Goal: Information Seeking & Learning: Learn about a topic

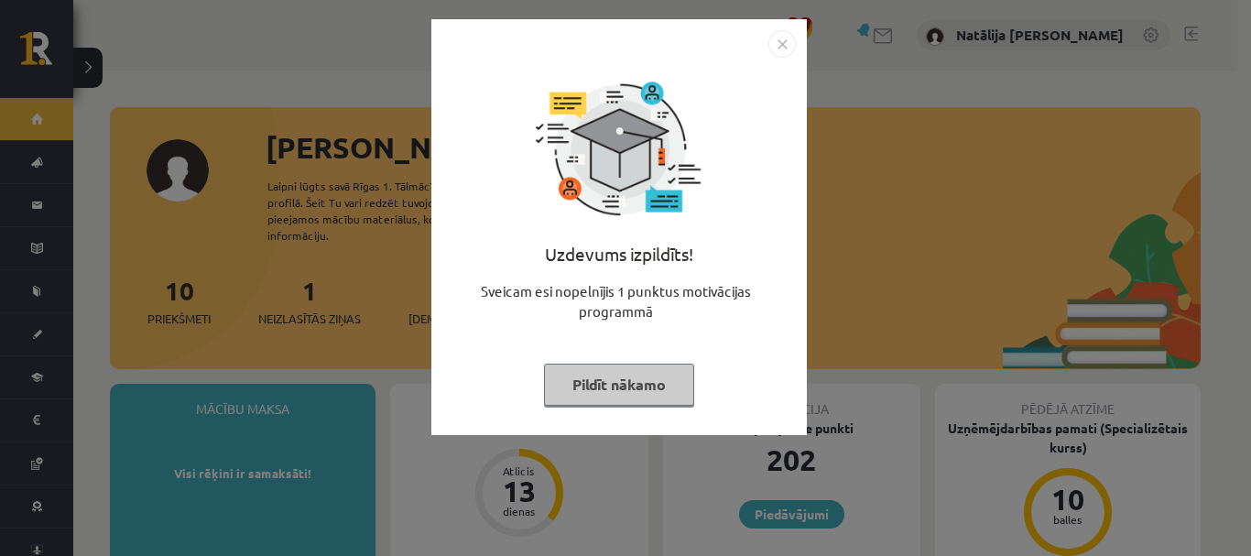
click at [630, 378] on button "Pildīt nākamo" at bounding box center [619, 385] width 150 height 42
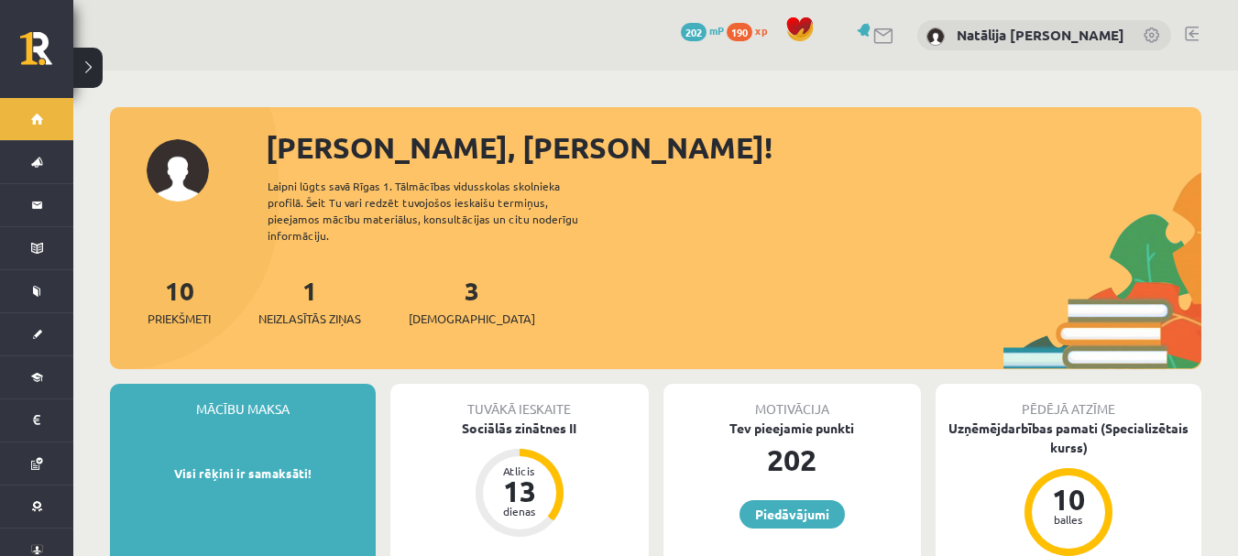
click at [344, 284] on div "1 Neizlasītās ziņas" at bounding box center [309, 299] width 103 height 57
click at [311, 284] on link "1 Neizlasītās ziņas" at bounding box center [309, 301] width 103 height 54
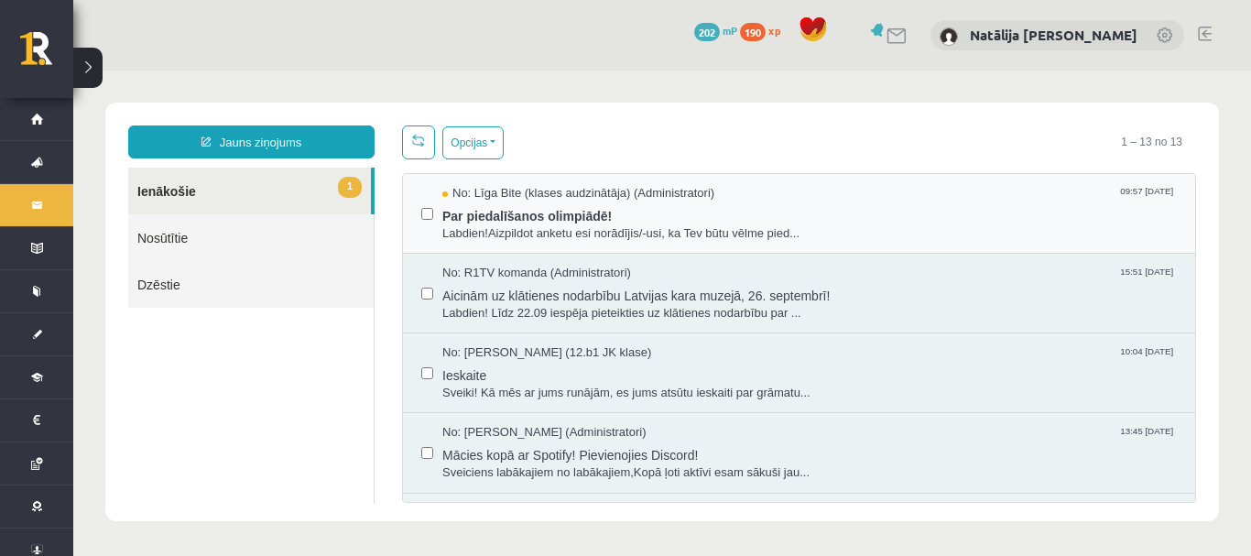
click at [520, 244] on div "No: Līga Bite (klases audzinātāja) (Administratori) 09:57 18/09/2025 Par piedal…" at bounding box center [799, 214] width 792 height 80
click at [591, 231] on span "Labdien!Aizpildot anketu esi norādījis/-usi, ka Tev būtu vēlme pied..." at bounding box center [809, 233] width 735 height 17
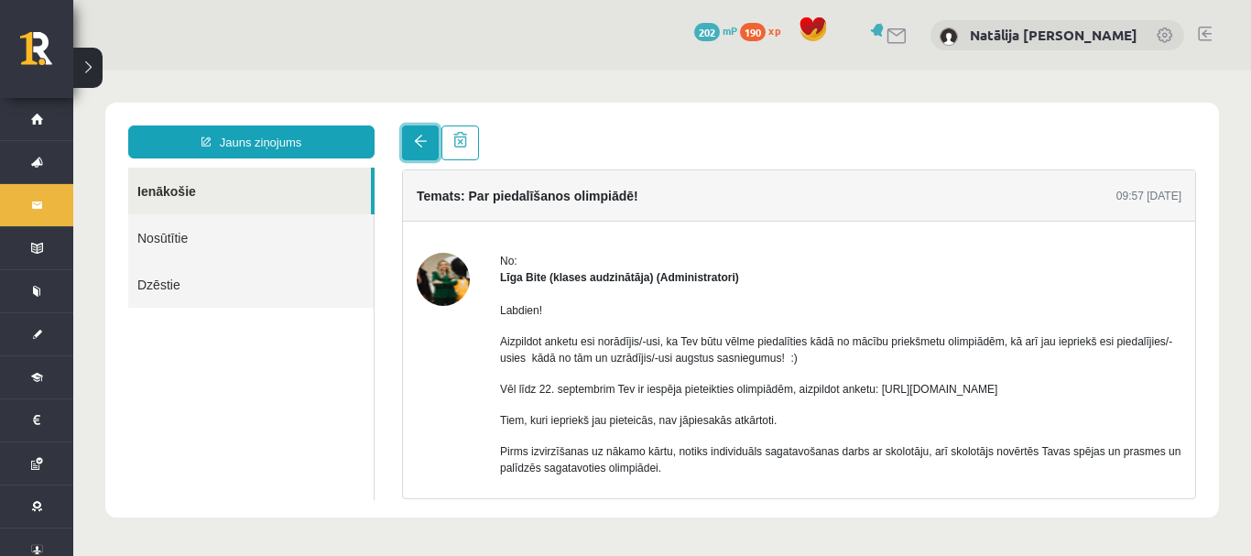
click at [427, 137] on link at bounding box center [420, 142] width 37 height 35
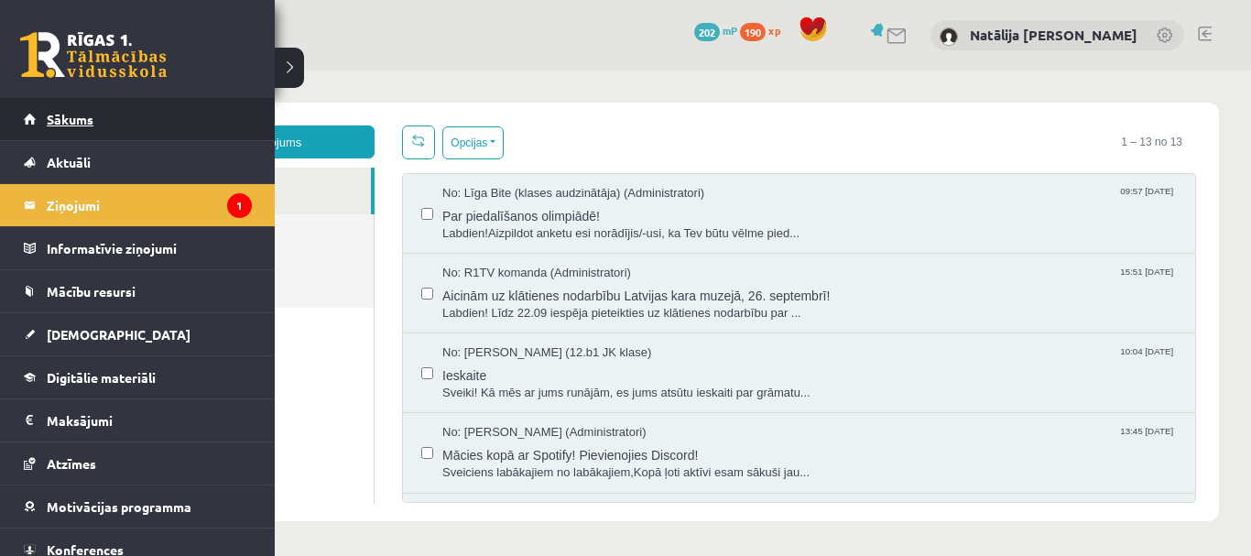
click at [89, 116] on span "Sākums" at bounding box center [70, 119] width 47 height 16
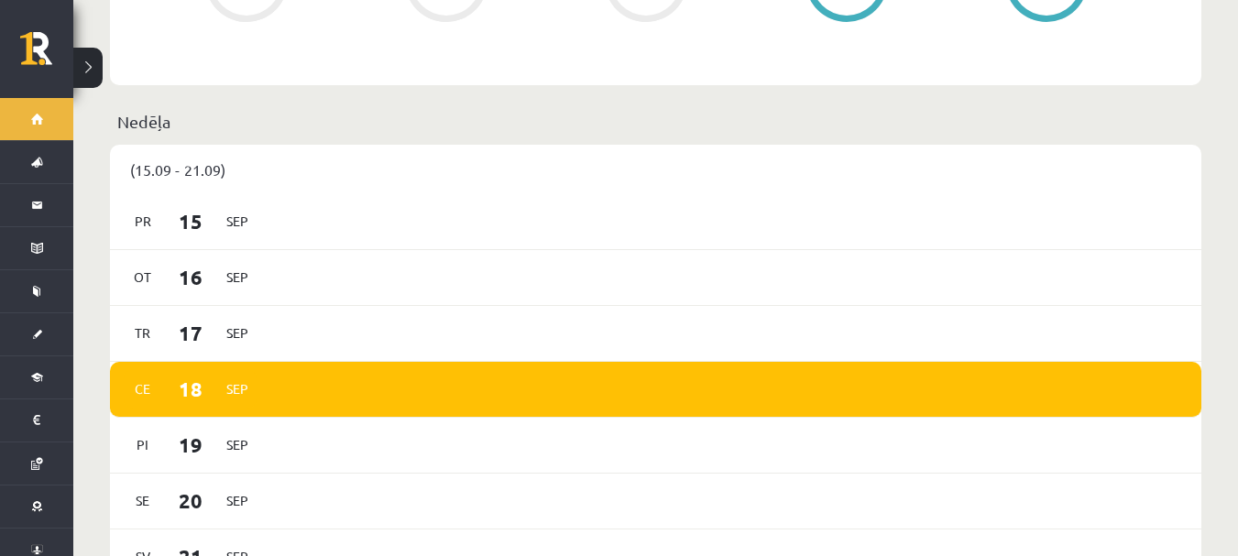
scroll to position [928, 0]
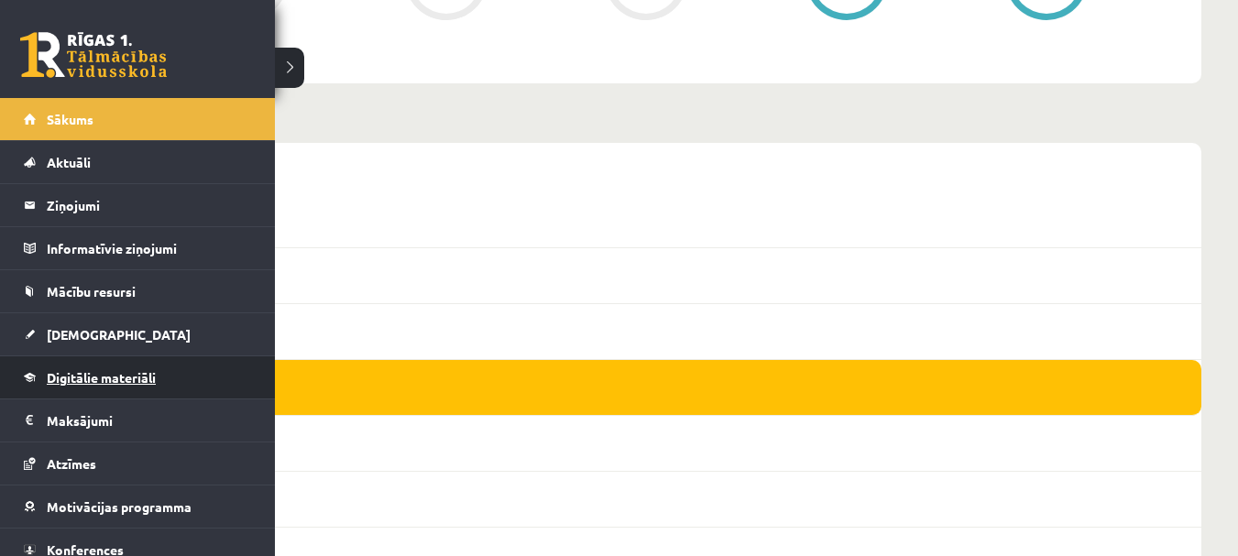
click at [136, 378] on span "Digitālie materiāli" at bounding box center [101, 377] width 109 height 16
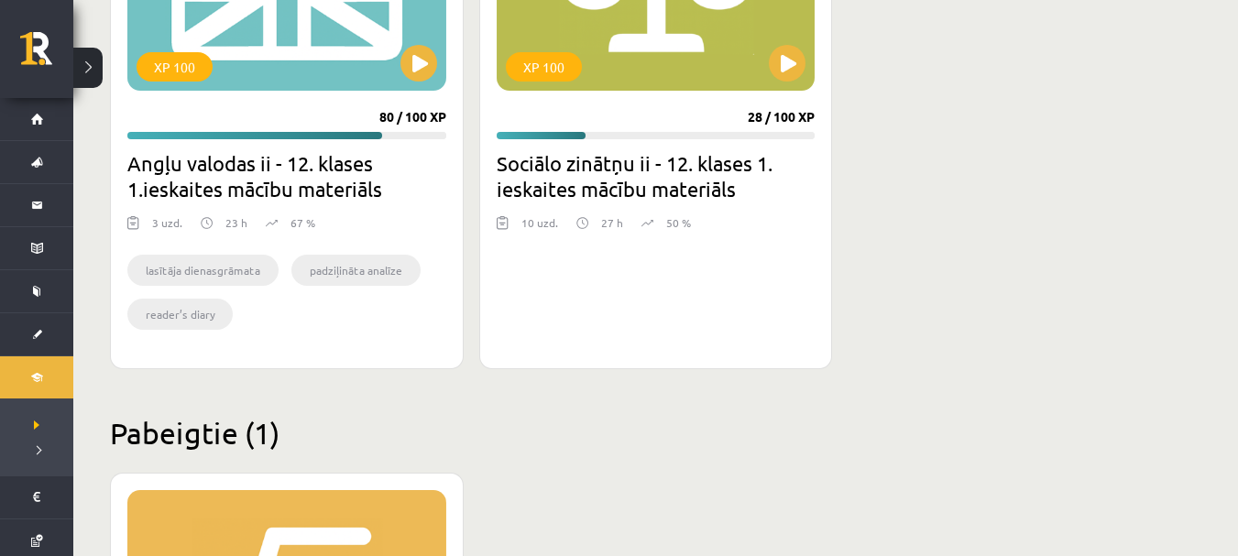
scroll to position [676, 0]
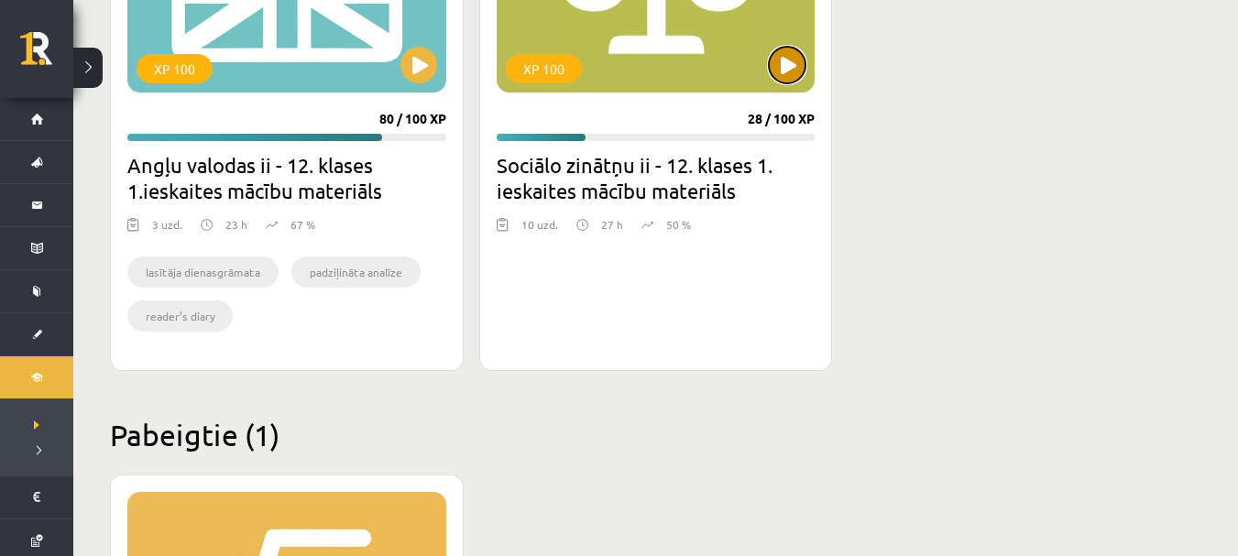
click at [784, 71] on button at bounding box center [787, 65] width 37 height 37
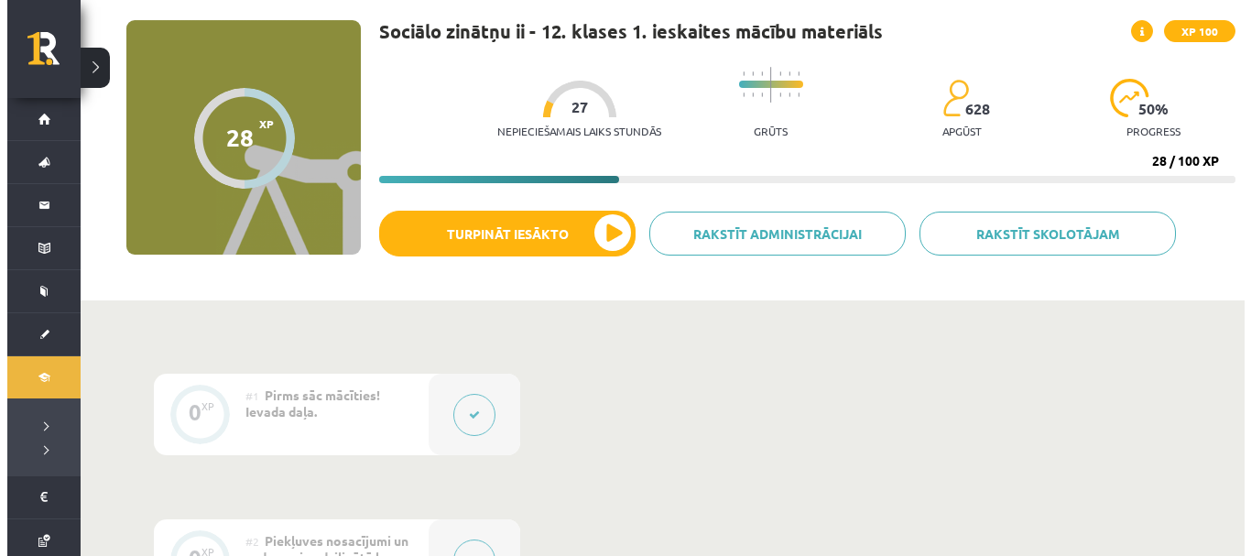
scroll to position [122, 0]
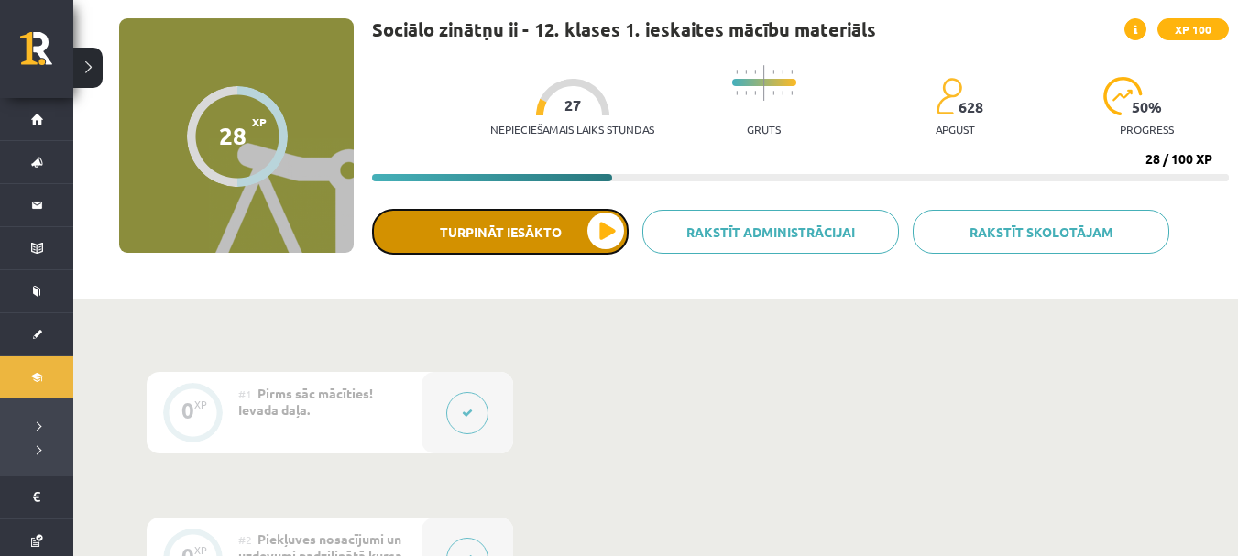
click at [567, 243] on button "Turpināt iesākto" at bounding box center [500, 232] width 256 height 46
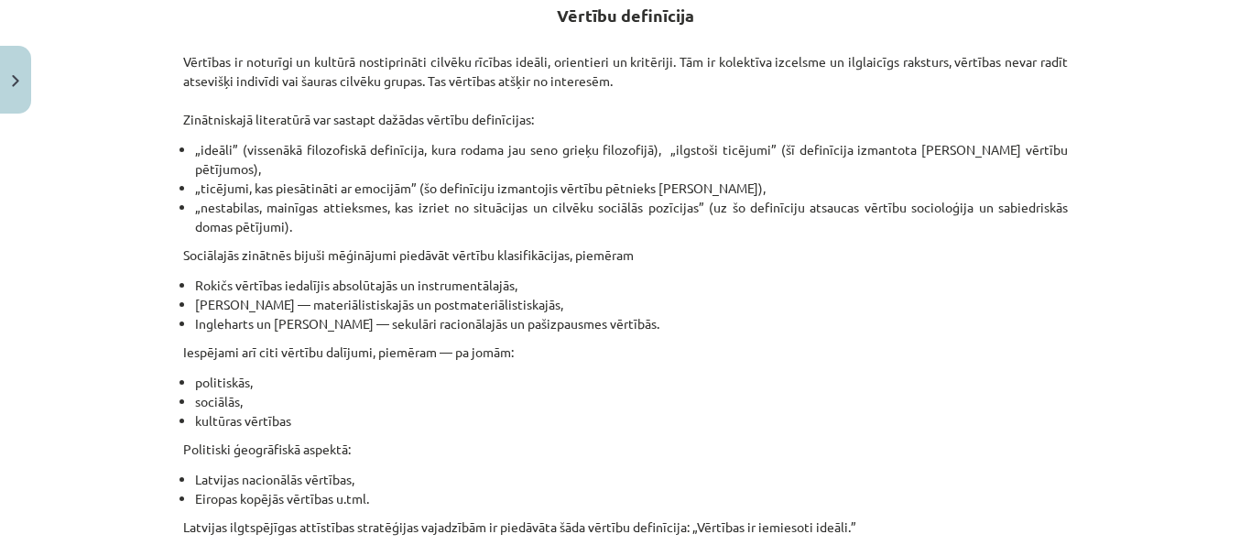
scroll to position [665, 0]
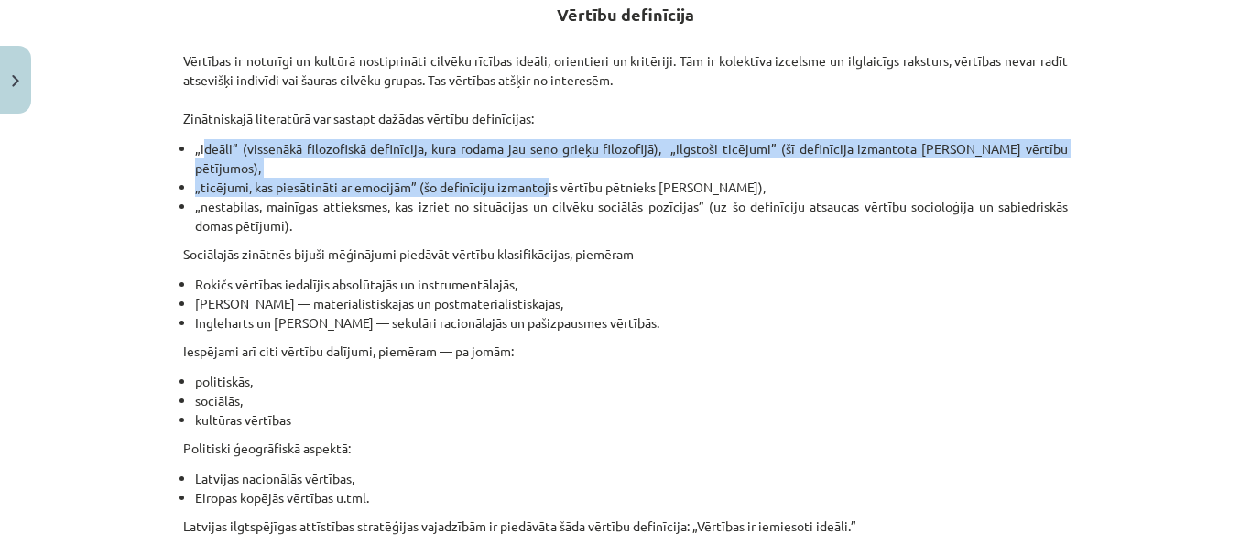
drag, startPoint x: 200, startPoint y: 139, endPoint x: 538, endPoint y: 180, distance: 340.4
click at [538, 180] on ul "„ideāli” (vissenākā filozofiskā definīcija, kura rodama jau seno grieķu filozof…" at bounding box center [625, 187] width 885 height 96
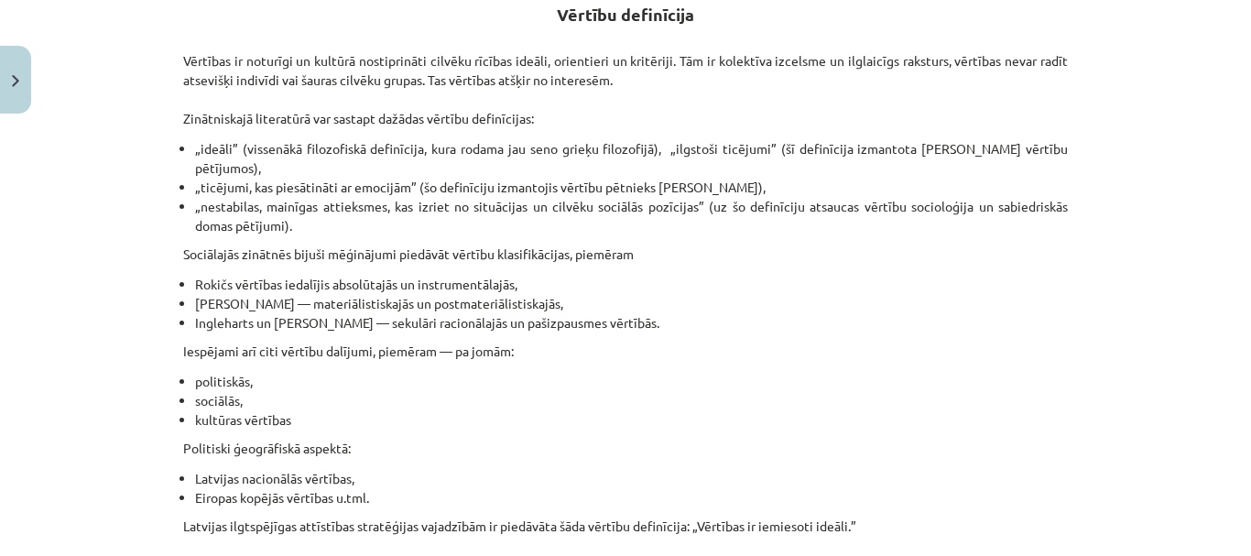
click at [691, 266] on div "Vērtības un ētiskās problēmas Materiāls tev palīdzēs: 🔸 izprast vērtību nozīmi …" at bounding box center [625, 252] width 885 height 1178
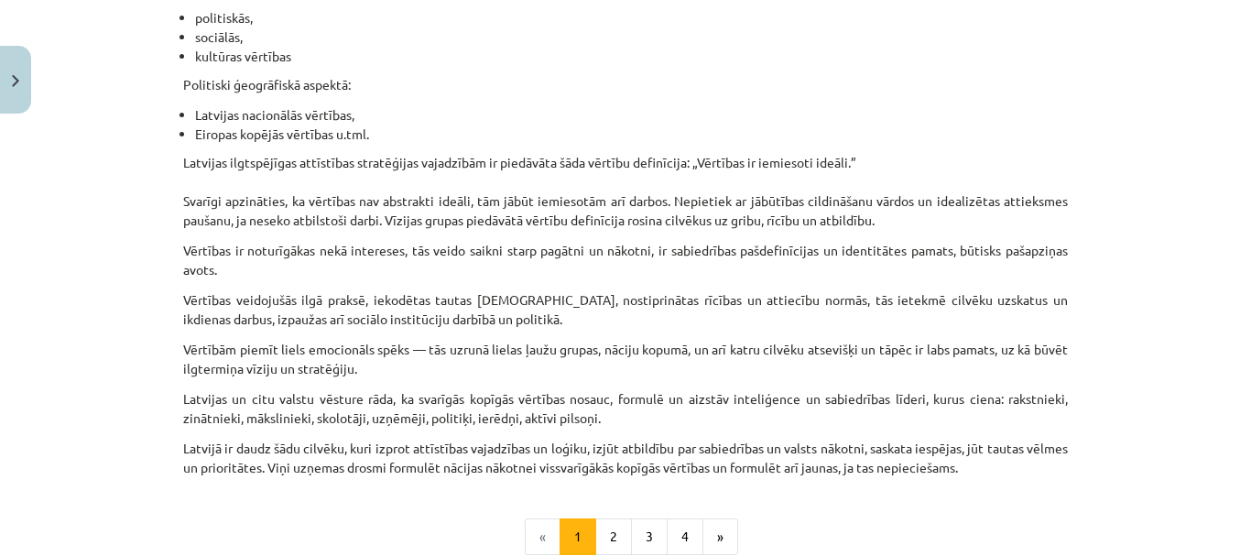
scroll to position [1031, 0]
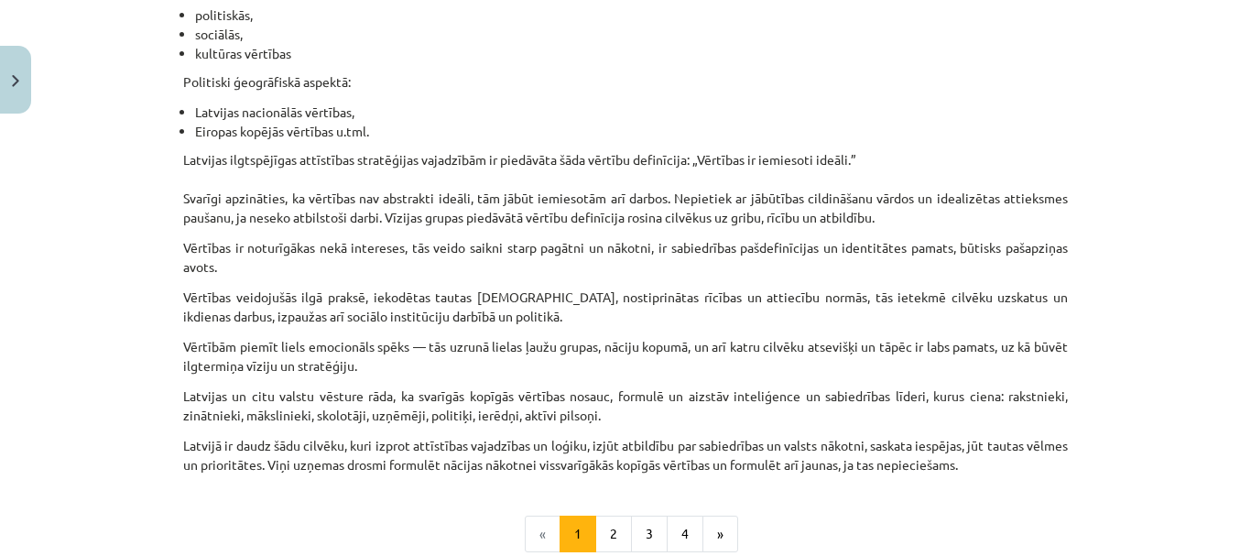
drag, startPoint x: 387, startPoint y: 249, endPoint x: 489, endPoint y: 267, distance: 104.2
click at [489, 267] on p "Vērtības ir noturīgākas nekā intereses, tās veido saikni starp pagātni un nākot…" at bounding box center [625, 257] width 885 height 38
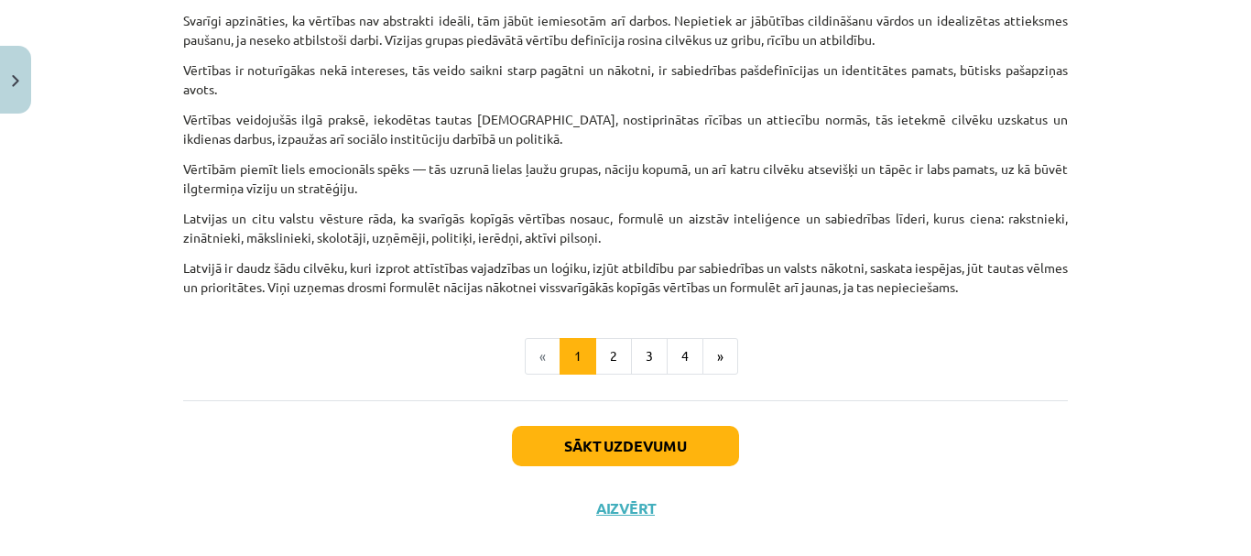
scroll to position [1210, 0]
click at [595, 344] on button "2" at bounding box center [613, 355] width 37 height 37
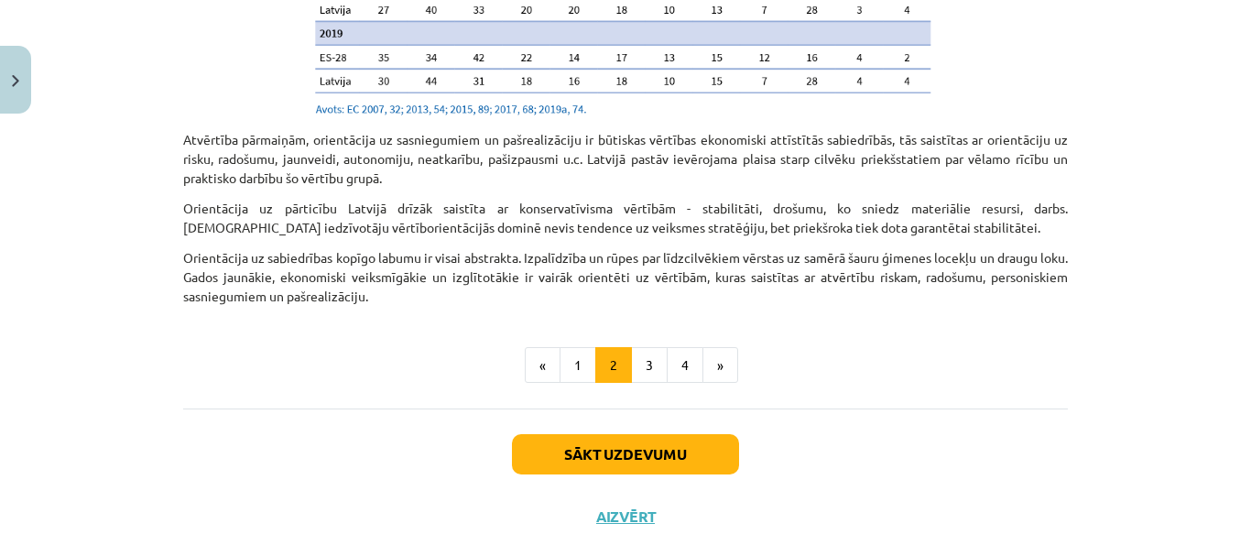
scroll to position [2071, 0]
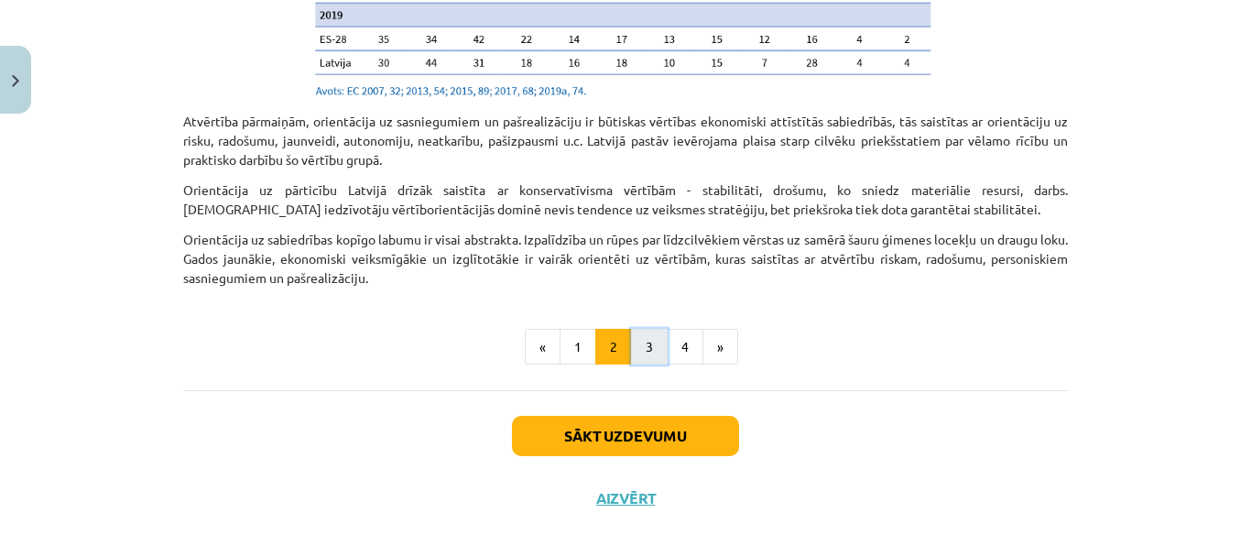
click at [644, 329] on button "3" at bounding box center [649, 347] width 37 height 37
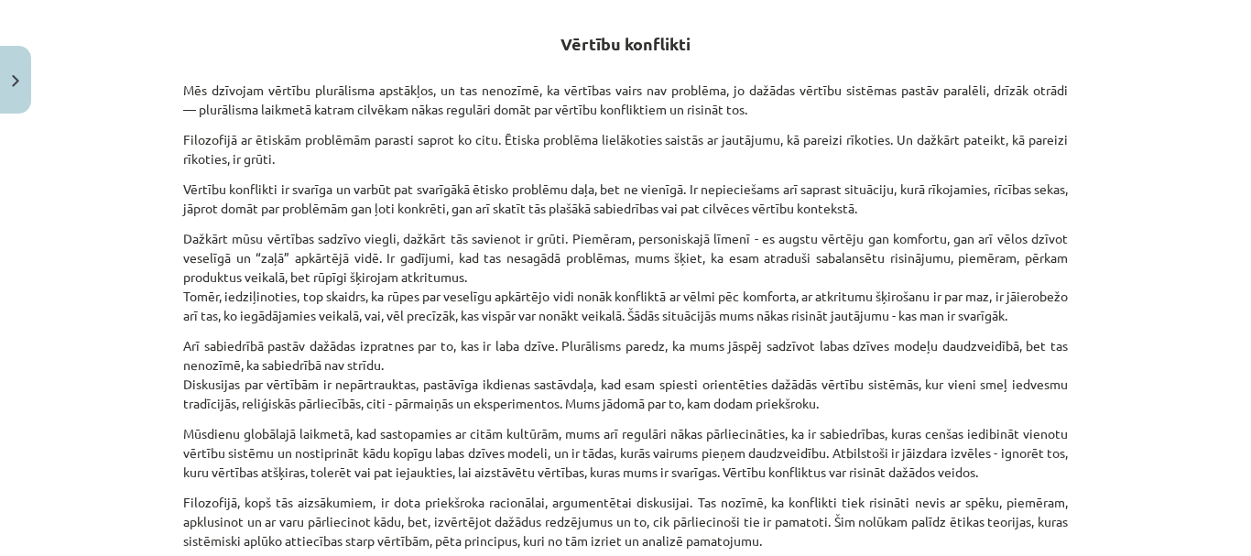
scroll to position [767, 0]
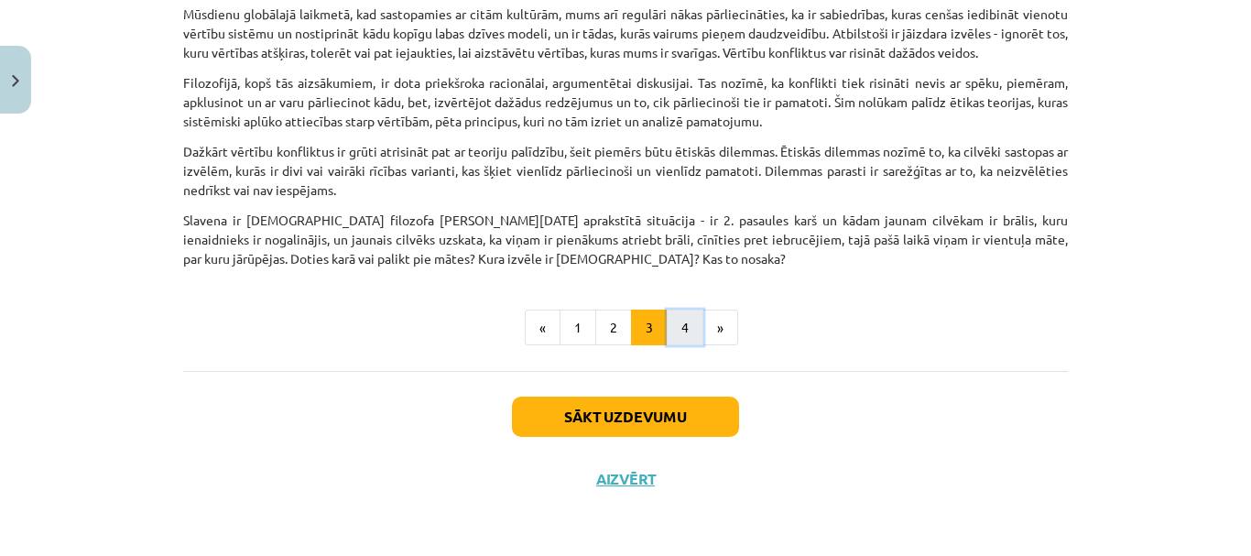
click at [667, 312] on button "4" at bounding box center [685, 328] width 37 height 37
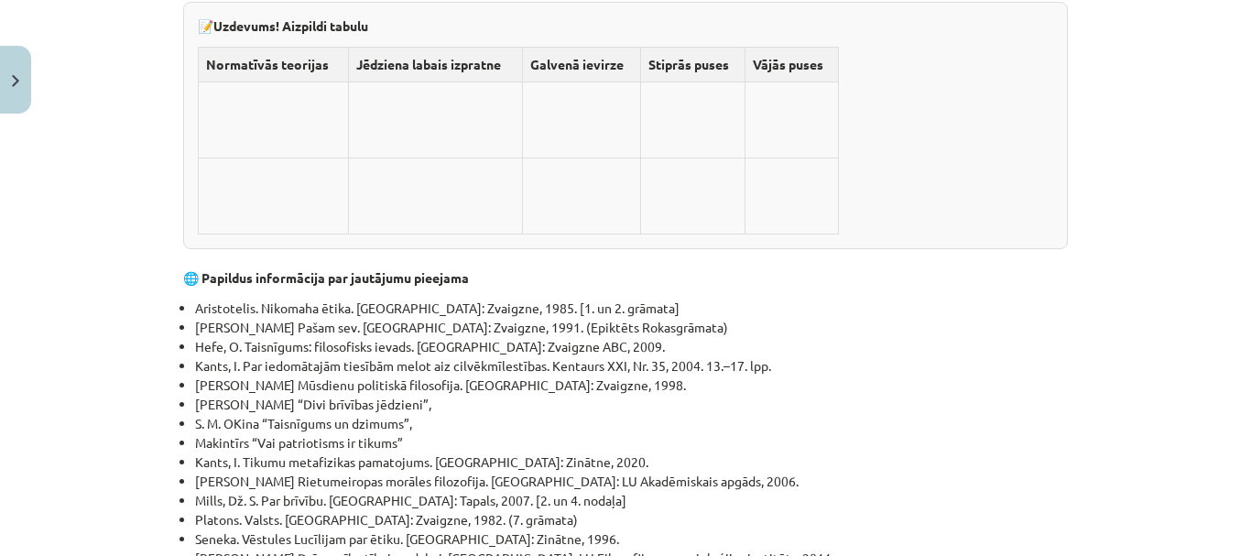
scroll to position [6088, 0]
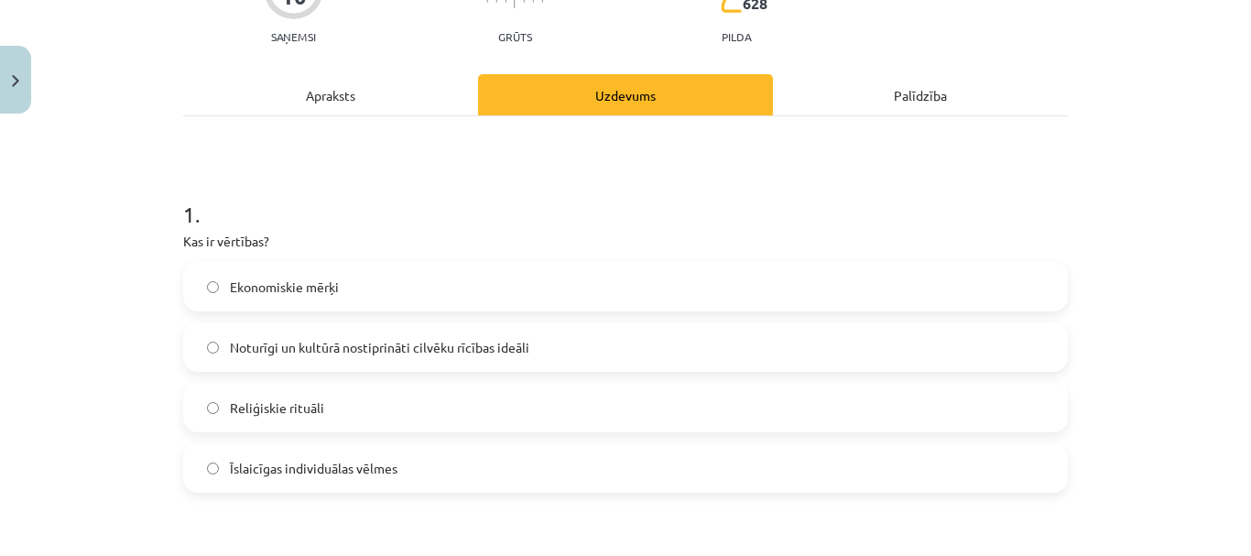
scroll to position [202, 0]
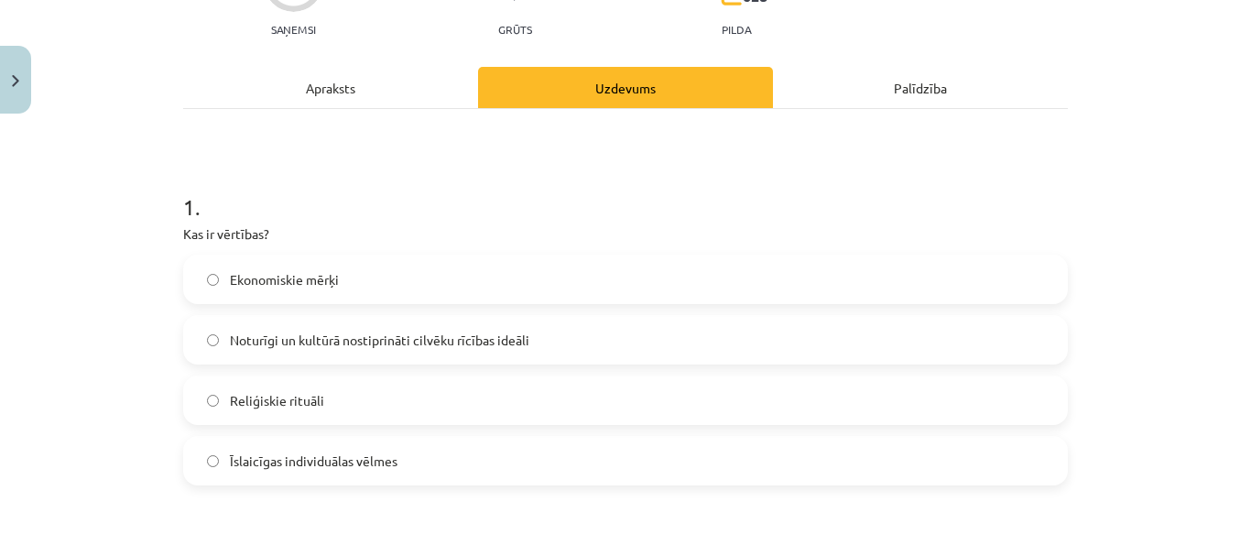
click at [610, 348] on label "Noturīgi un kultūrā nostiprināti cilvēku rīcības ideāli" at bounding box center [625, 340] width 881 height 46
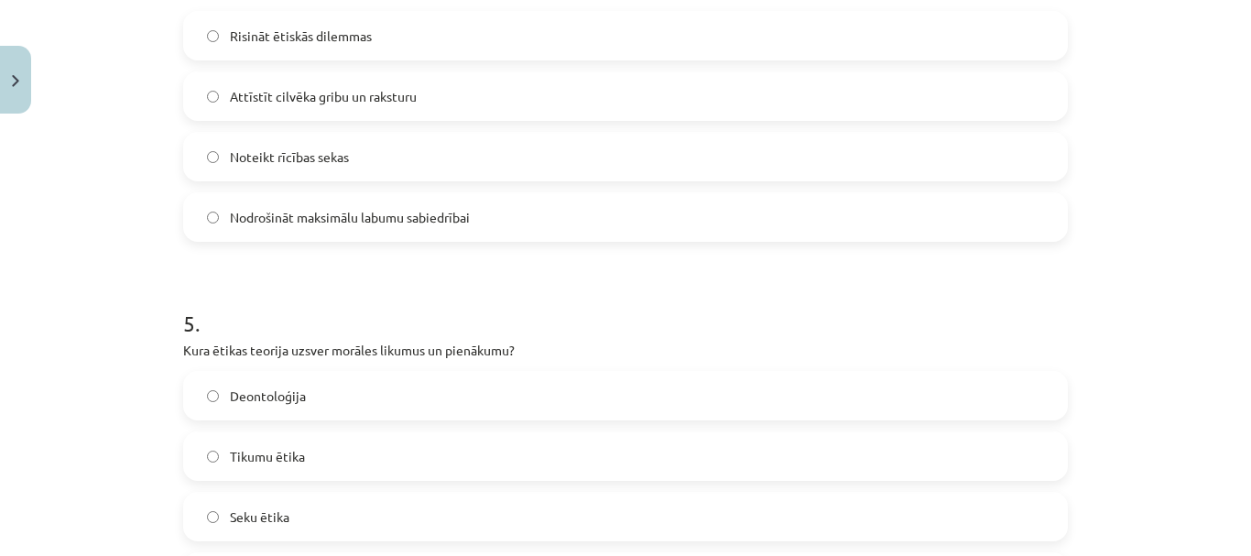
scroll to position [1784, 0]
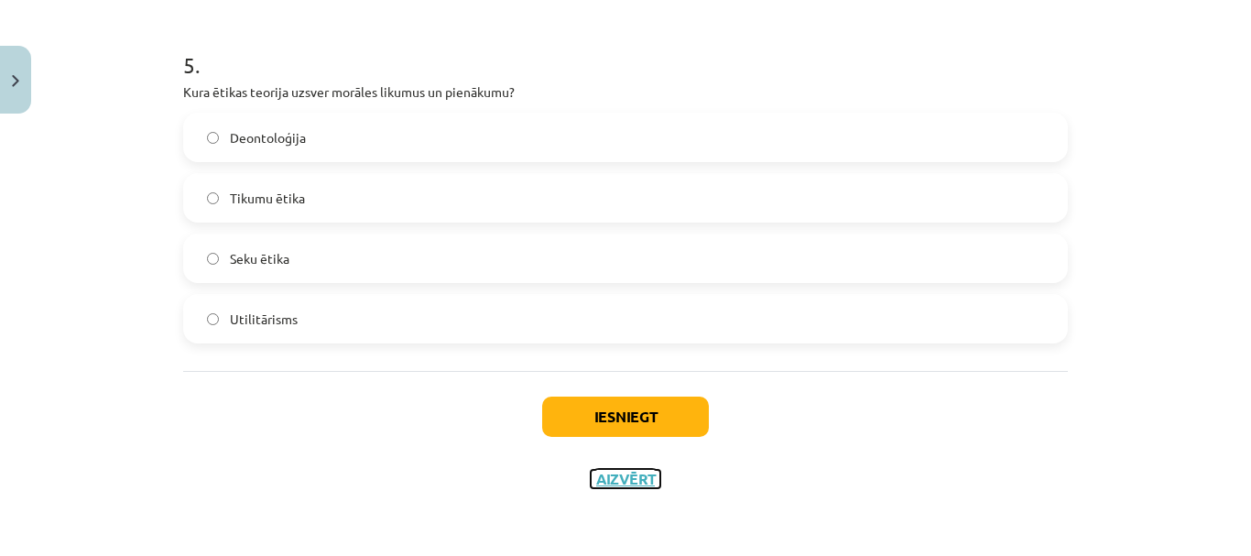
click at [605, 478] on button "Aizvērt" at bounding box center [626, 479] width 70 height 18
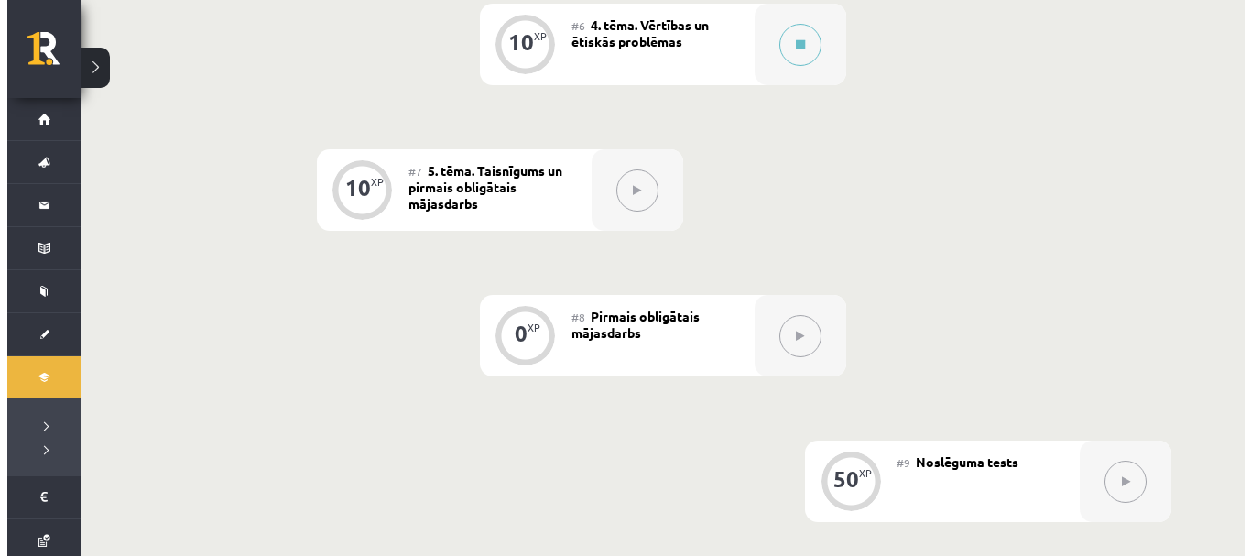
scroll to position [1199, 0]
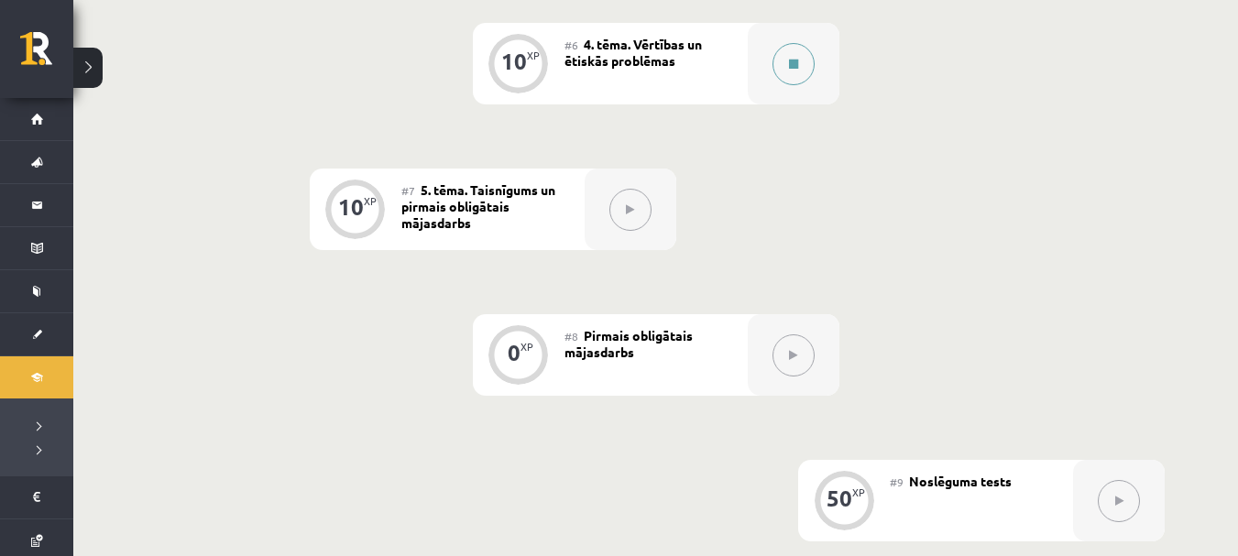
click at [759, 81] on div at bounding box center [793, 64] width 92 height 82
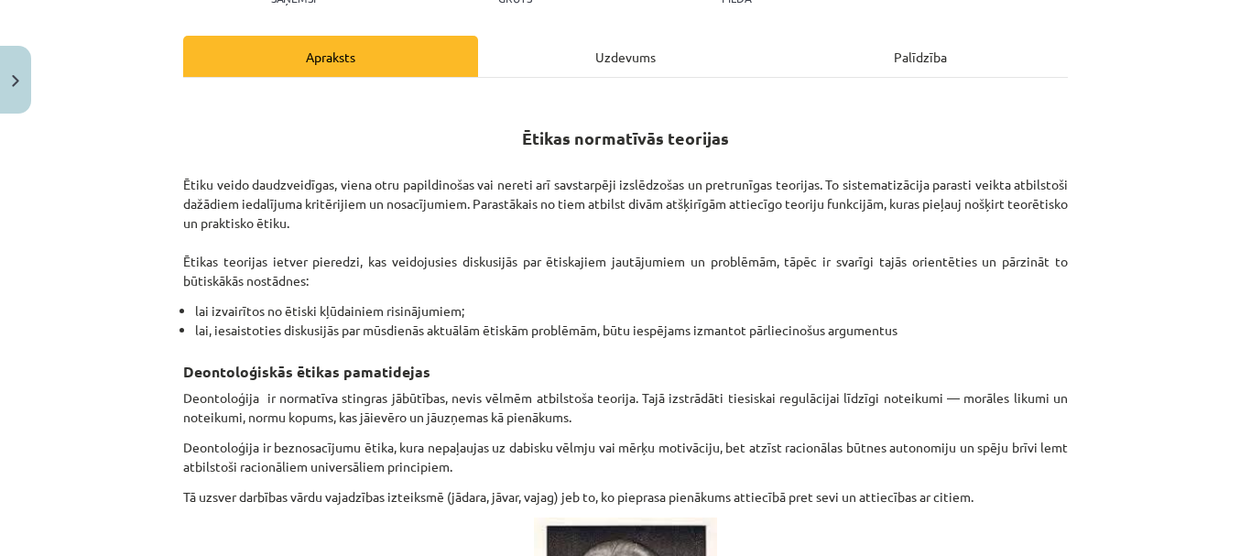
click at [660, 55] on div "Uzdevums" at bounding box center [625, 56] width 295 height 41
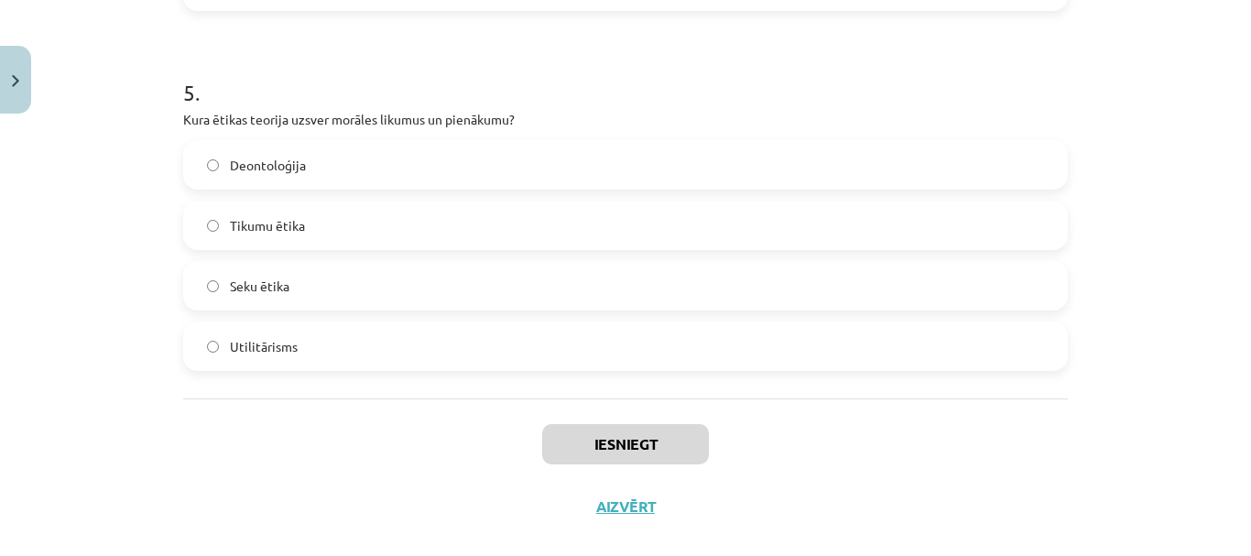
scroll to position [1784, 0]
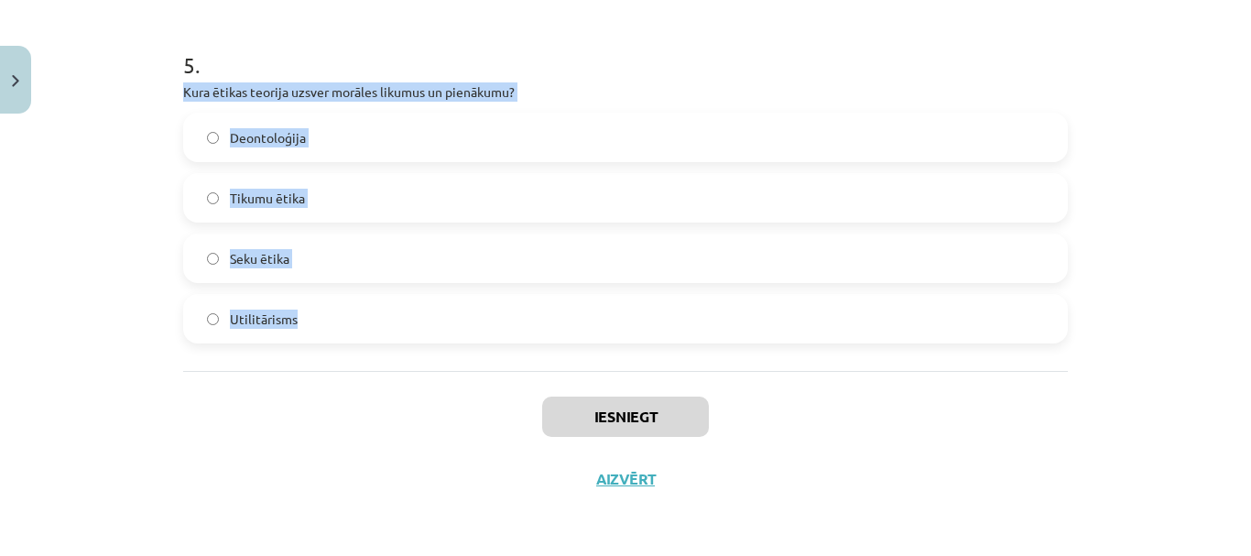
drag, startPoint x: 172, startPoint y: 85, endPoint x: 336, endPoint y: 311, distance: 279.4
copy div "Kura ētikas teorija uzsver morāles likumus un pienākumu? Deontoloģija Tikumu ēt…"
click at [213, 138] on label "Deontoloģija" at bounding box center [625, 138] width 881 height 46
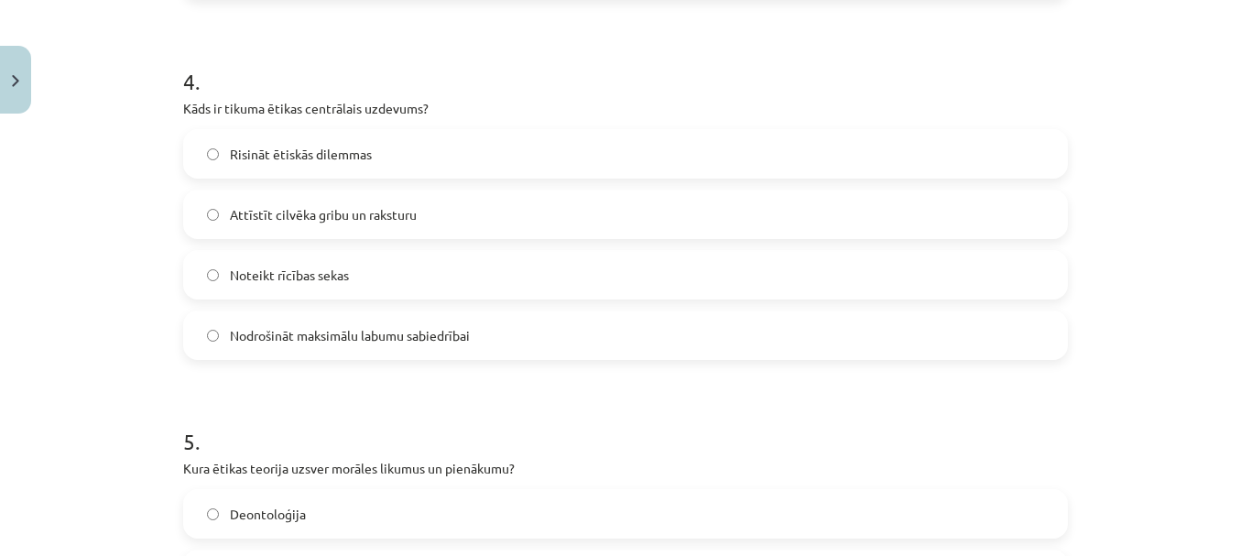
scroll to position [1396, 0]
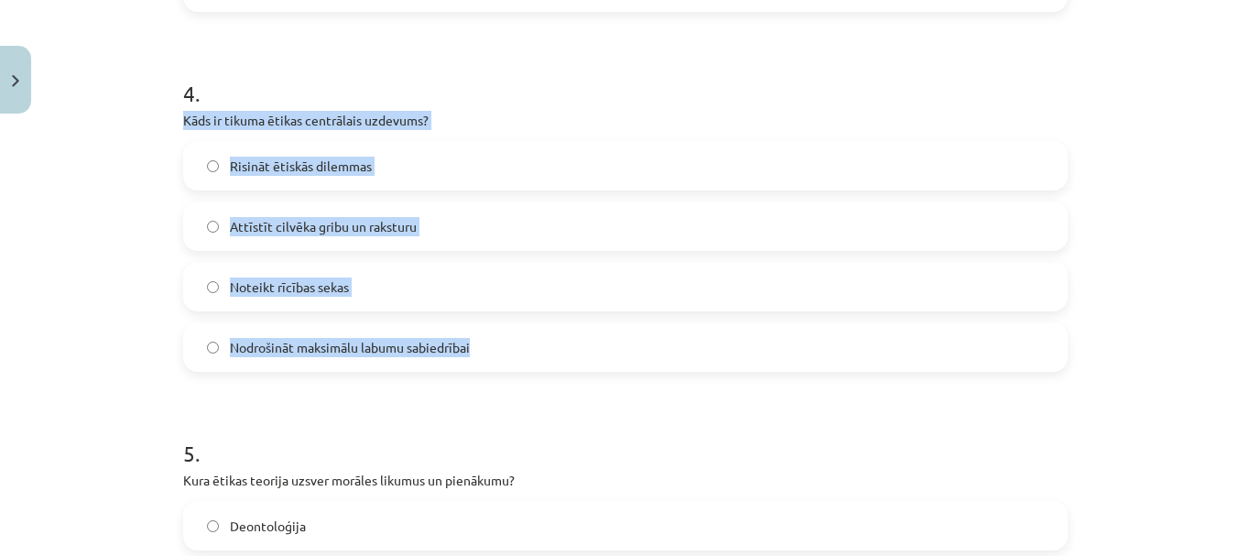
drag, startPoint x: 173, startPoint y: 119, endPoint x: 498, endPoint y: 363, distance: 406.3
copy div "Kāds ir tikuma ētikas centrālais uzdevums? Risināt ētiskās dilemmas Attīstīt ci…"
click at [452, 219] on label "Attīstīt cilvēka gribu un raksturu" at bounding box center [625, 226] width 881 height 46
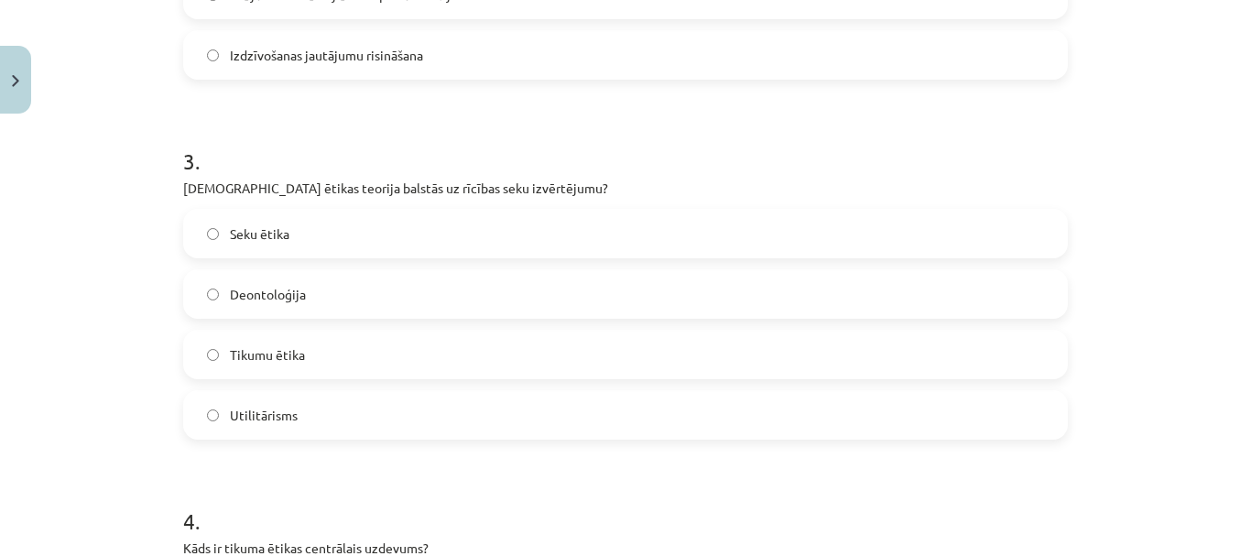
scroll to position [967, 0]
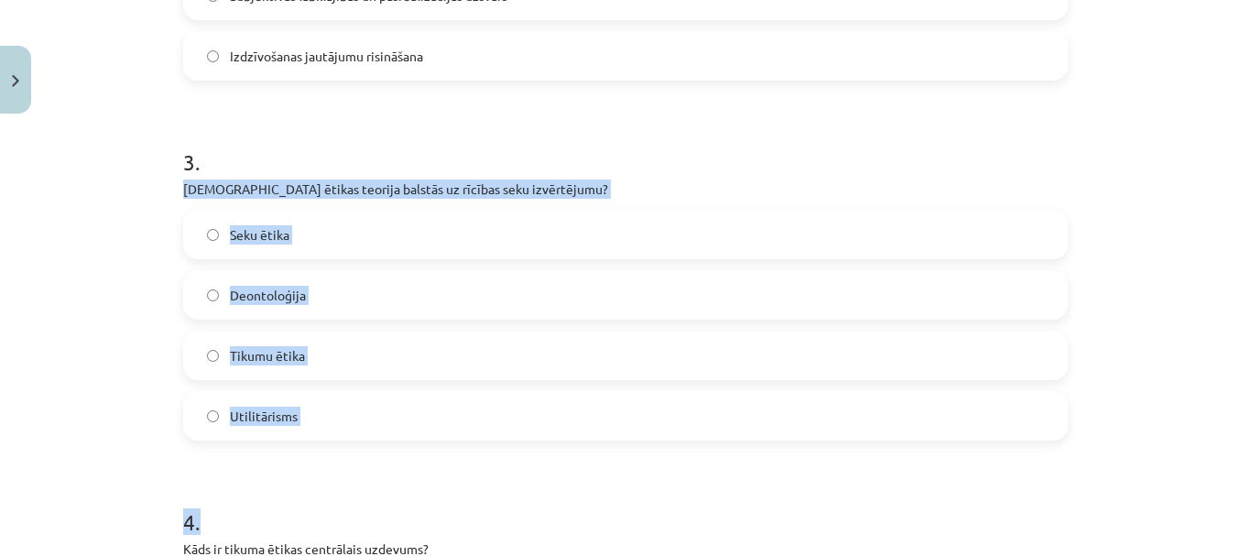
drag, startPoint x: 171, startPoint y: 180, endPoint x: 399, endPoint y: 474, distance: 372.1
click at [399, 474] on div "10 XP Saņemsi Grūts 628 pilda Apraksts Uzdevums Palīdzība 1 . Kas ir vērtības? …" at bounding box center [625, 241] width 907 height 2173
copy form "Kura ētikas teorija balstās uz rīcības seku izvērtējumu? Seku ētika Deontoloģij…"
click at [341, 233] on label "Seku ētika" at bounding box center [625, 235] width 881 height 46
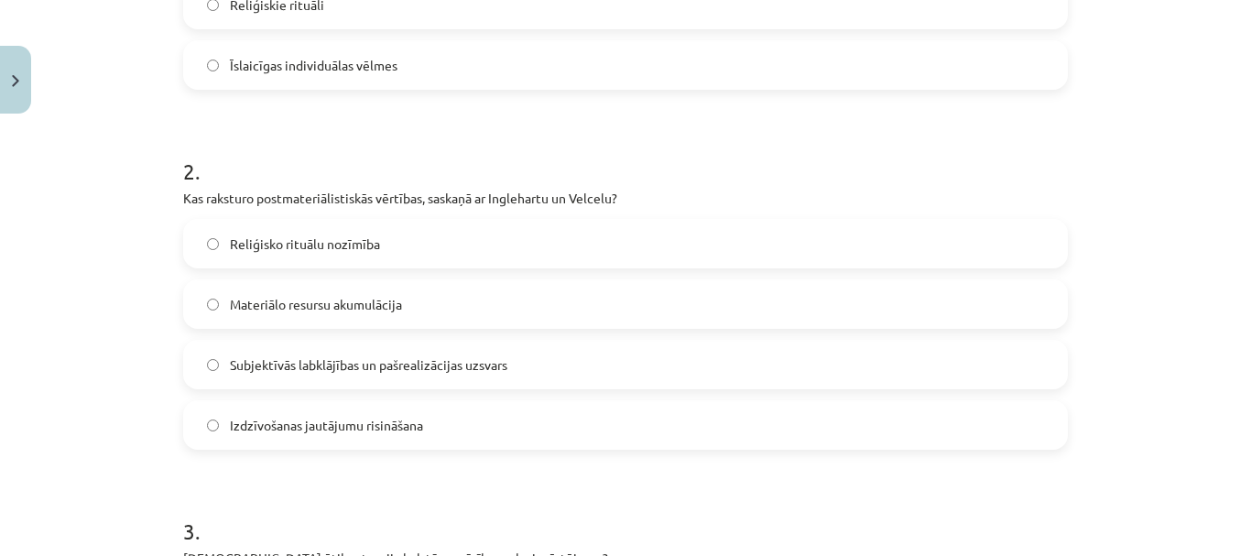
scroll to position [597, 0]
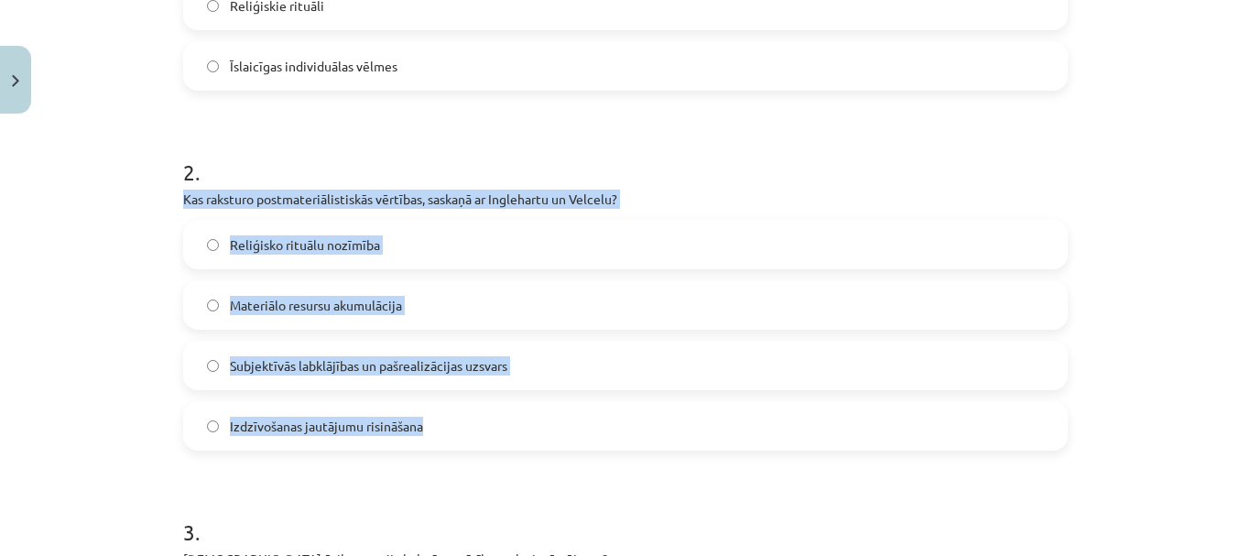
drag, startPoint x: 174, startPoint y: 191, endPoint x: 489, endPoint y: 442, distance: 402.9
copy div "Kas raksturo postmateriālistiskās vērtības, saskaņā ar Inglehartu un Velcelu? R…"
click at [340, 361] on span "Subjektīvās labklājības un pašrealizācijas uzsvars" at bounding box center [369, 365] width 278 height 19
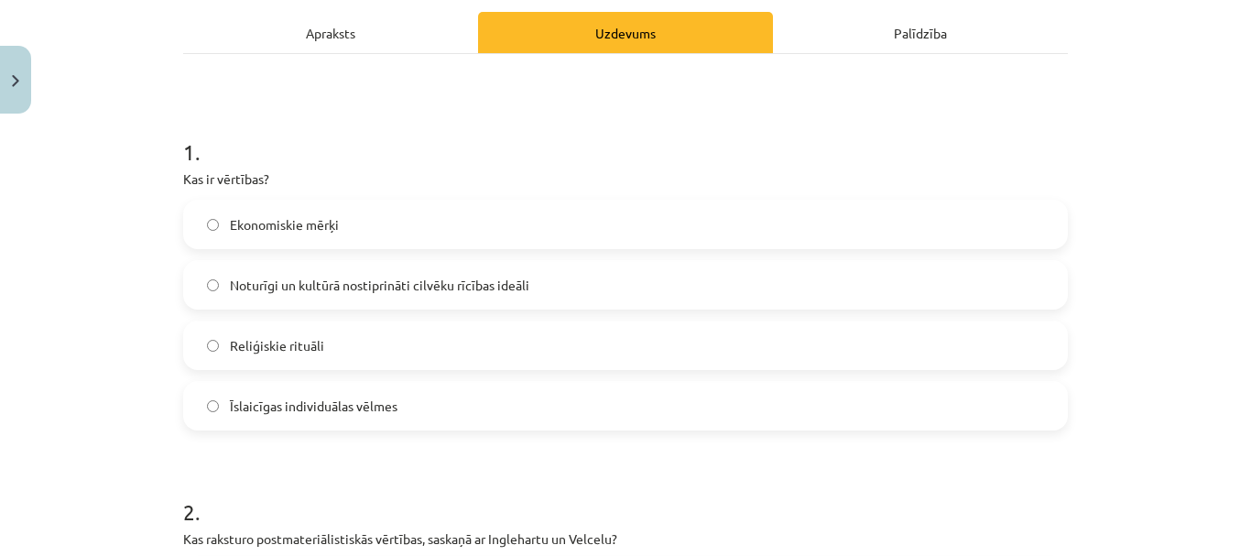
scroll to position [245, 0]
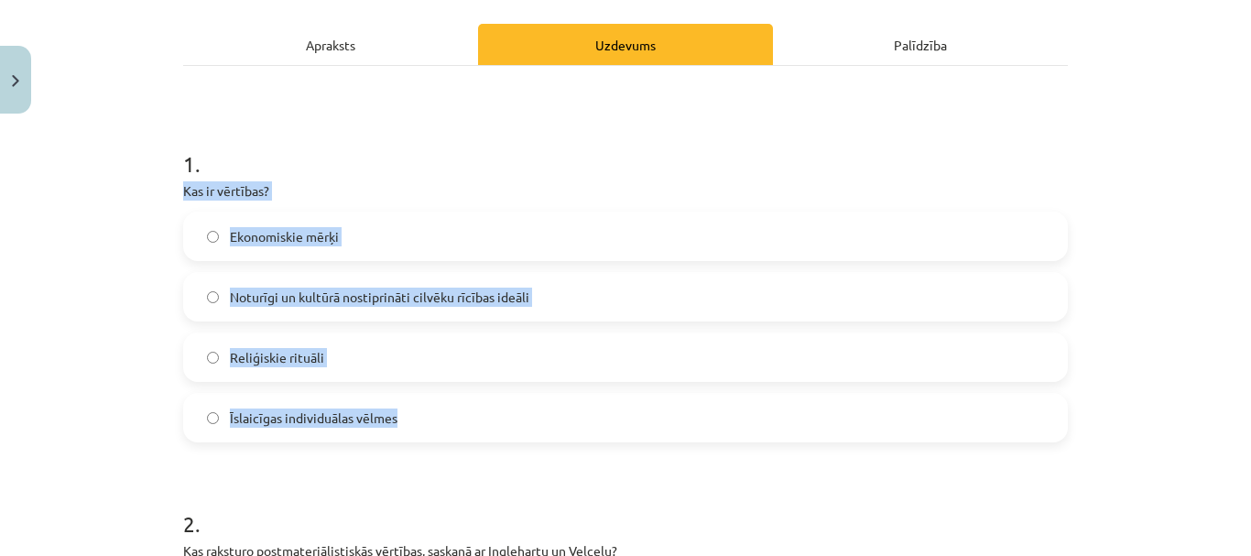
drag, startPoint x: 169, startPoint y: 183, endPoint x: 426, endPoint y: 405, distance: 339.0
copy div "Kas ir vērtības? Ekonomiskie mērķi Noturīgi un kultūrā nostiprināti cilvēku rīc…"
click at [471, 286] on label "Noturīgi un kultūrā nostiprināti cilvēku rīcības ideāli" at bounding box center [625, 297] width 881 height 46
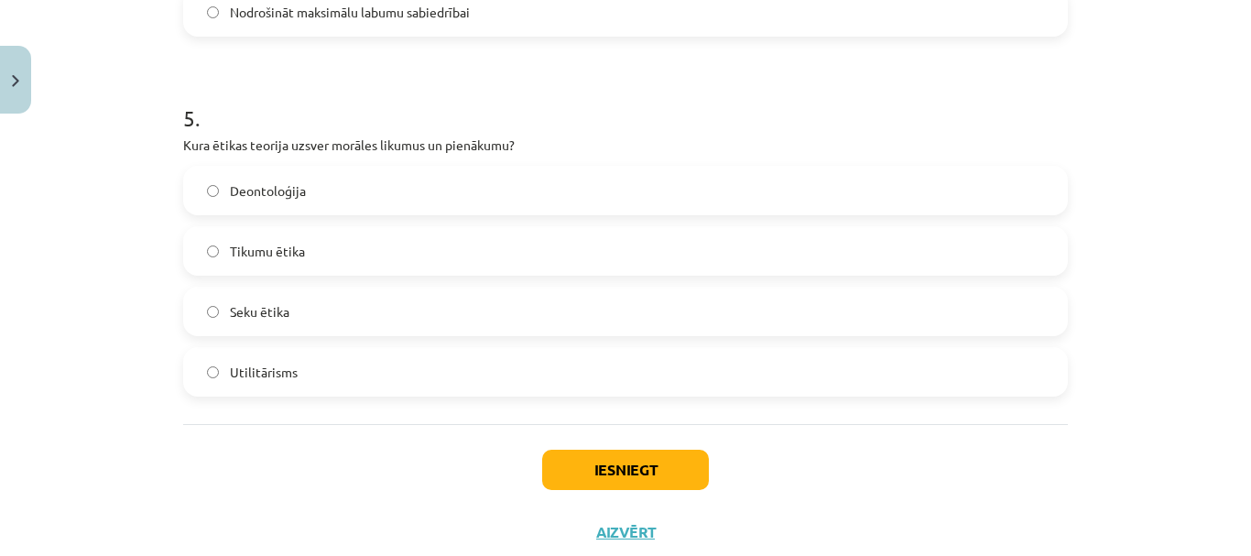
scroll to position [1784, 0]
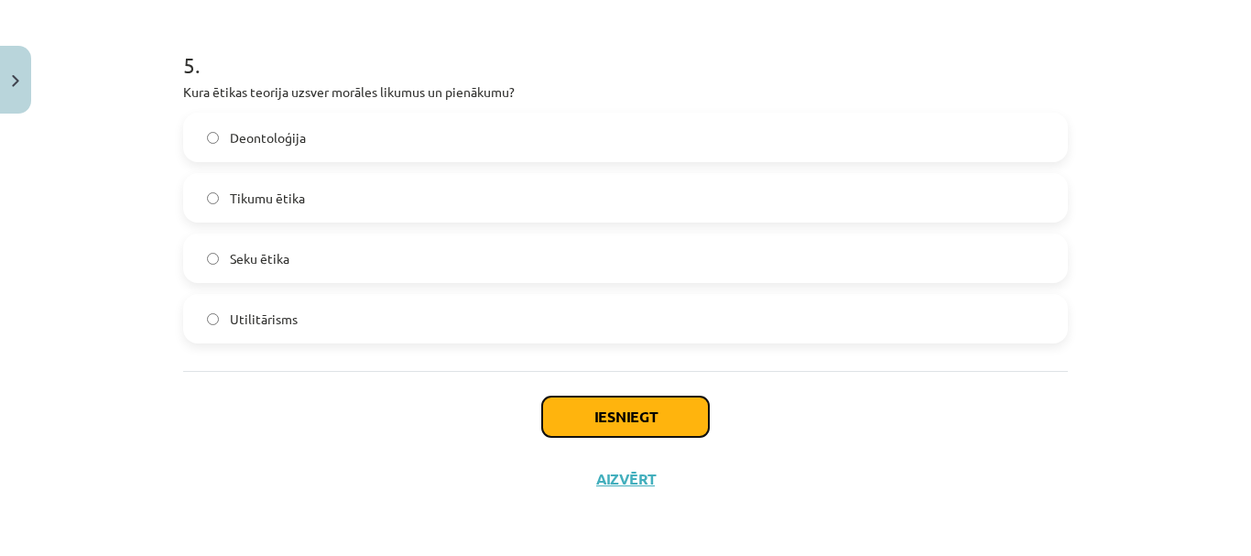
click at [631, 406] on button "Iesniegt" at bounding box center [625, 417] width 167 height 40
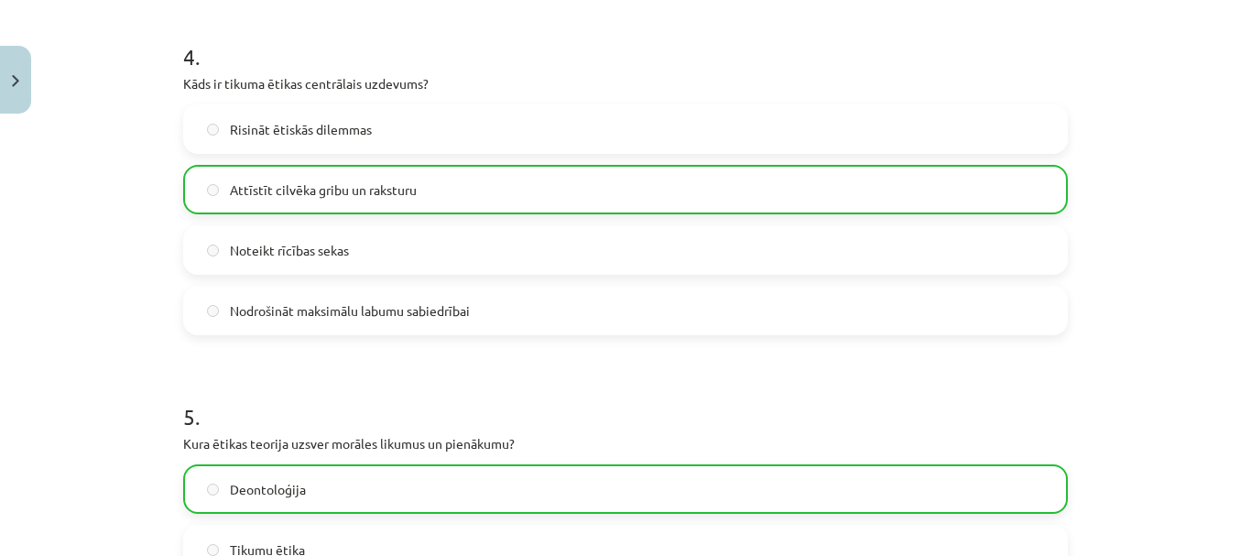
scroll to position [1843, 0]
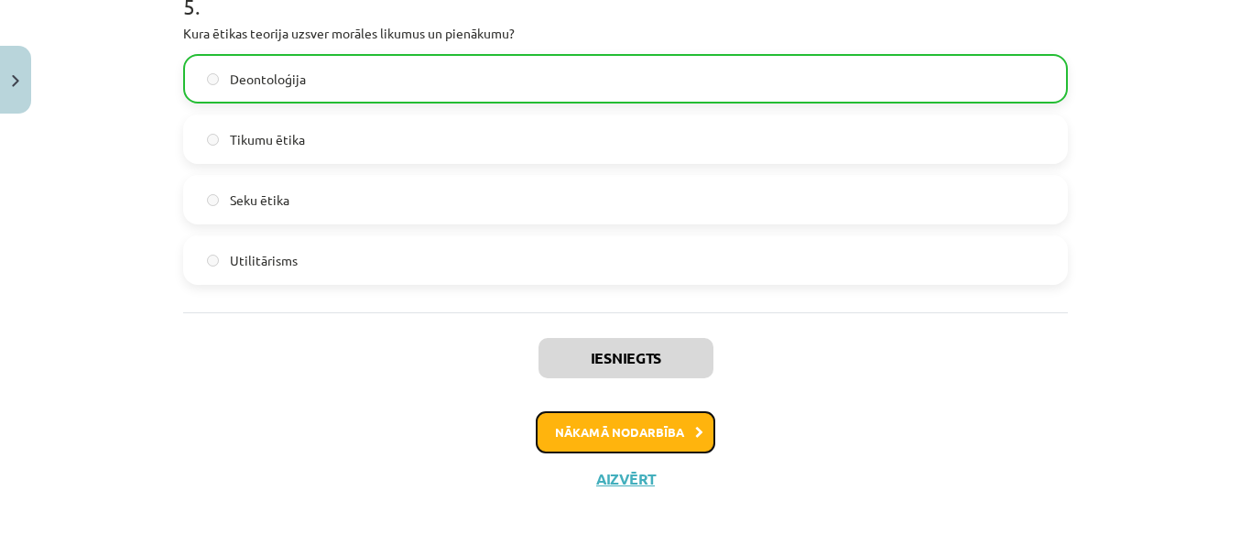
click at [659, 428] on button "Nākamā nodarbība" at bounding box center [626, 432] width 180 height 42
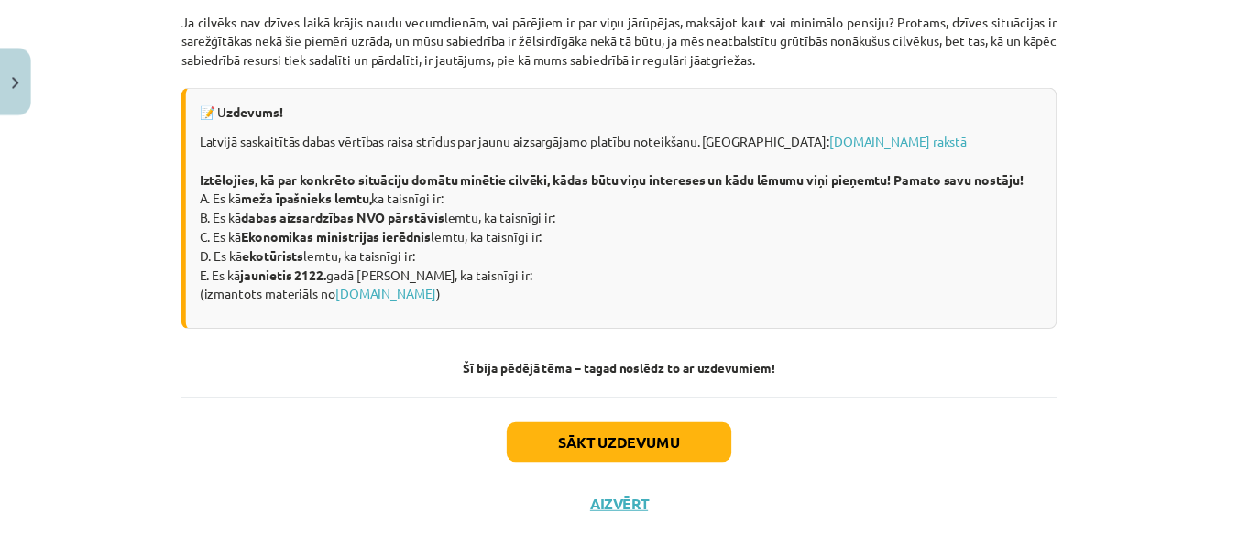
scroll to position [2595, 0]
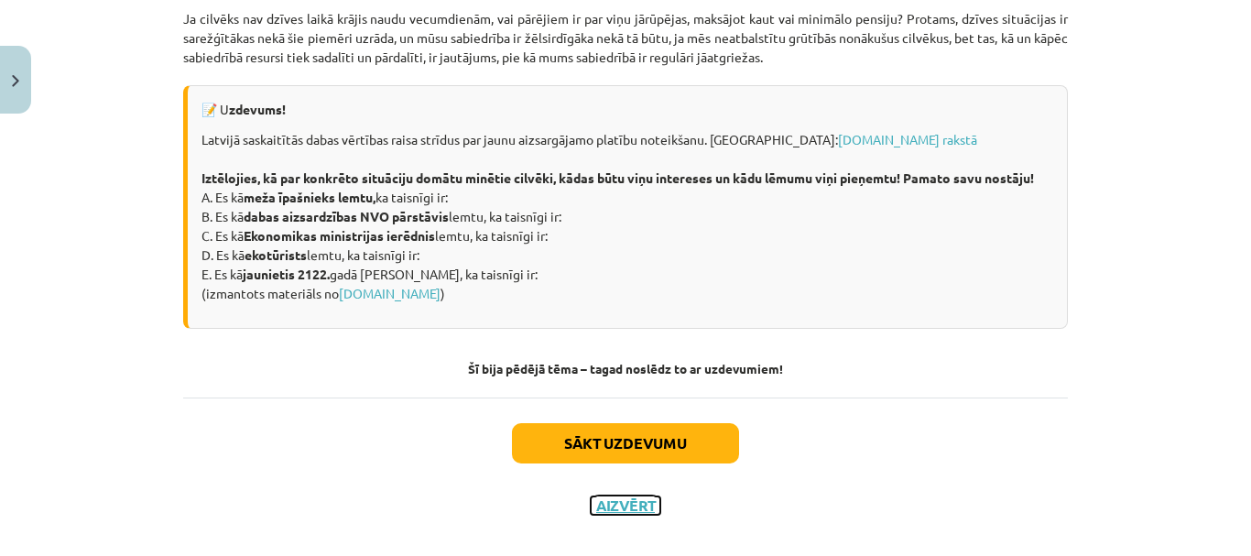
click at [628, 515] on button "Aizvērt" at bounding box center [626, 505] width 70 height 18
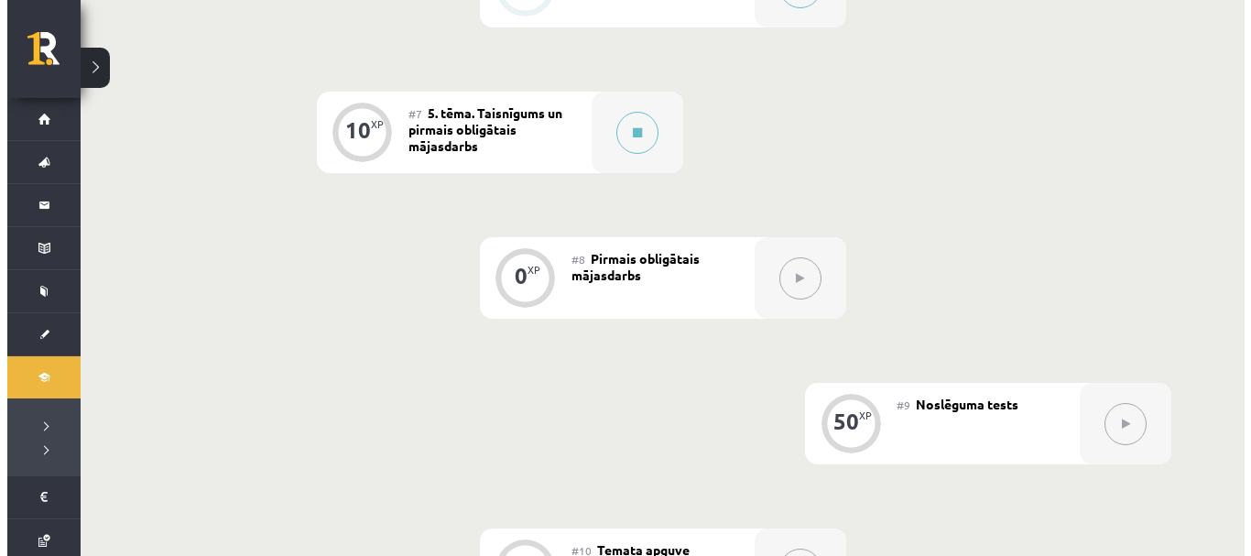
scroll to position [1277, 0]
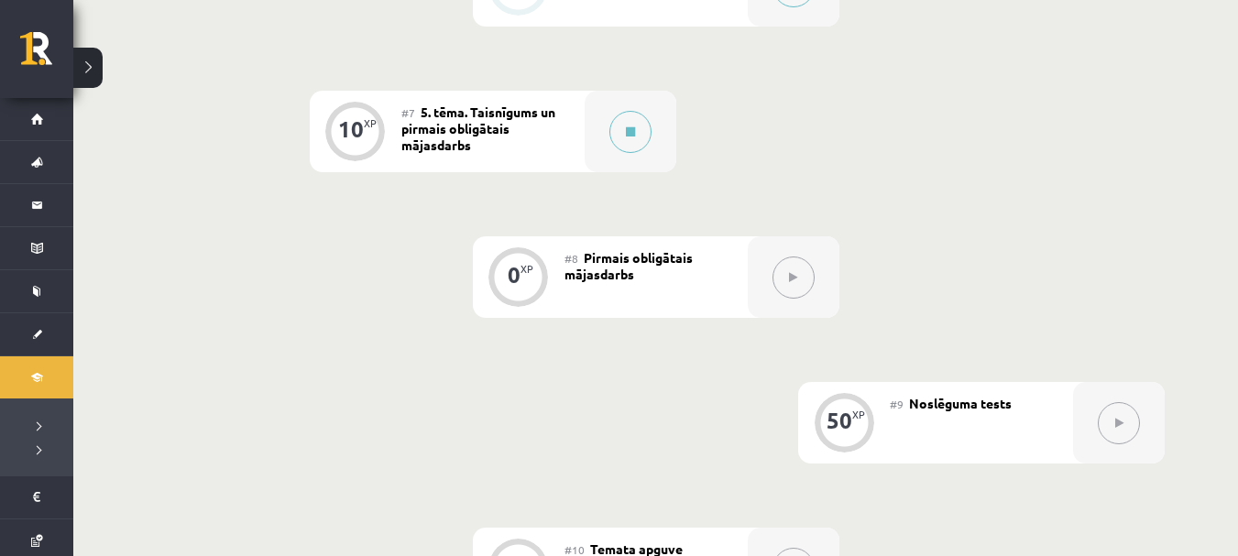
click at [535, 148] on div "#7 5. tēma. Taisnīgums un pirmais obligātais mājasdarbs" at bounding box center [492, 132] width 183 height 82
click at [602, 154] on div at bounding box center [630, 132] width 92 height 82
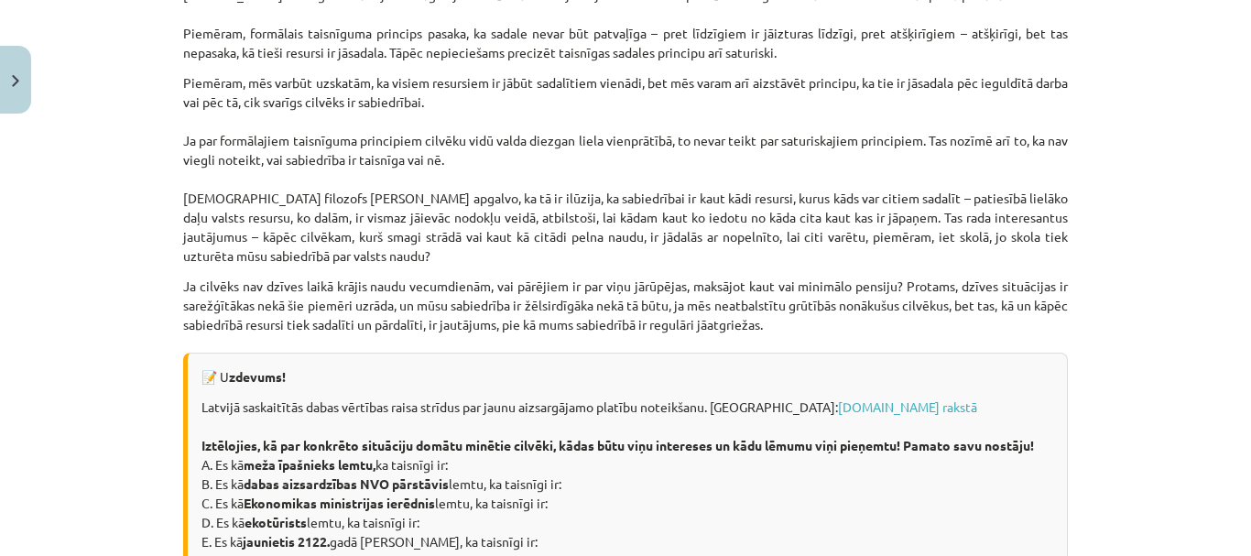
scroll to position [2640, 0]
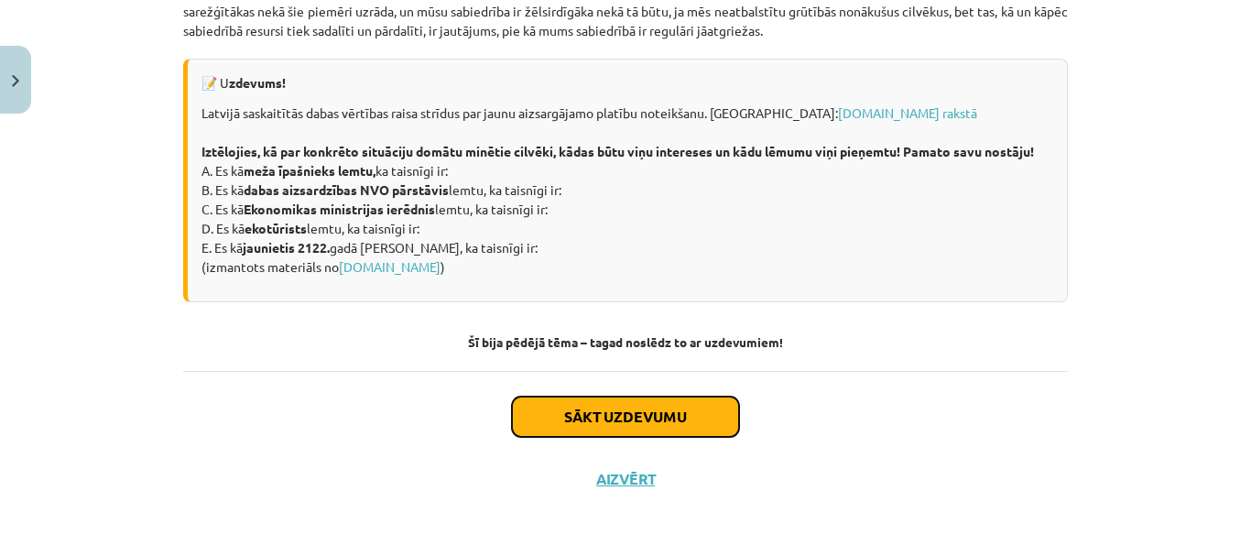
click at [641, 420] on button "Sākt uzdevumu" at bounding box center [625, 417] width 227 height 40
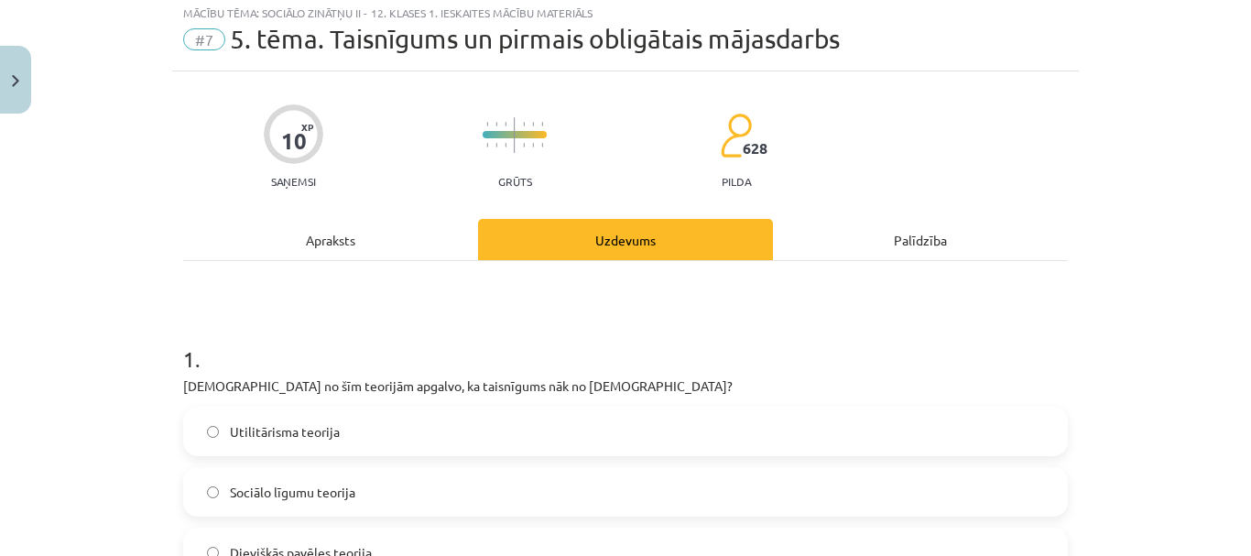
scroll to position [46, 0]
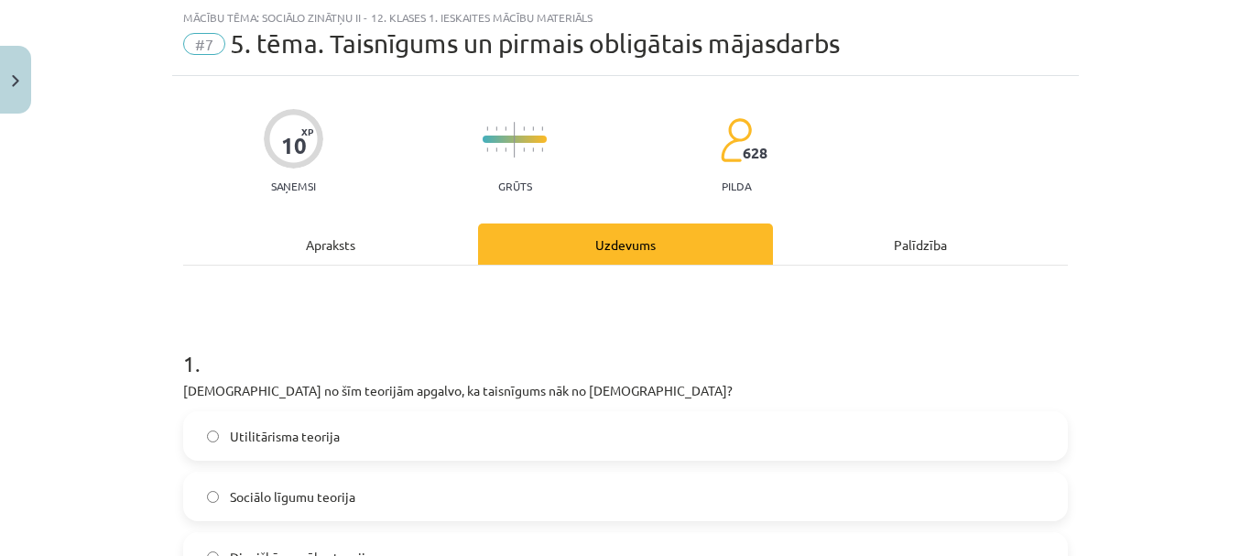
click at [336, 247] on div "Apraksts" at bounding box center [330, 244] width 295 height 41
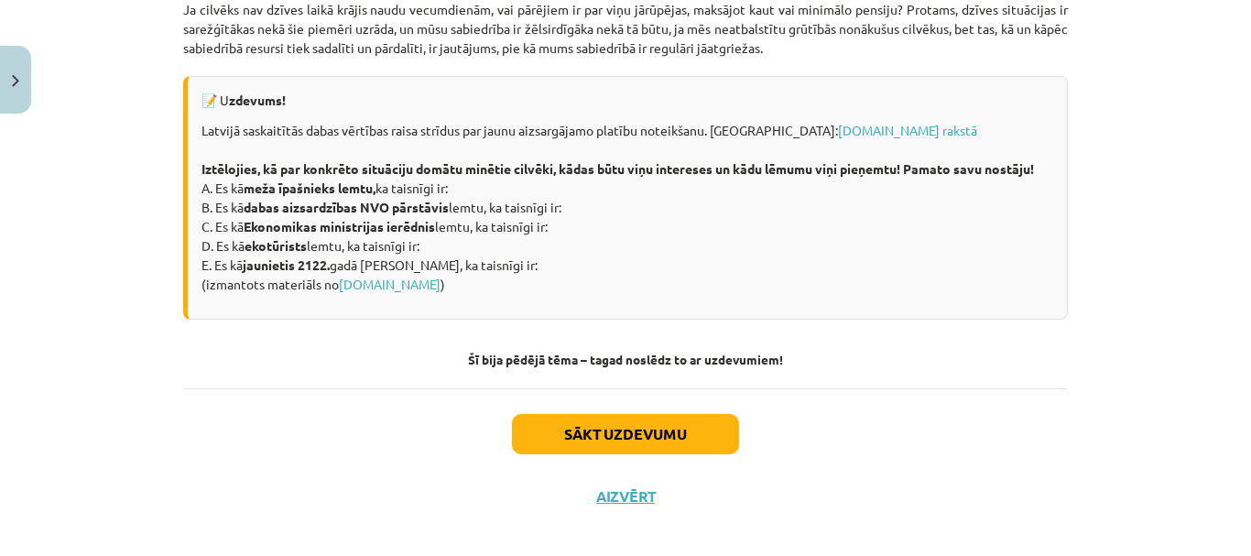
scroll to position [2605, 0]
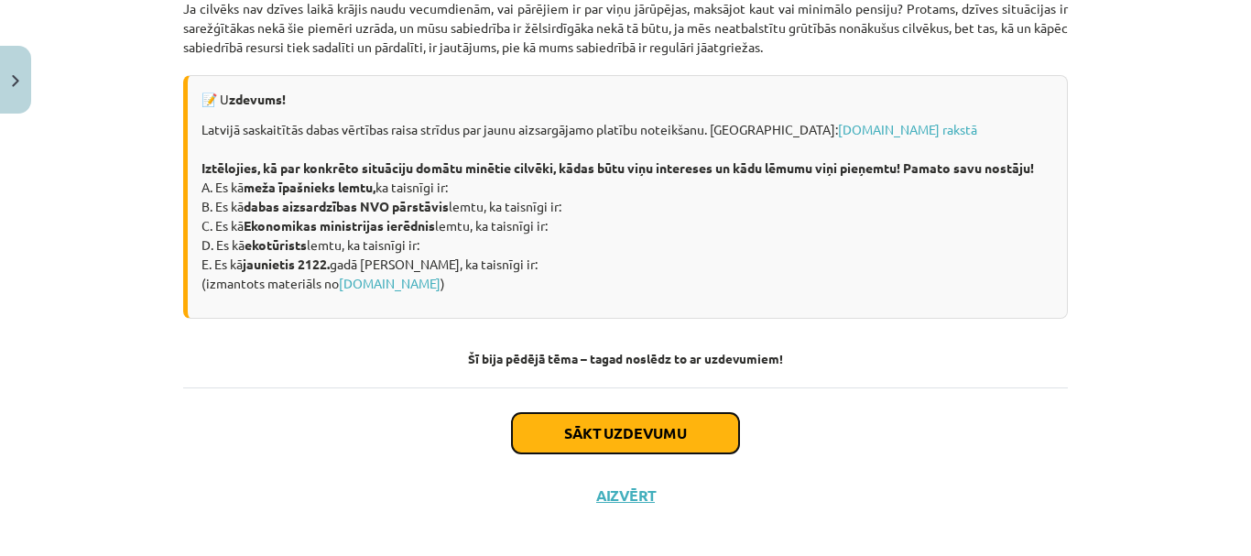
click at [605, 450] on button "Sākt uzdevumu" at bounding box center [625, 433] width 227 height 40
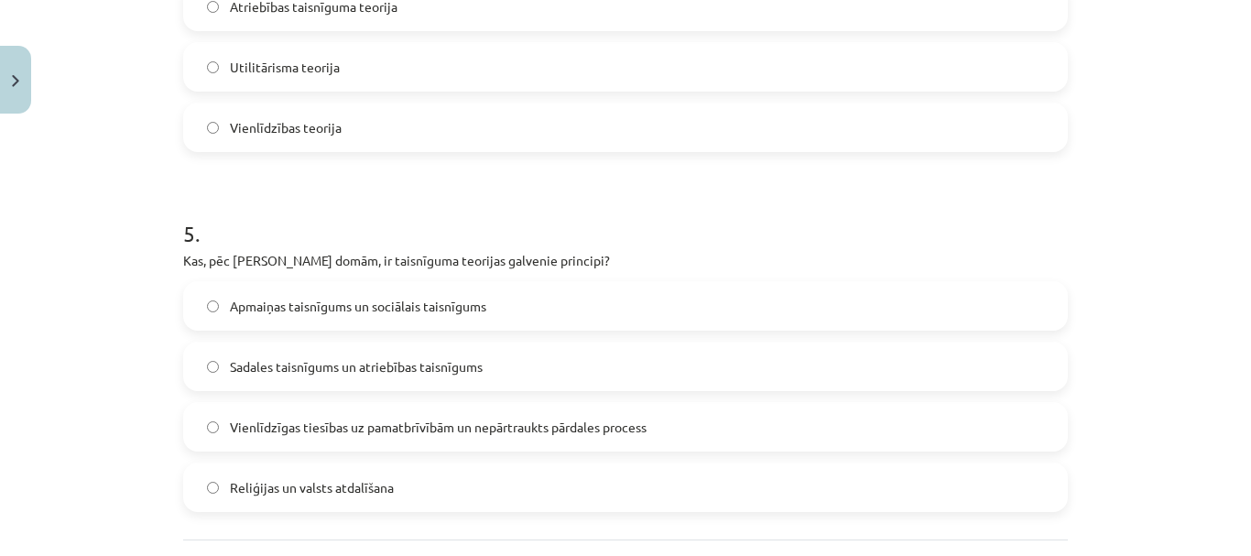
scroll to position [1703, 0]
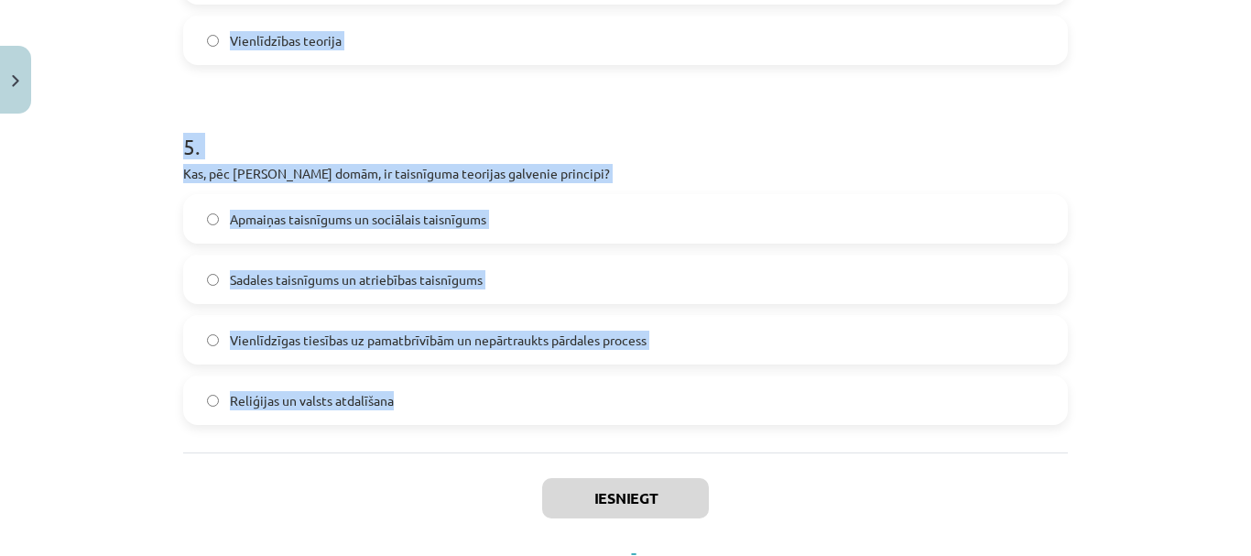
drag, startPoint x: 172, startPoint y: 253, endPoint x: 403, endPoint y: 419, distance: 284.2
copy form "1 . Kura no šīm teorijām apgalvo, ka taisnīgums nāk no Dieva? Utilitārisma teor…"
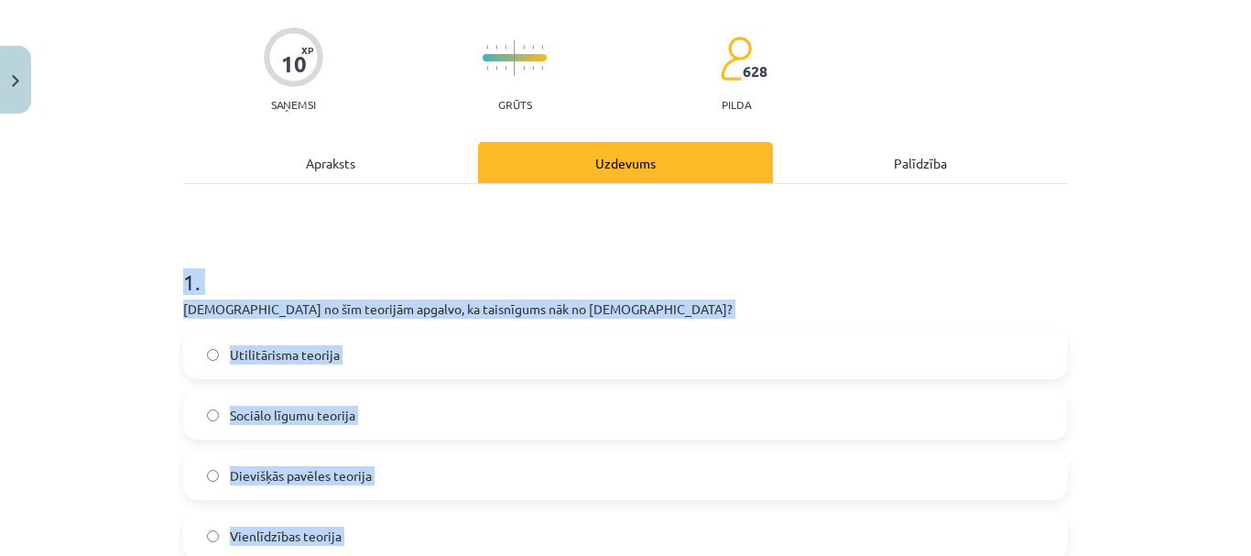
scroll to position [119, 0]
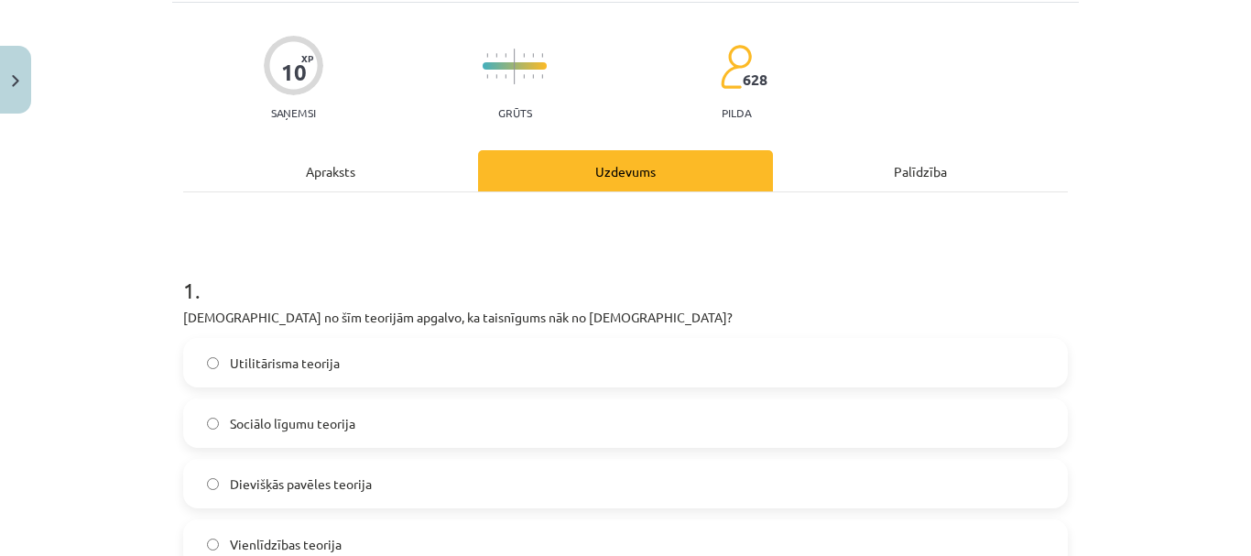
click at [408, 491] on label "Dievišķās pavēles teorija" at bounding box center [625, 484] width 881 height 46
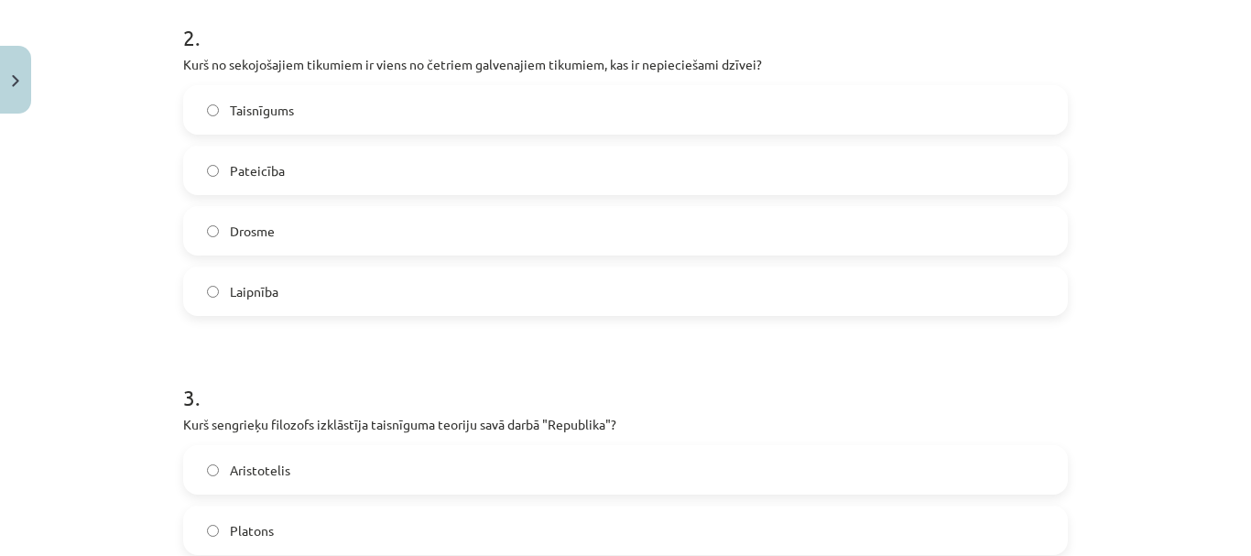
scroll to position [737, 0]
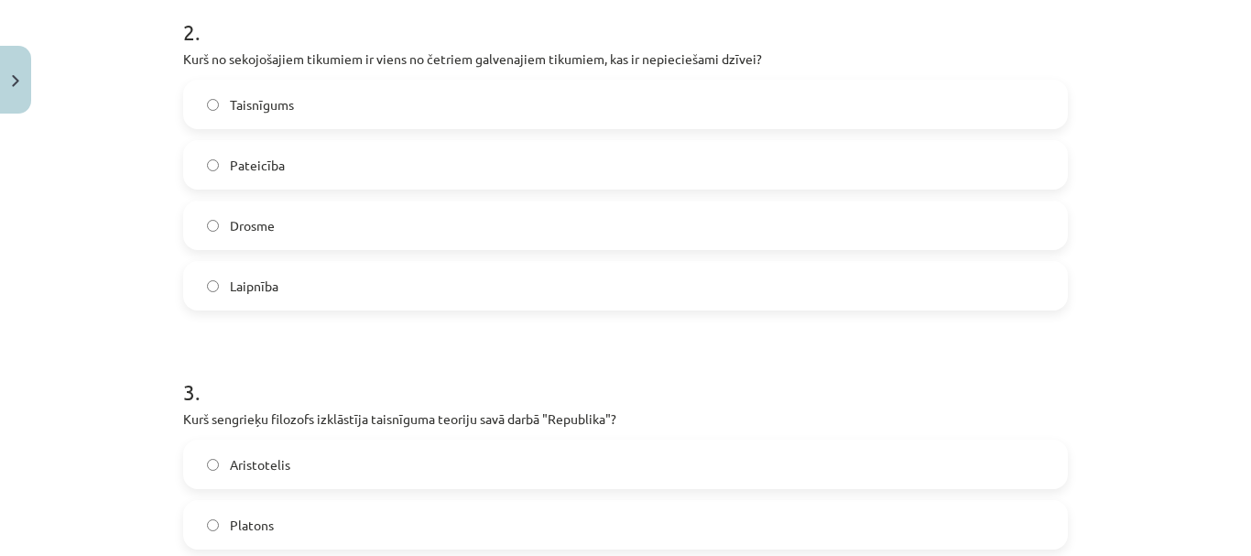
click at [292, 107] on label "Taisnīgums" at bounding box center [625, 105] width 881 height 46
click at [247, 507] on label "Platons" at bounding box center [625, 525] width 881 height 46
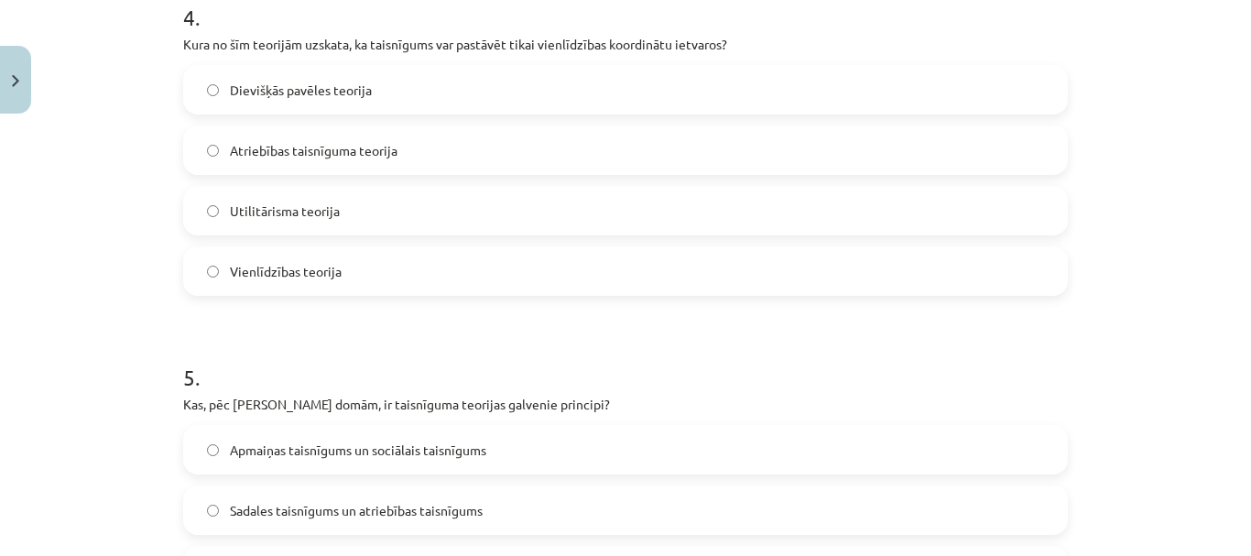
scroll to position [1554, 0]
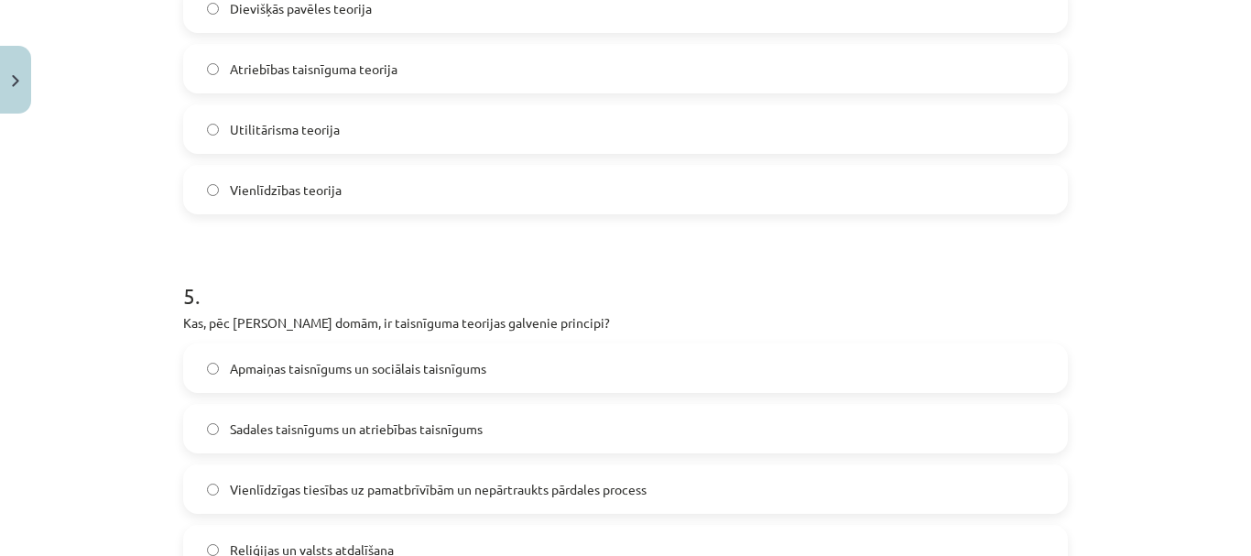
click at [284, 188] on span "Vienlīdzības teorija" at bounding box center [286, 189] width 112 height 19
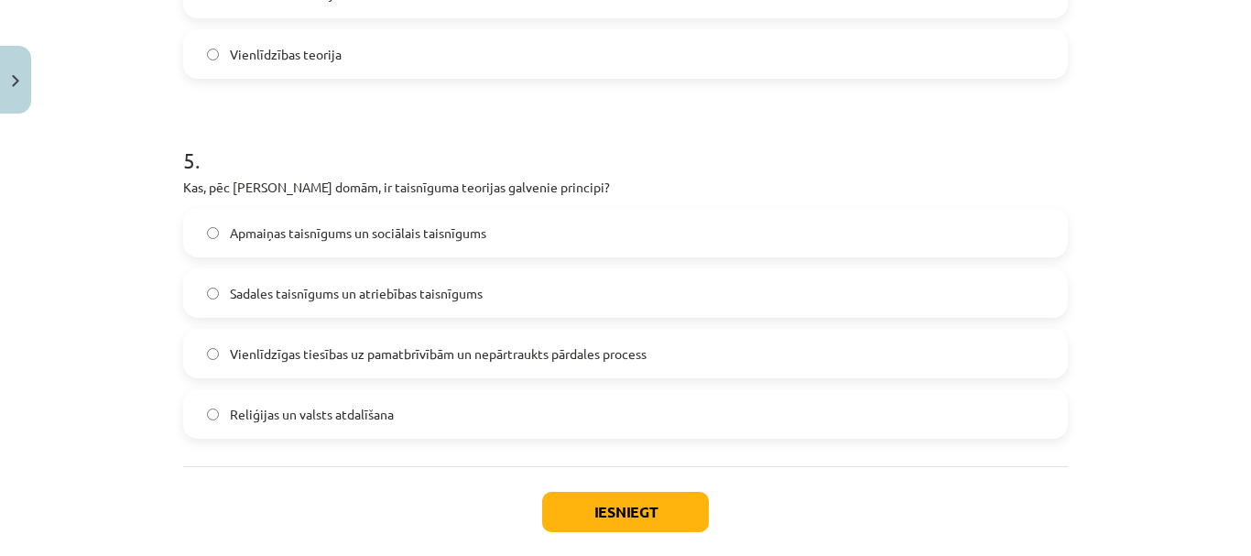
scroll to position [1690, 0]
click at [336, 355] on span "Vienlīdzīgas tiesības uz pamatbrīvībām un nepārtraukts pārdales process" at bounding box center [438, 353] width 417 height 19
click at [607, 520] on button "Iesniegt" at bounding box center [625, 511] width 167 height 40
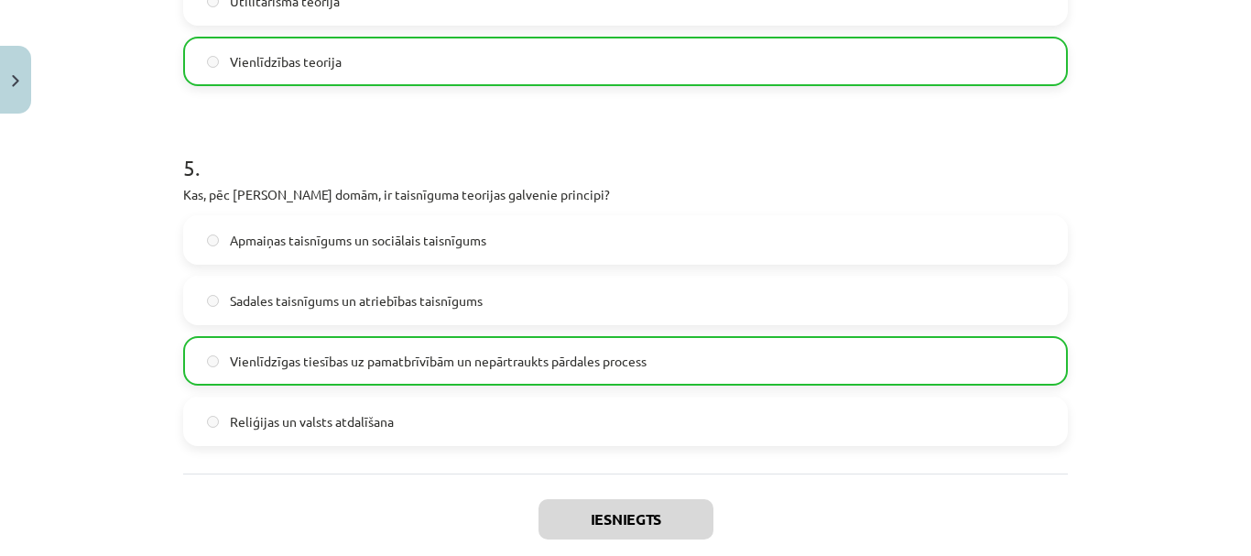
scroll to position [1843, 0]
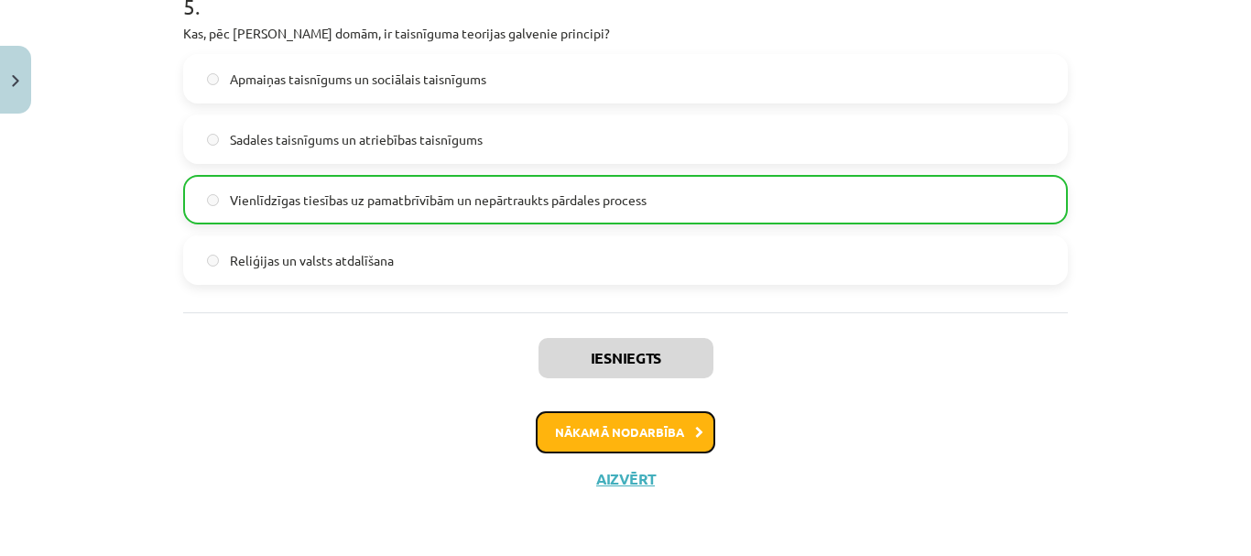
click at [614, 444] on button "Nākamā nodarbība" at bounding box center [626, 432] width 180 height 42
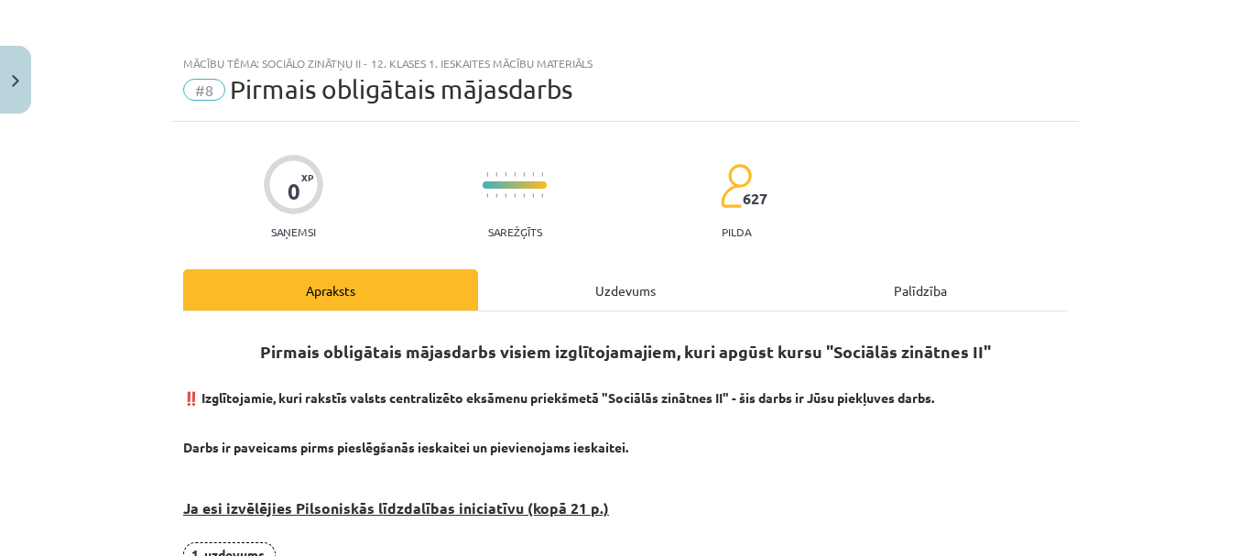
scroll to position [98, 0]
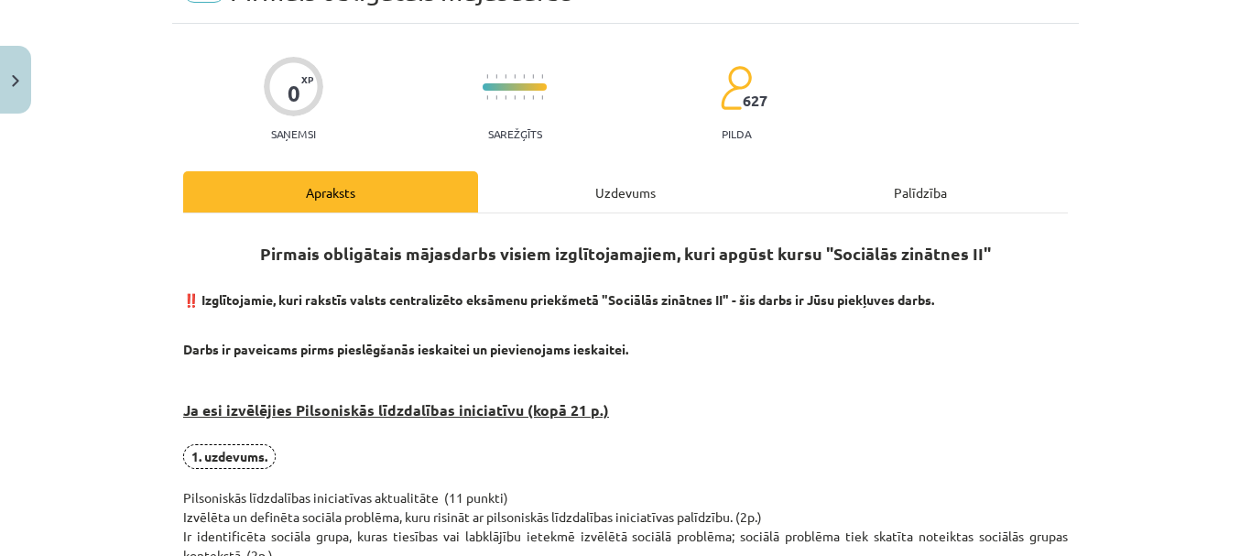
click at [617, 176] on div "Uzdevums" at bounding box center [625, 191] width 295 height 41
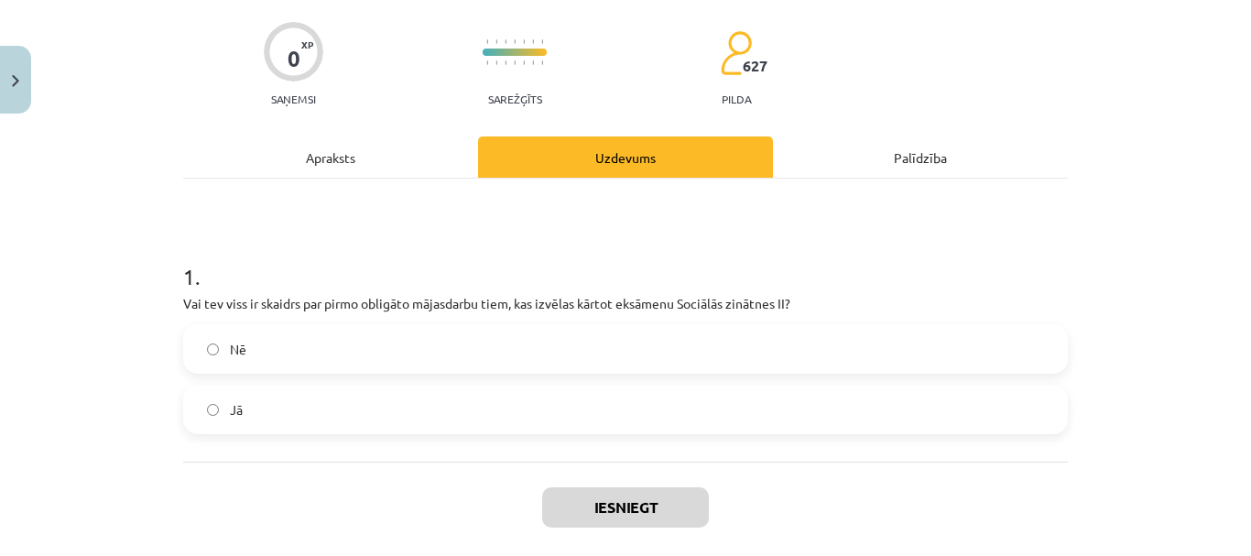
scroll to position [134, 0]
click at [406, 162] on div "Apraksts" at bounding box center [330, 156] width 295 height 41
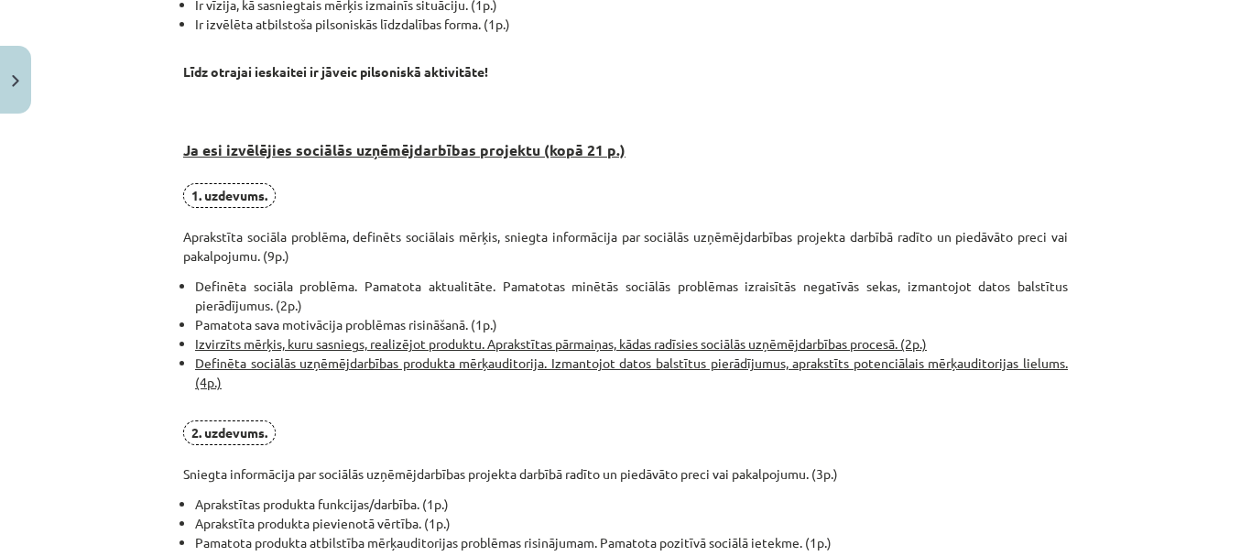
scroll to position [974, 0]
click at [309, 146] on strong "Ja esi izvēlējies sociālās uzņēmējdarbības projektu (kopā 21 p.)" at bounding box center [404, 148] width 442 height 19
click at [172, 147] on div "0 XP Saņemsi Sarežģīts 627 pilda Apraksts Uzdevums Palīdzība Pirmais obligātais…" at bounding box center [625, 85] width 907 height 1874
click at [708, 125] on h3 "Ja esi izvēlējies sociālās uzņēmējdarbības projektu (kopā 21 p.)" at bounding box center [625, 135] width 885 height 86
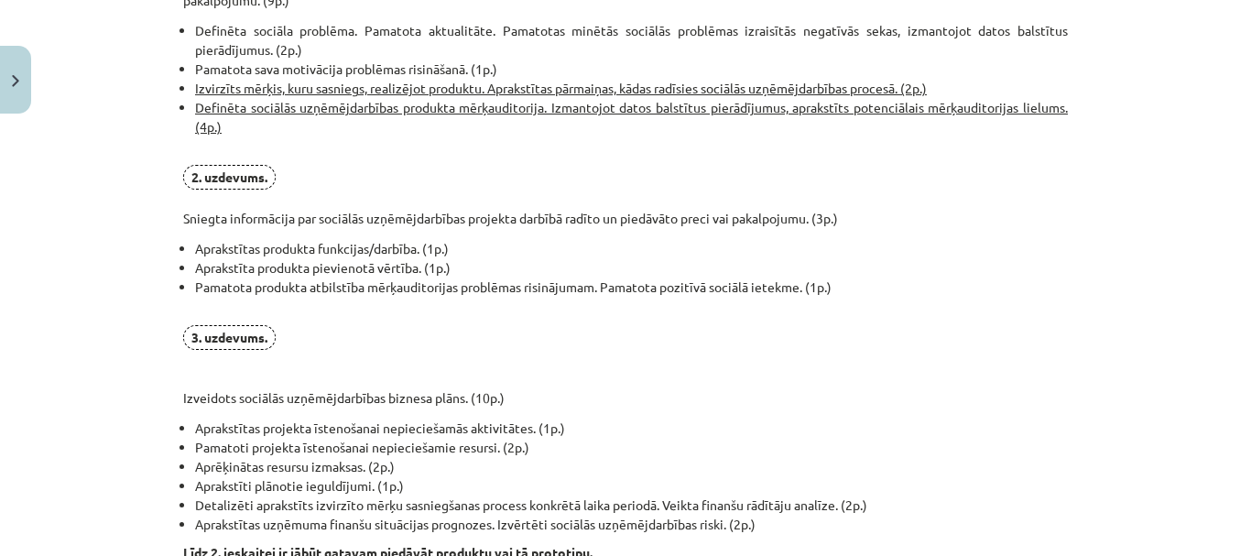
scroll to position [1484, 0]
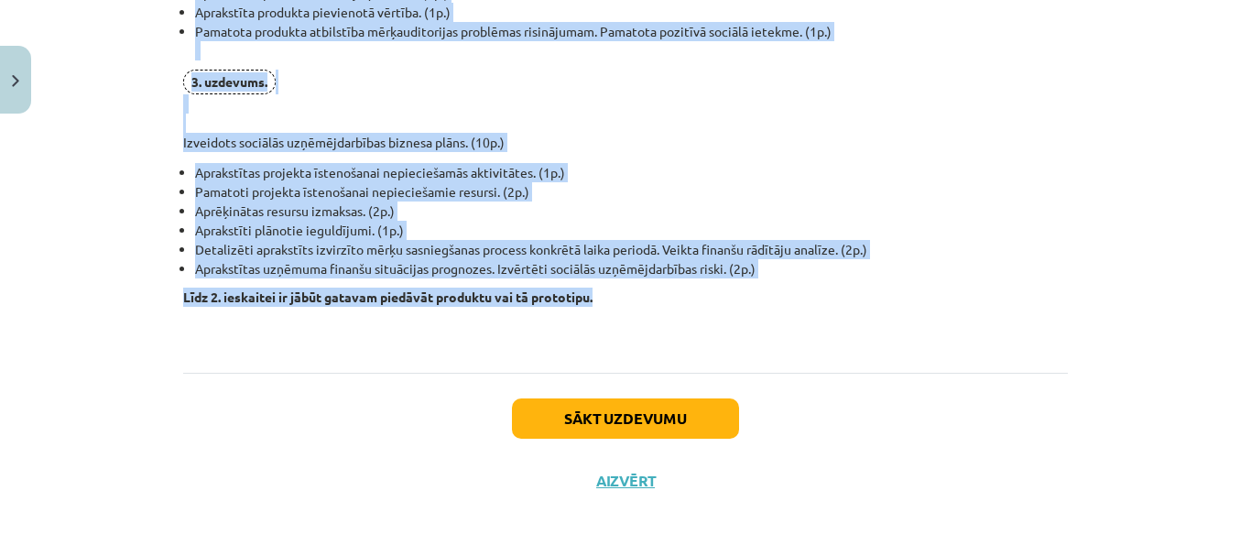
drag, startPoint x: 168, startPoint y: 152, endPoint x: 631, endPoint y: 292, distance: 484.2
copy div "Ja esi izvēlējies sociālās uzņēmējdarbības projektu (kopā 21 p.) 1. uzdevums. A…"
click at [562, 112] on p "3. uzdevums. Izveidots sociālās uzņēmējdarbības biznesa plāns. (10p.)" at bounding box center [625, 111] width 885 height 82
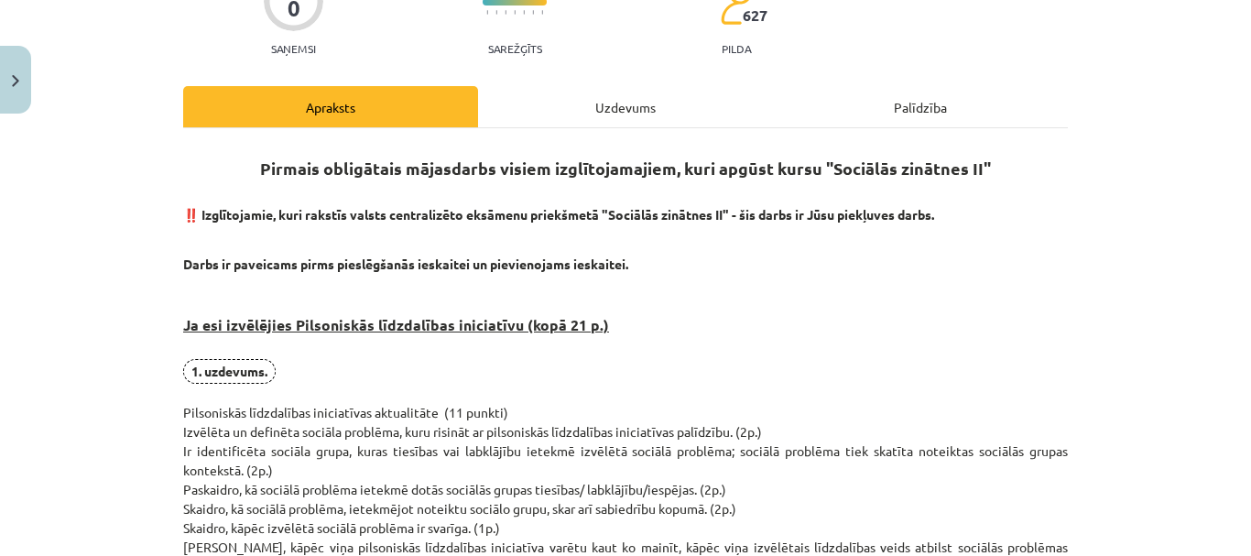
scroll to position [0, 0]
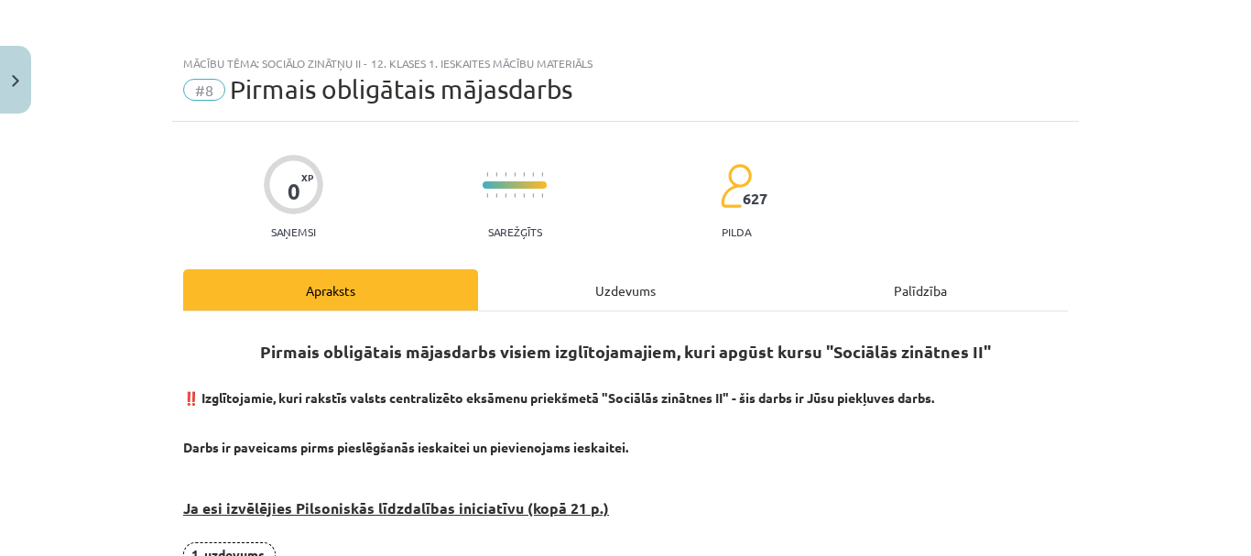
click at [210, 62] on div "Mācību tēma: Sociālo zinātņu ii - 12. klases 1. ieskaites mācību materiāls" at bounding box center [625, 63] width 885 height 13
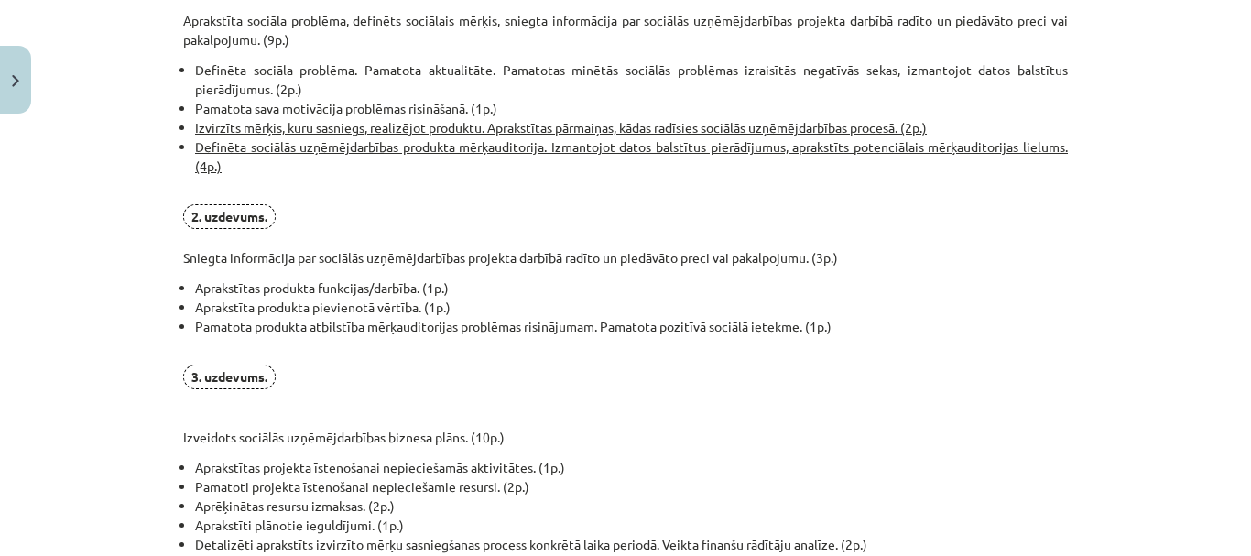
scroll to position [1484, 0]
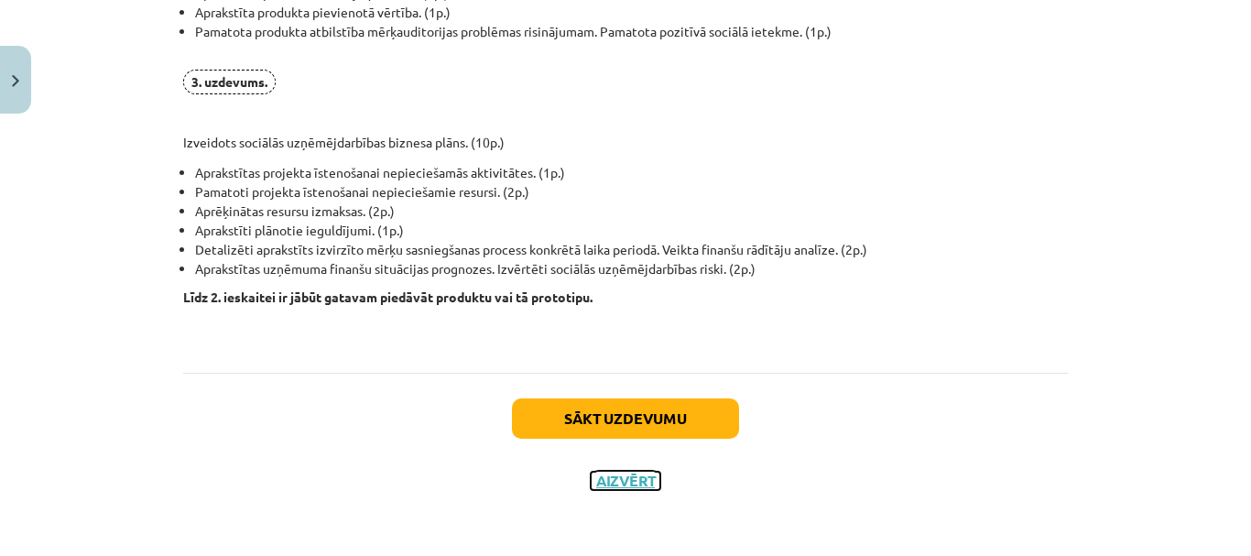
click at [602, 479] on button "Aizvērt" at bounding box center [626, 481] width 70 height 18
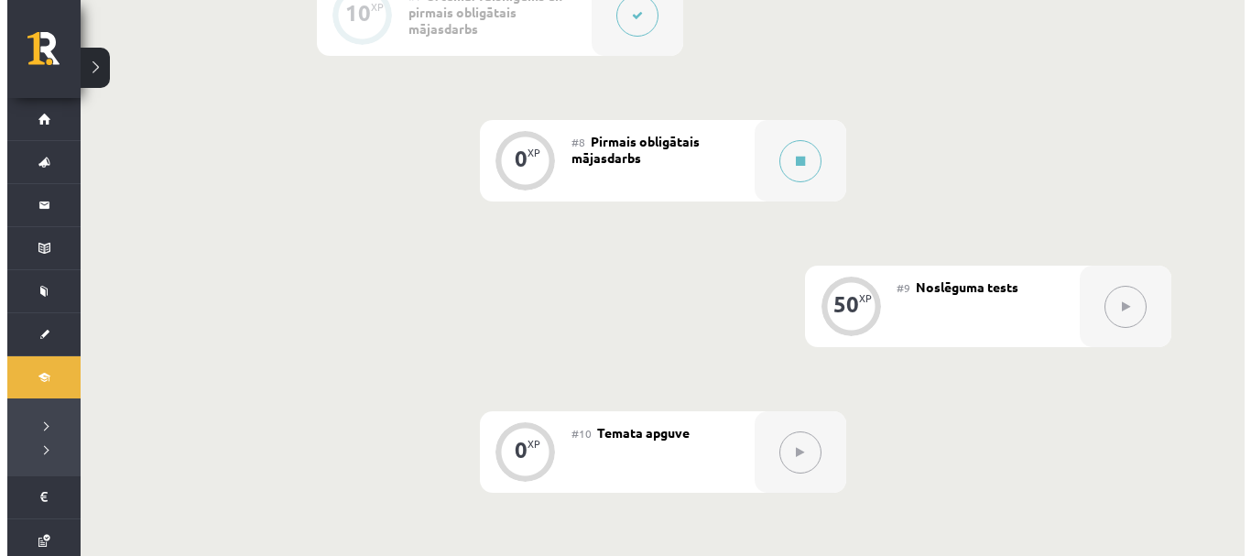
scroll to position [1392, 0]
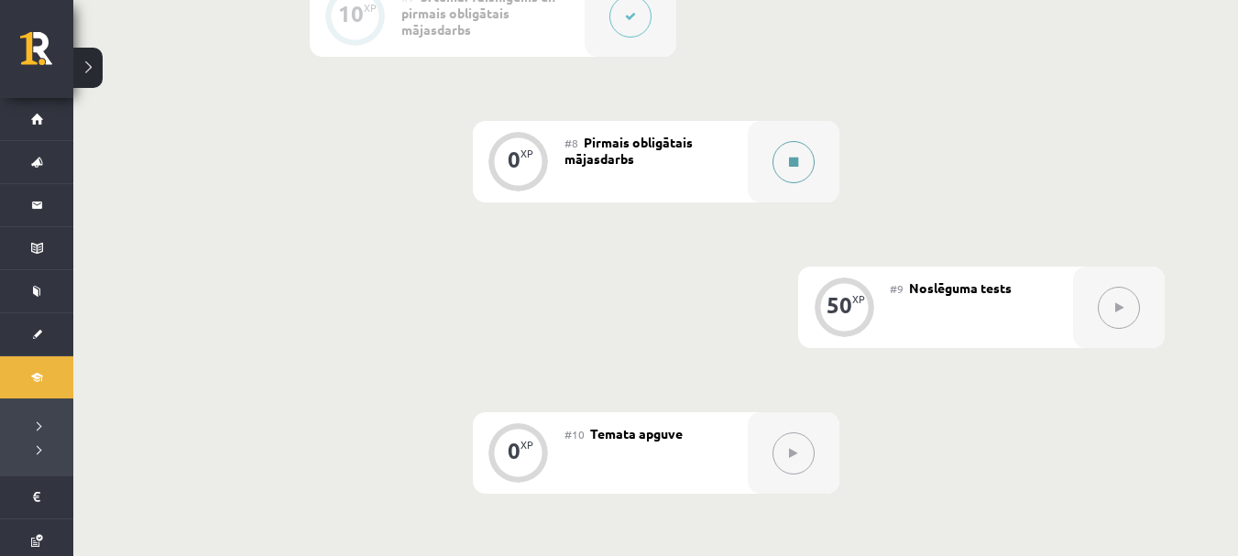
click at [783, 134] on div at bounding box center [793, 162] width 92 height 82
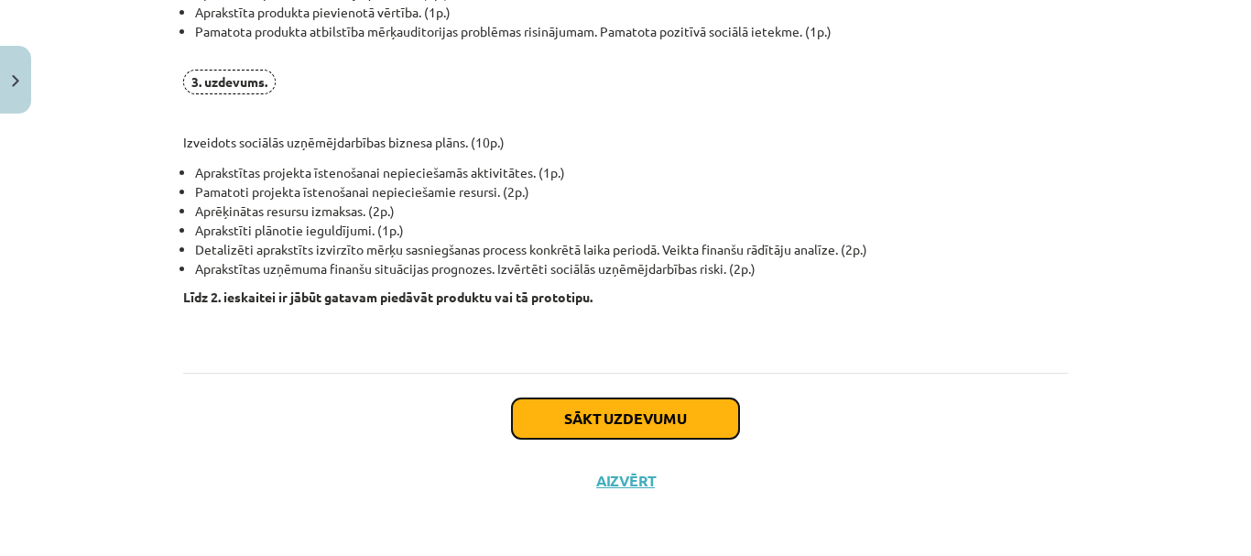
click at [664, 401] on button "Sākt uzdevumu" at bounding box center [625, 418] width 227 height 40
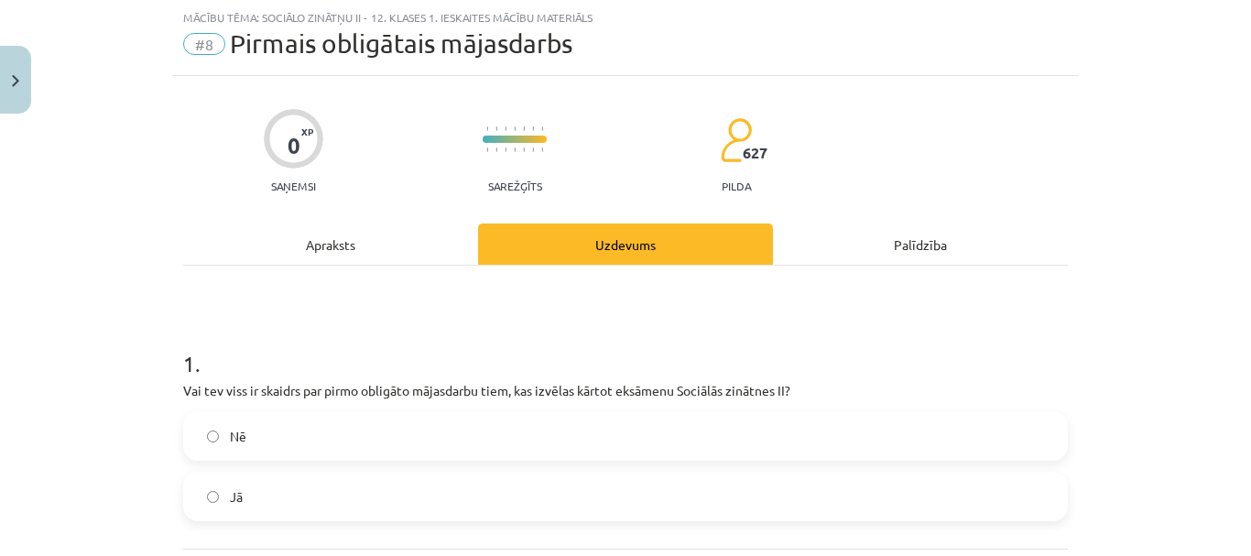
scroll to position [122, 0]
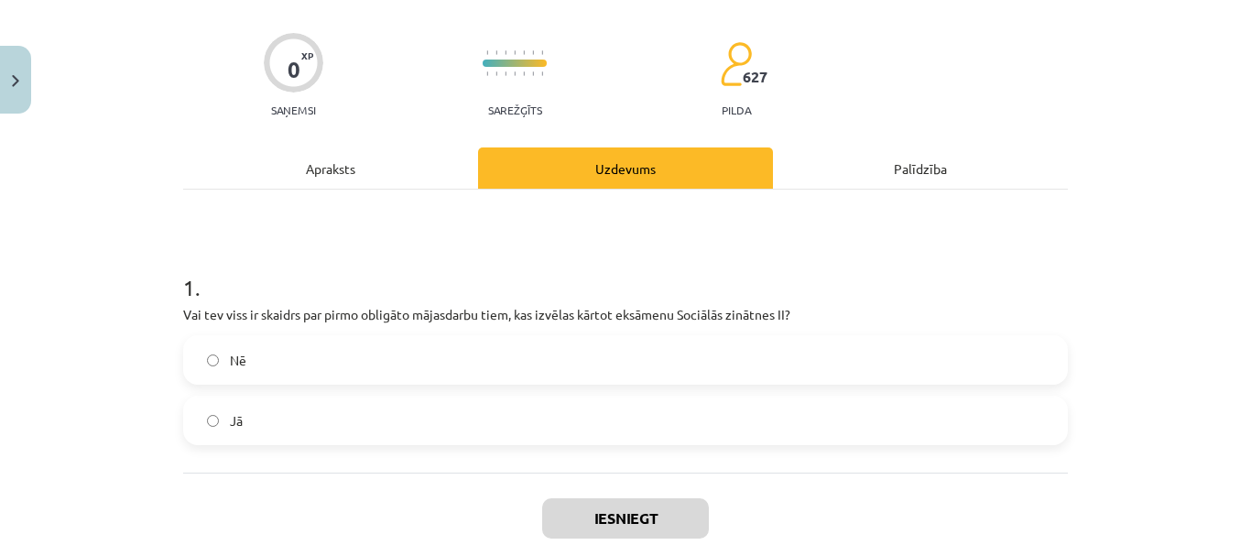
click at [515, 416] on label "Jā" at bounding box center [625, 421] width 881 height 46
click at [602, 495] on div "Iesniegt Aizvērt" at bounding box center [625, 537] width 885 height 128
click at [637, 532] on button "Iesniegt" at bounding box center [625, 518] width 167 height 40
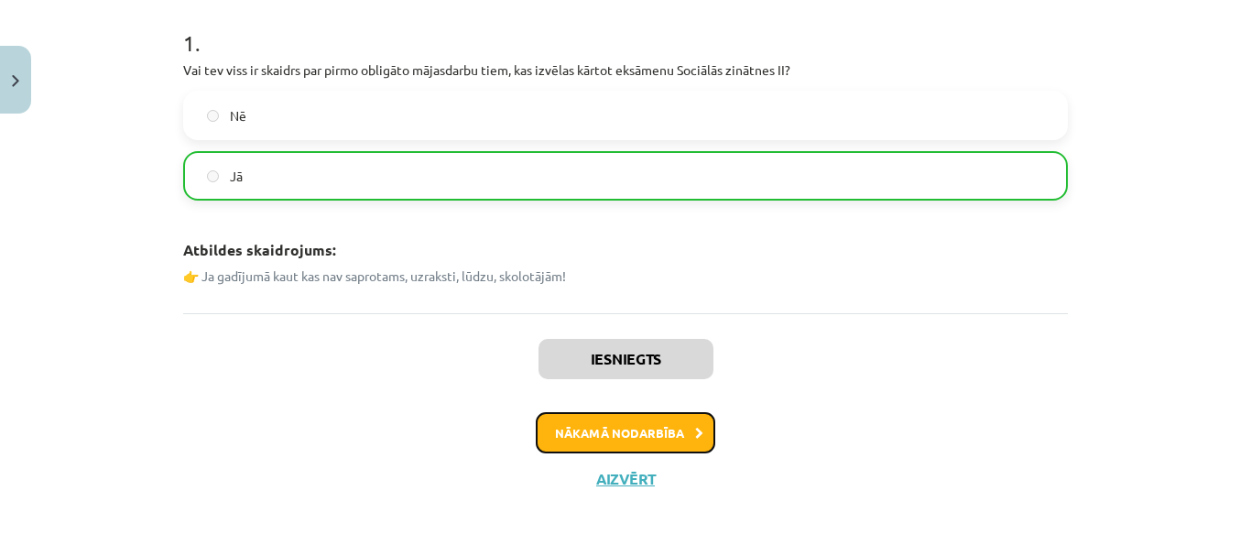
click at [660, 435] on button "Nākamā nodarbība" at bounding box center [626, 433] width 180 height 42
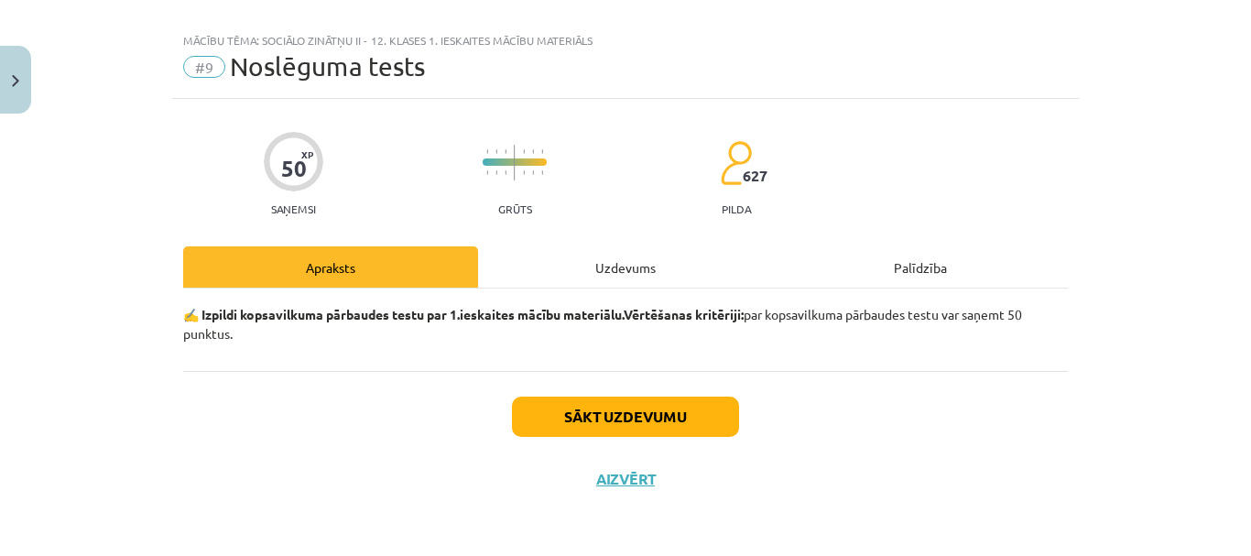
scroll to position [23, 0]
click at [620, 280] on div "Uzdevums" at bounding box center [625, 266] width 295 height 41
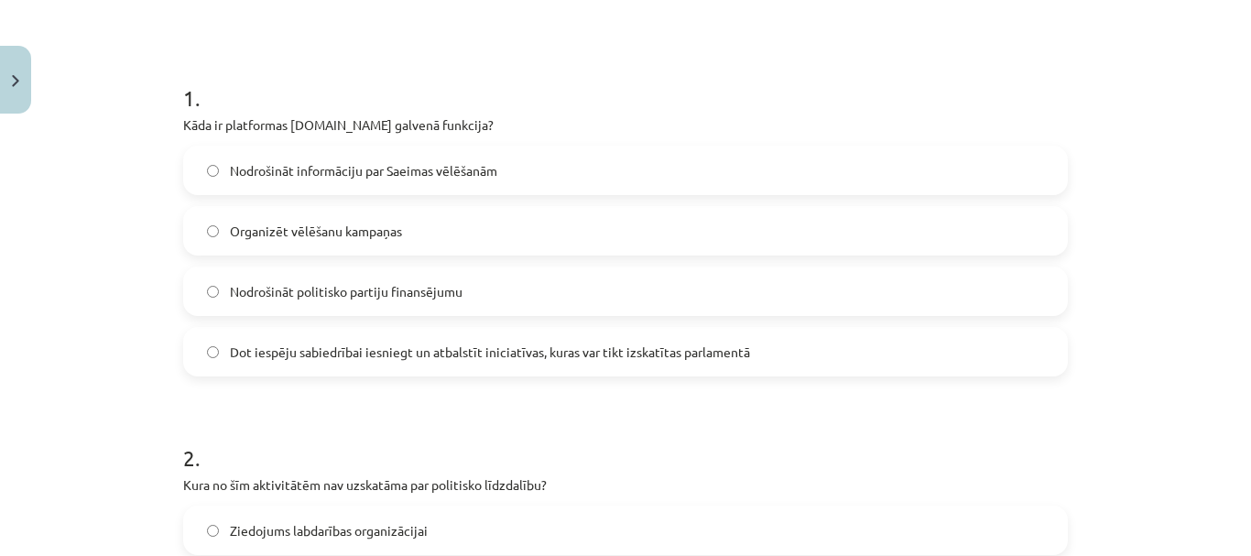
scroll to position [302, 0]
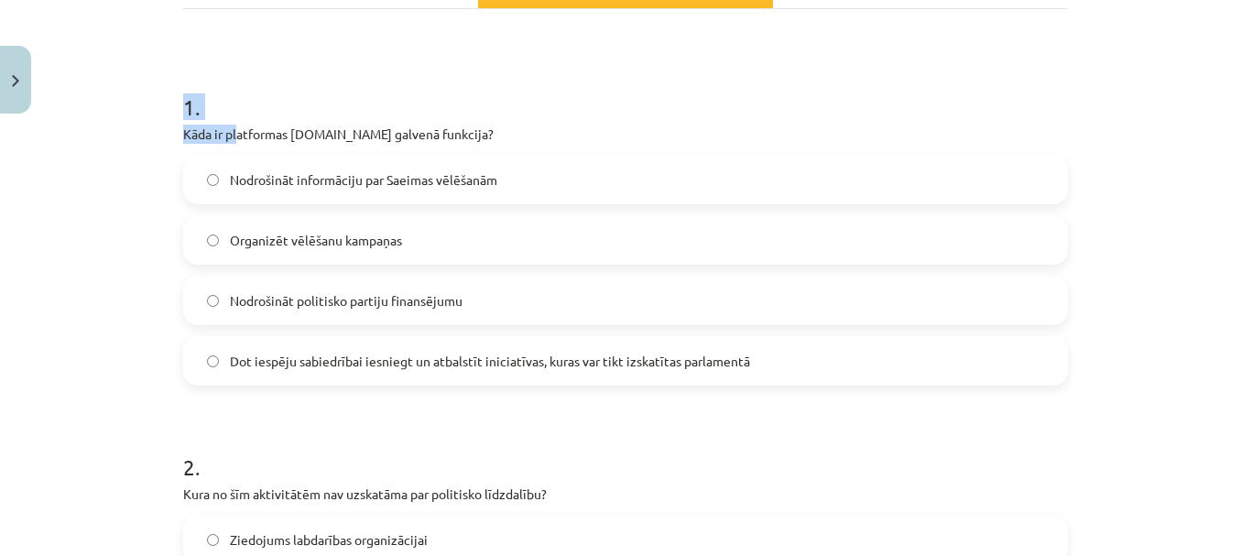
drag, startPoint x: 178, startPoint y: 103, endPoint x: 315, endPoint y: 197, distance: 166.7
click at [264, 156] on div "1 . Kāda ir platformas manabalss.lv galvenā funkcija? Nodrošināt informāciju pa…" at bounding box center [625, 223] width 885 height 323
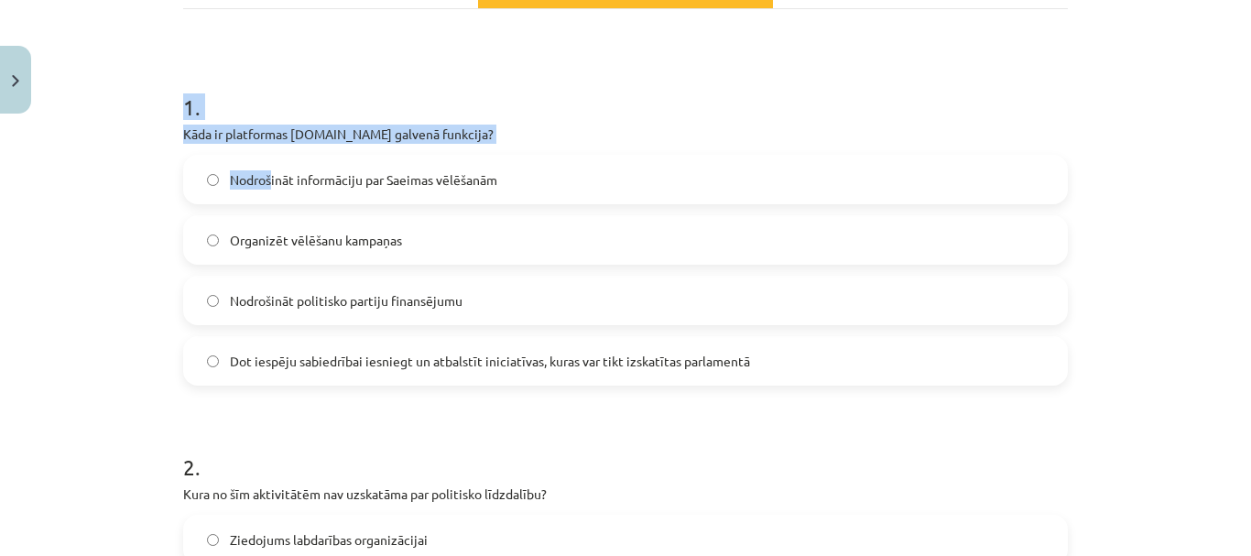
drag, startPoint x: 180, startPoint y: 99, endPoint x: 294, endPoint y: 173, distance: 136.4
click at [294, 173] on div "1 . Kāda ir platformas manabalss.lv galvenā funkcija? Nodrošināt informāciju pa…" at bounding box center [625, 223] width 885 height 323
click at [265, 111] on h1 "1 ." at bounding box center [625, 90] width 885 height 57
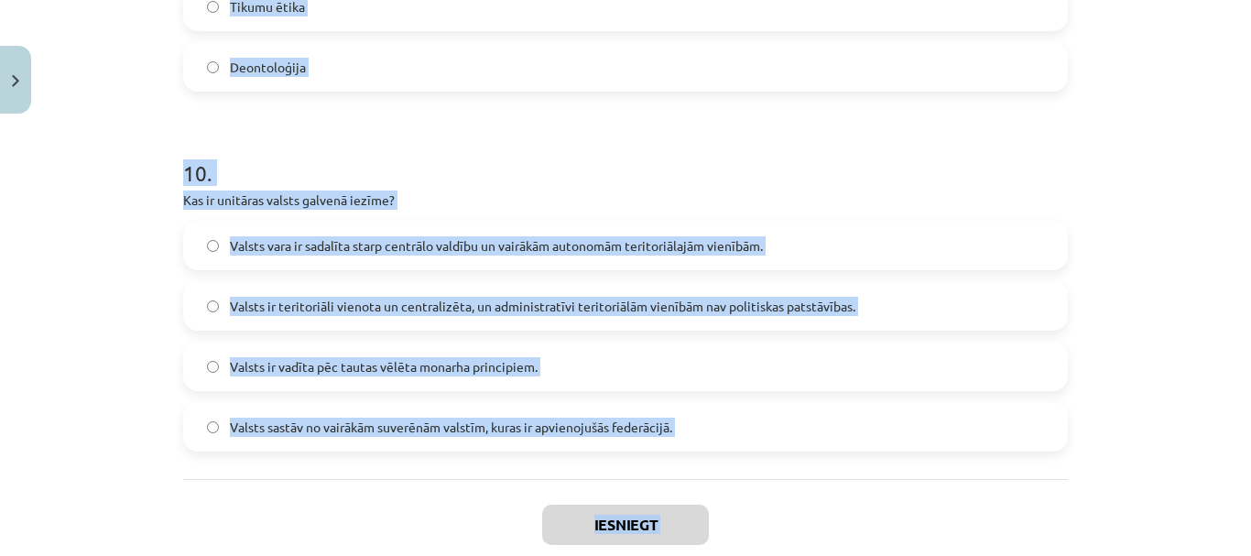
scroll to position [3526, 0]
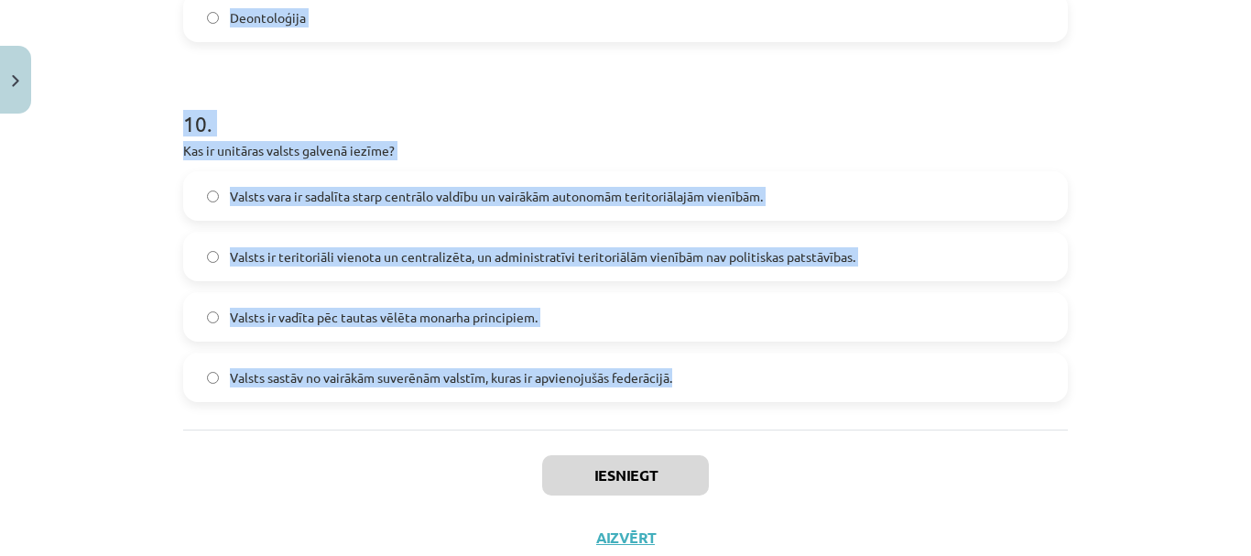
drag, startPoint x: 177, startPoint y: 97, endPoint x: 714, endPoint y: 376, distance: 606.0
copy form "1 . Kāda ir platformas manabalss.lv galvenā funkcija? Nodrošināt informāciju pa…"
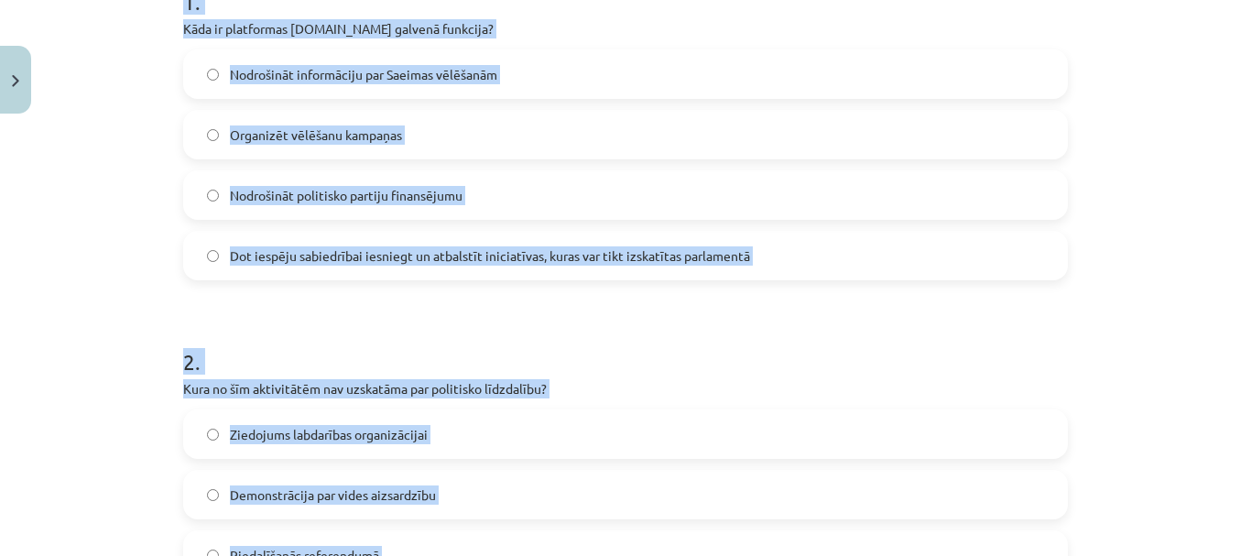
scroll to position [0, 0]
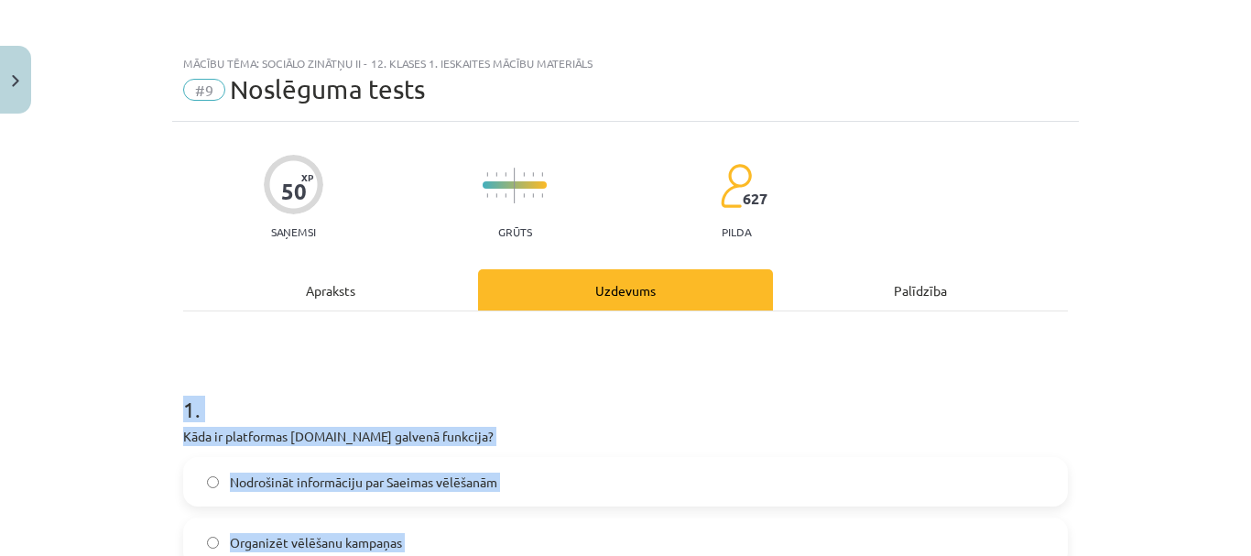
click at [308, 288] on div "Apraksts" at bounding box center [330, 289] width 295 height 41
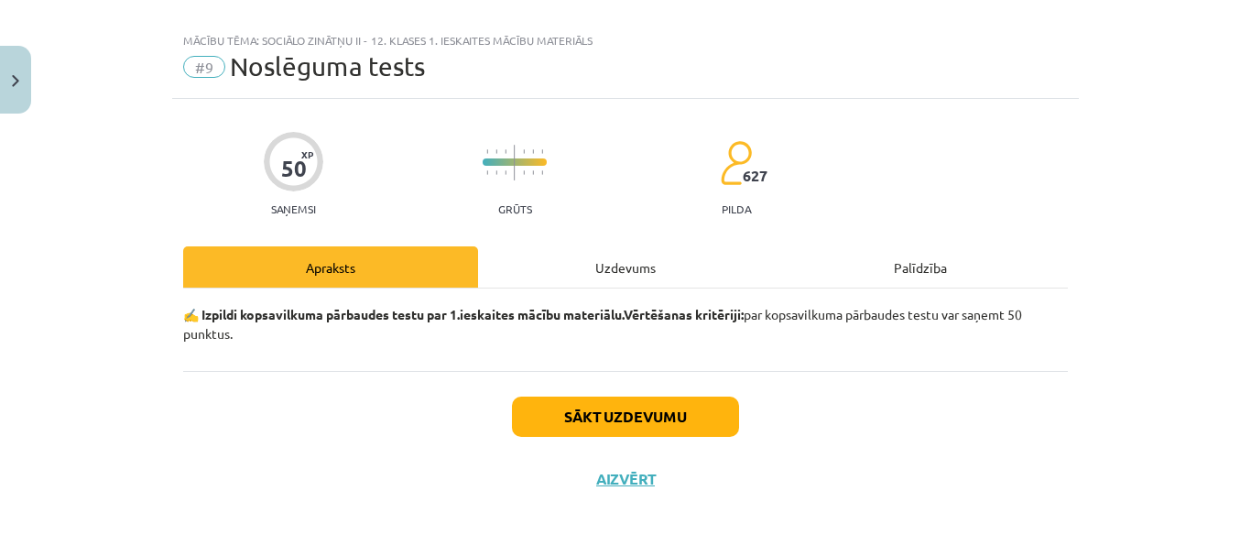
click at [559, 264] on div "Uzdevums" at bounding box center [625, 266] width 295 height 41
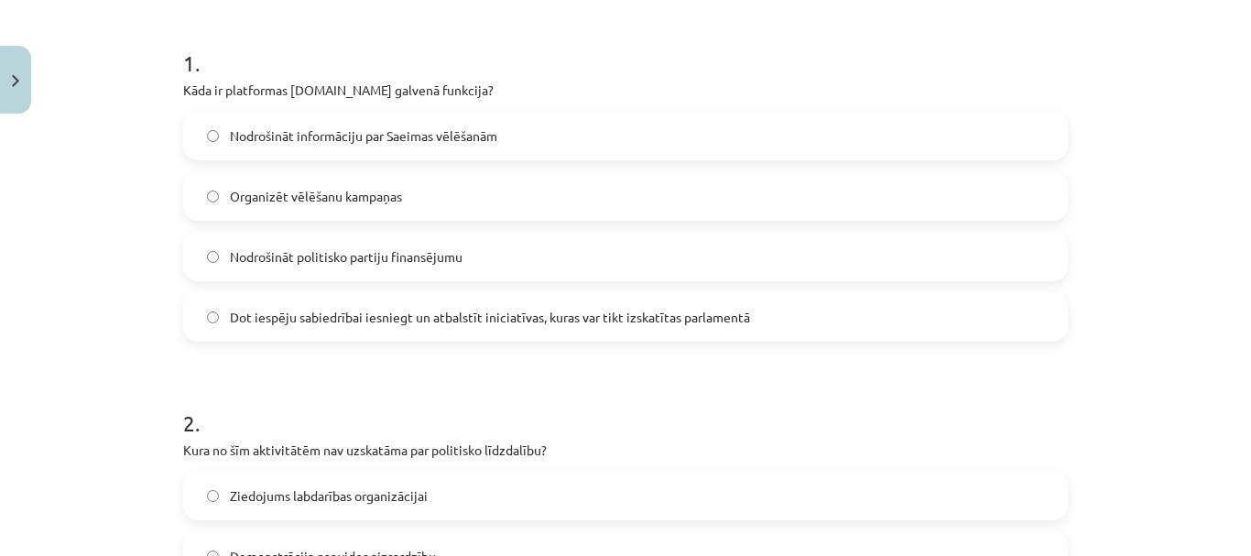
click at [346, 327] on label "Dot iespēju sabiedrībai iesniegt un atbalstīt iniciatīvas, kuras var tikt izska…" at bounding box center [625, 317] width 881 height 46
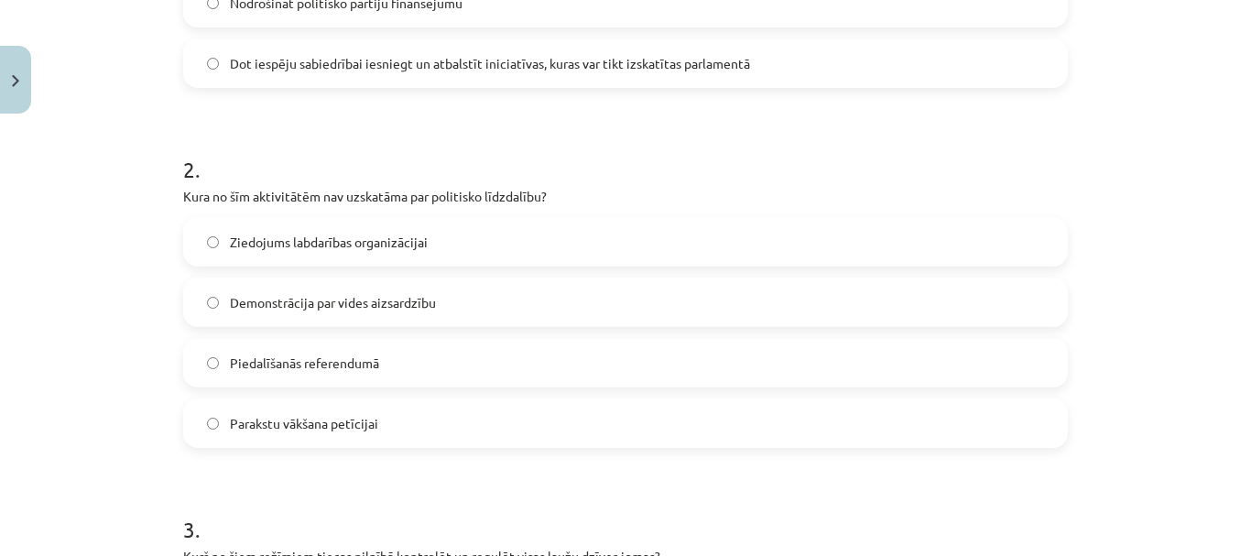
scroll to position [601, 0]
click at [282, 243] on span "Ziedojums labdarības organizācijai" at bounding box center [329, 241] width 198 height 19
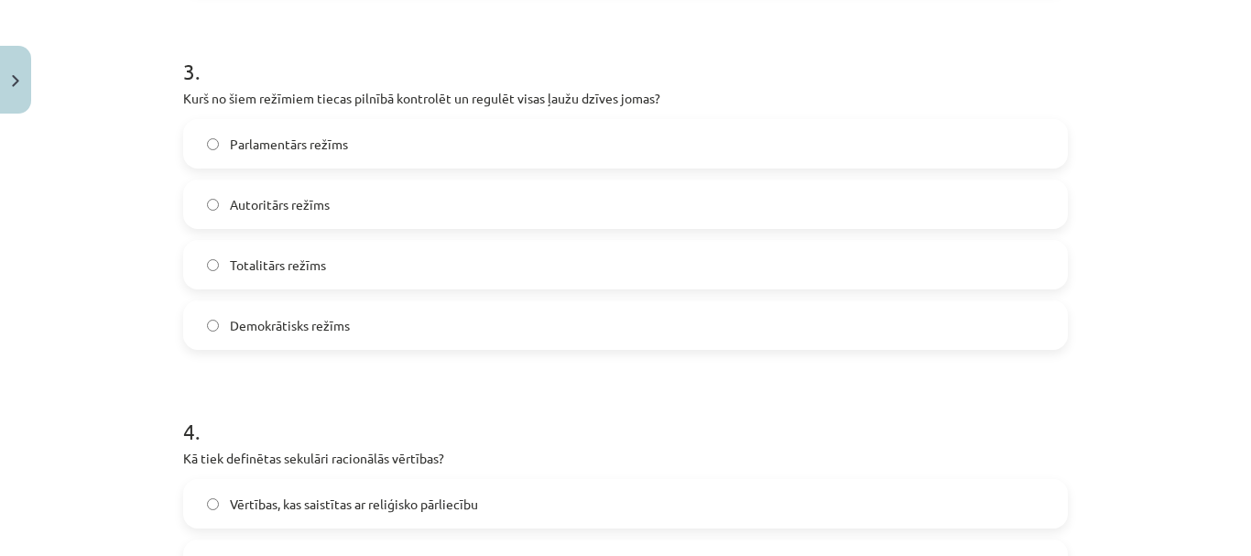
scroll to position [1059, 0]
click at [331, 263] on label "Totalitārs režīms" at bounding box center [625, 264] width 881 height 46
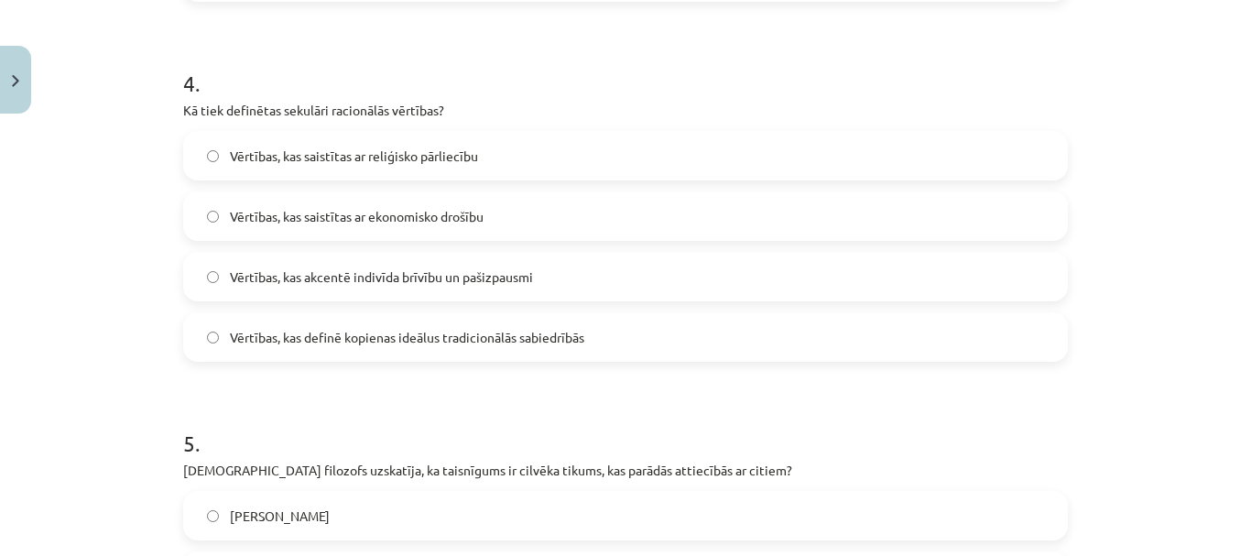
scroll to position [1407, 0]
click at [322, 288] on label "Vērtības, kas akcentē indivīda brīvību un pašizpausmi" at bounding box center [625, 276] width 881 height 46
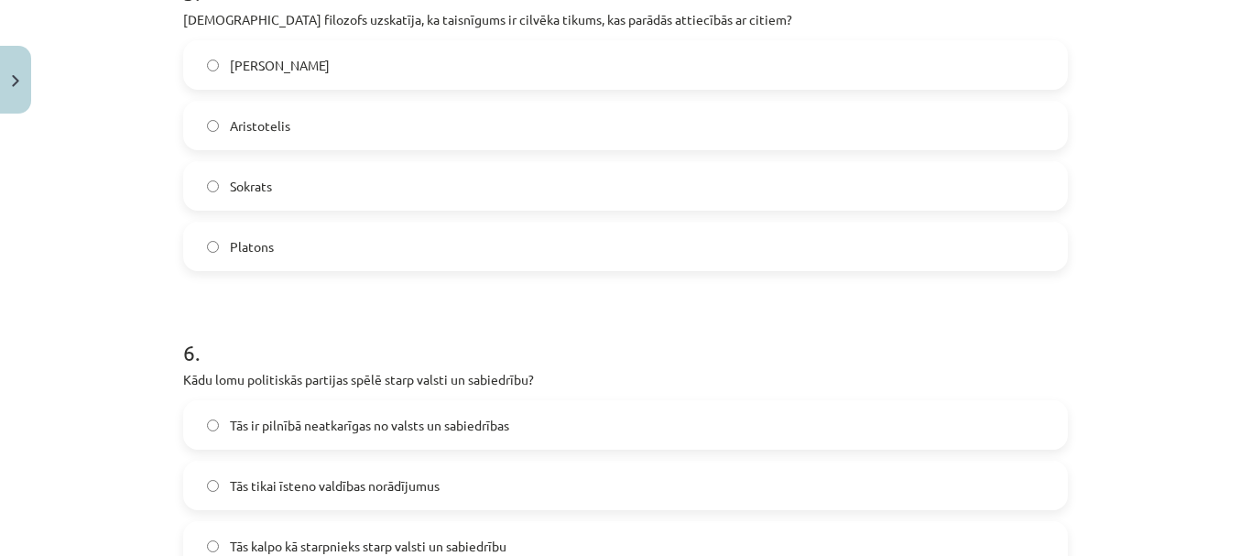
scroll to position [1857, 0]
click at [251, 131] on span "Aristotelis" at bounding box center [260, 125] width 60 height 19
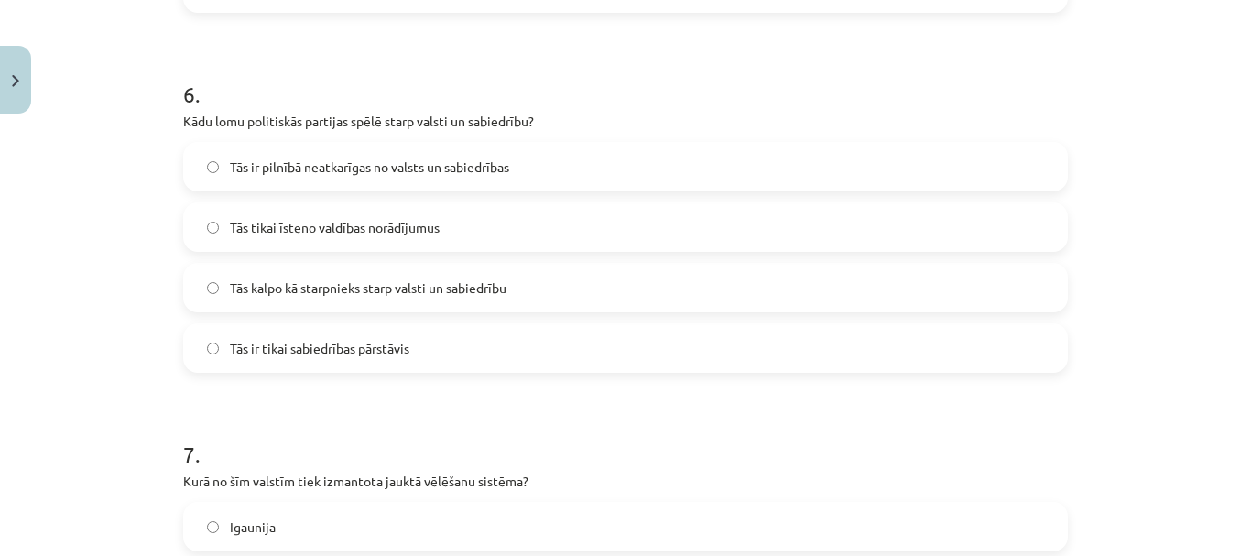
scroll to position [2120, 0]
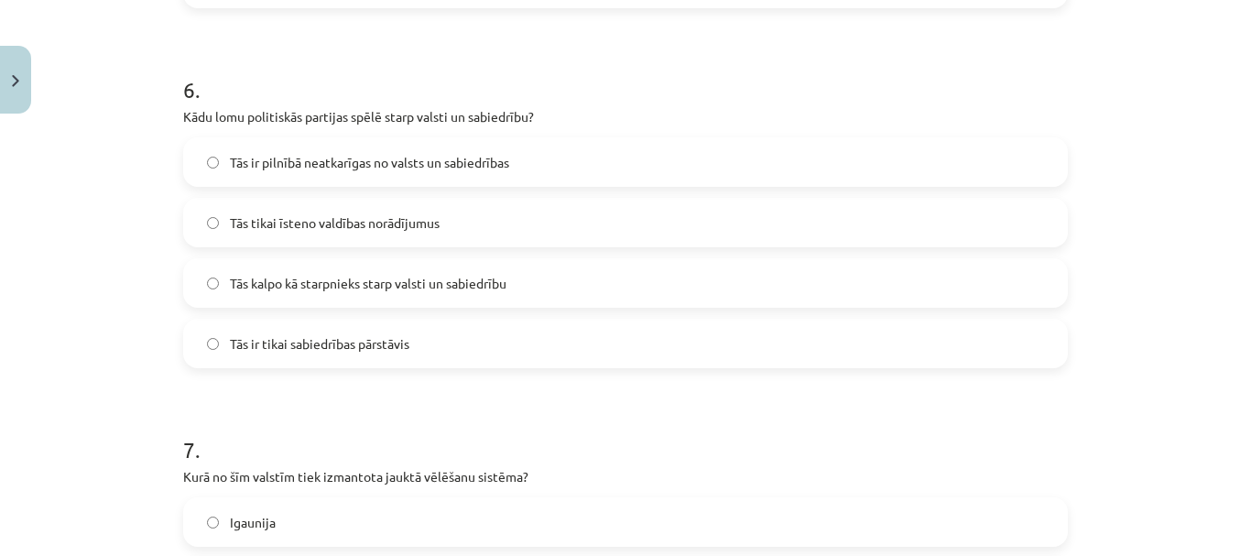
click at [326, 274] on span "Tās kalpo kā starpnieks starp valsti un sabiedrību" at bounding box center [368, 283] width 277 height 19
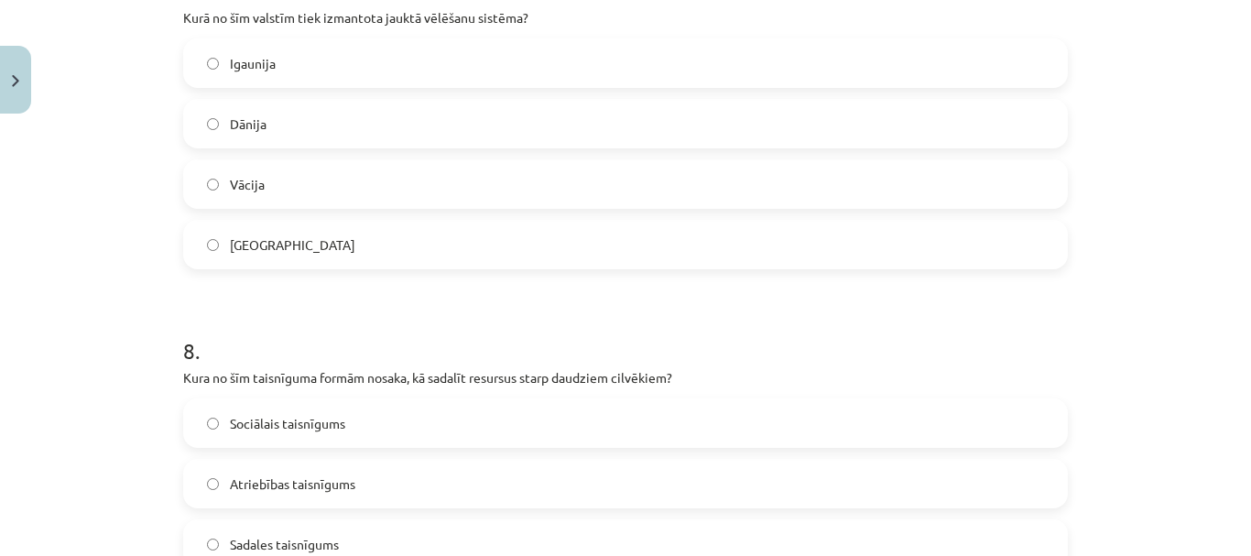
scroll to position [2582, 0]
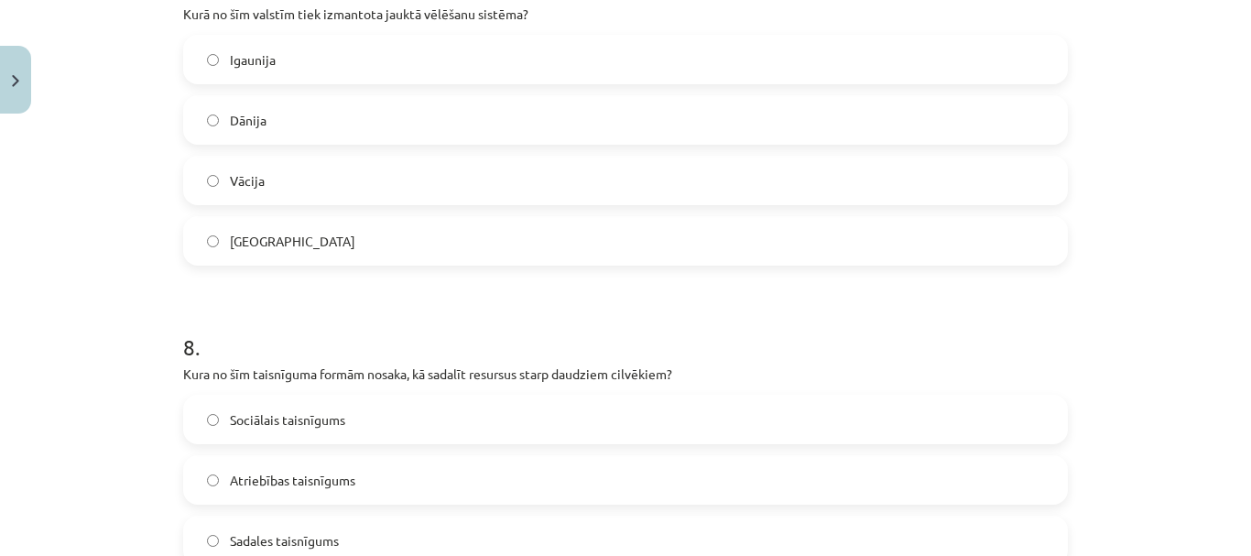
click at [341, 183] on label "Vācija" at bounding box center [625, 181] width 881 height 46
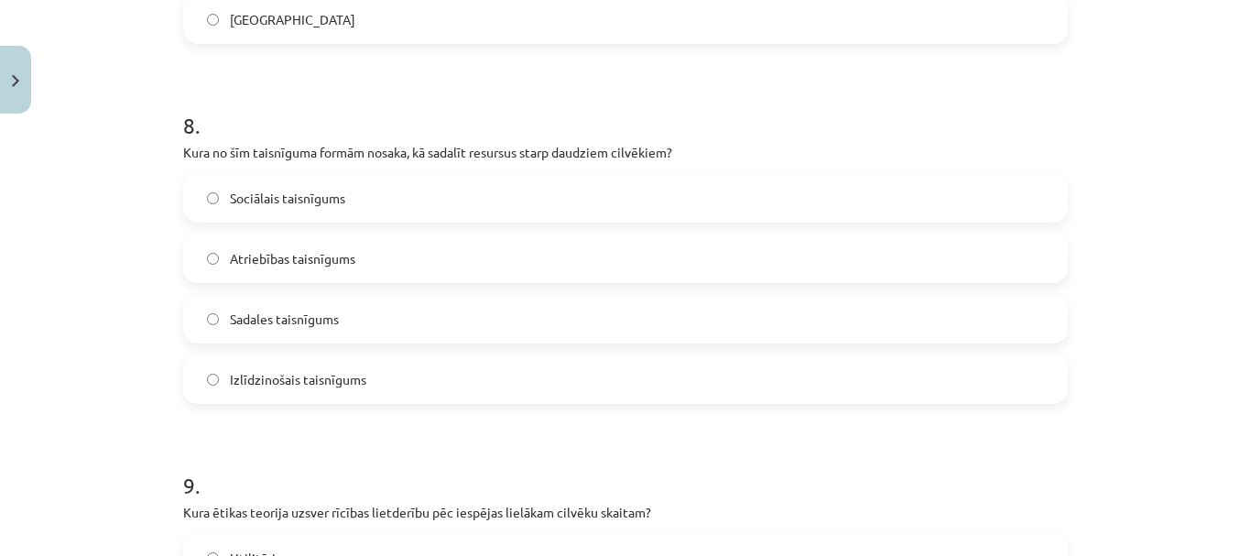
scroll to position [2805, 0]
click at [336, 328] on label "Sadales taisnīgums" at bounding box center [625, 318] width 881 height 46
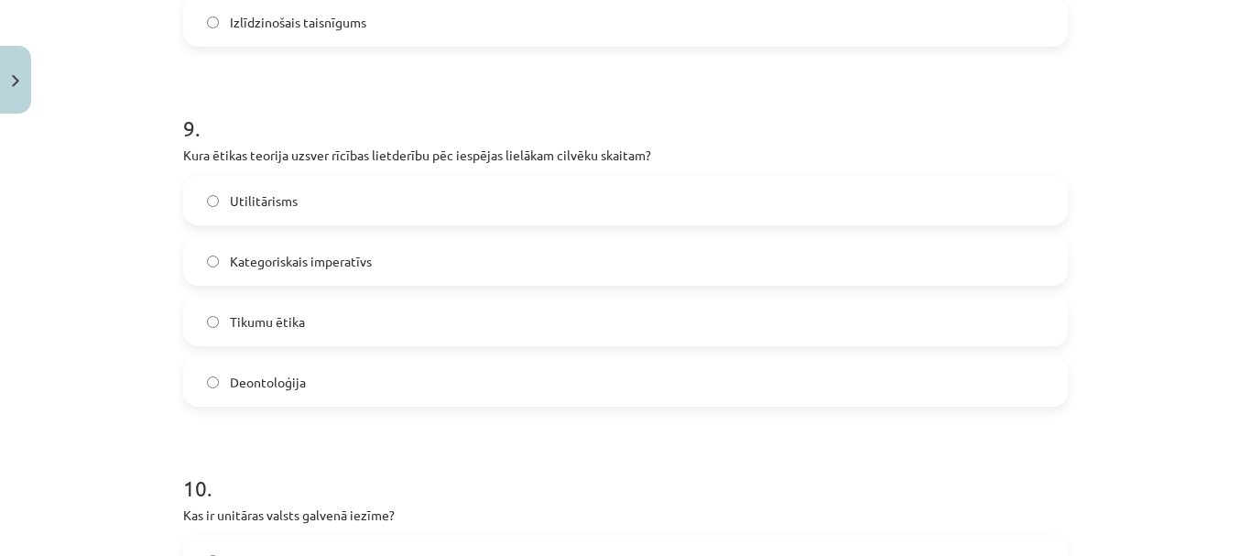
scroll to position [3162, 0]
click at [298, 198] on label "Utilitārisms" at bounding box center [625, 200] width 881 height 46
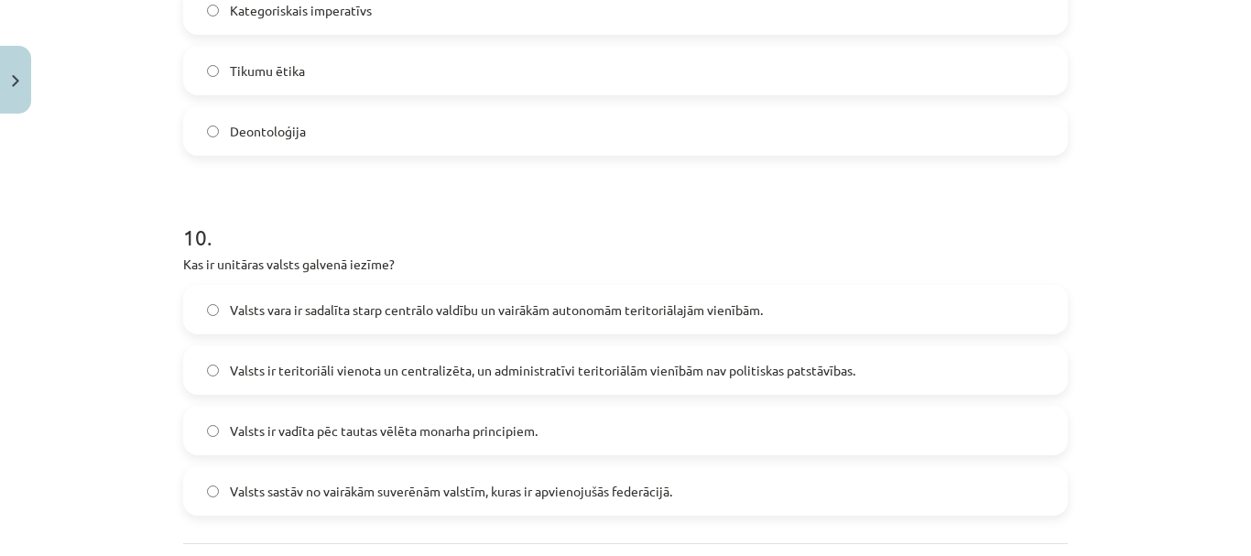
scroll to position [3497, 0]
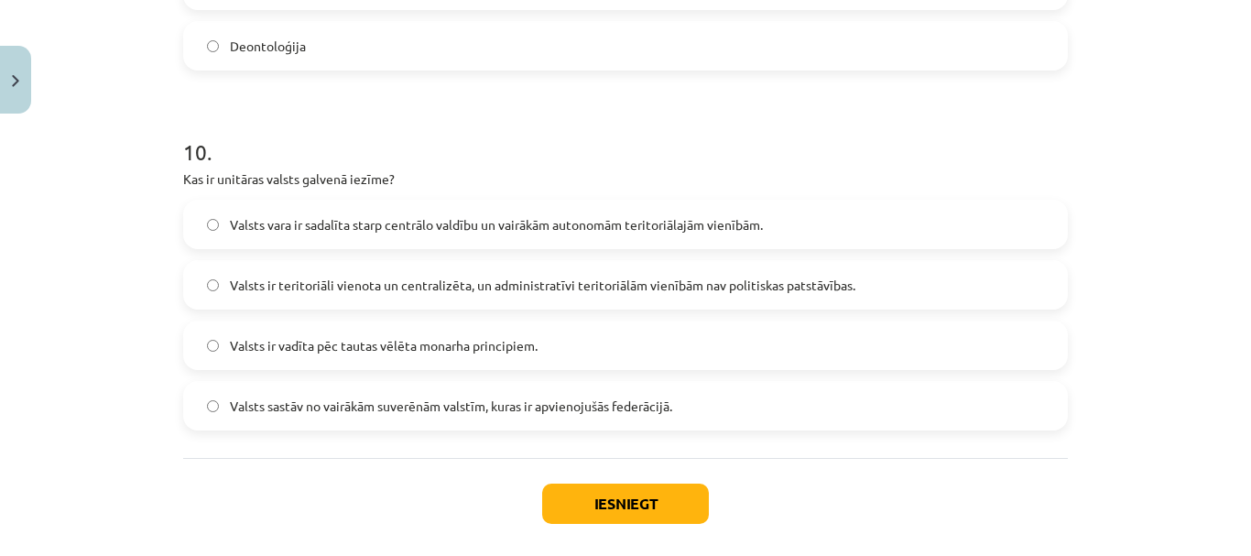
click at [376, 278] on span "Valsts ir teritoriāli vienota un centralizēta, un administratīvi teritoriālām v…" at bounding box center [543, 285] width 626 height 19
click at [642, 515] on button "Iesniegt" at bounding box center [625, 504] width 167 height 40
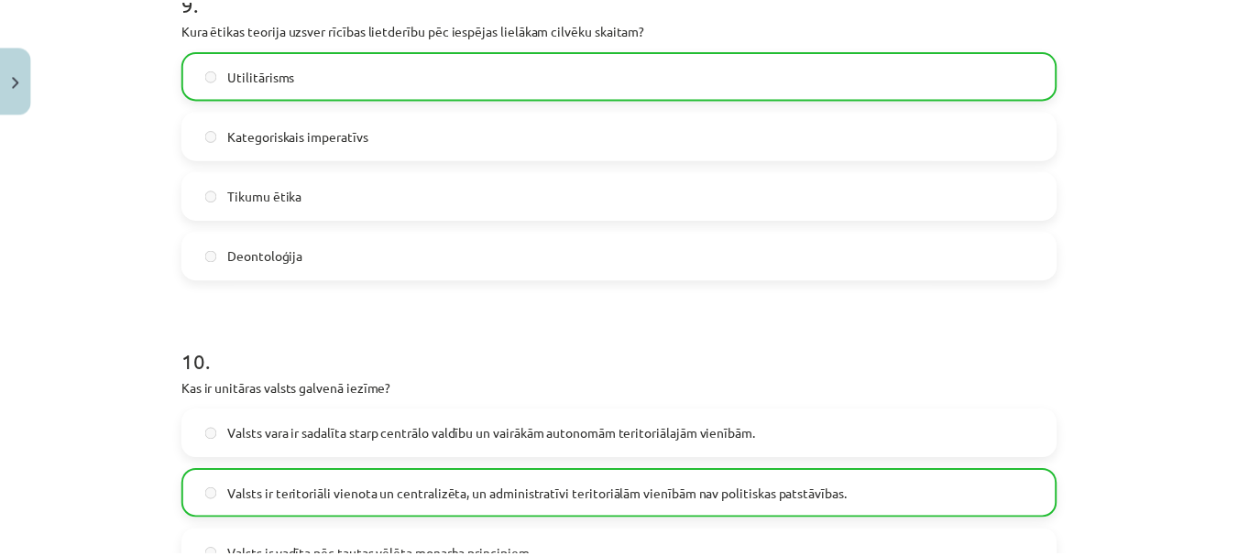
scroll to position [3643, 0]
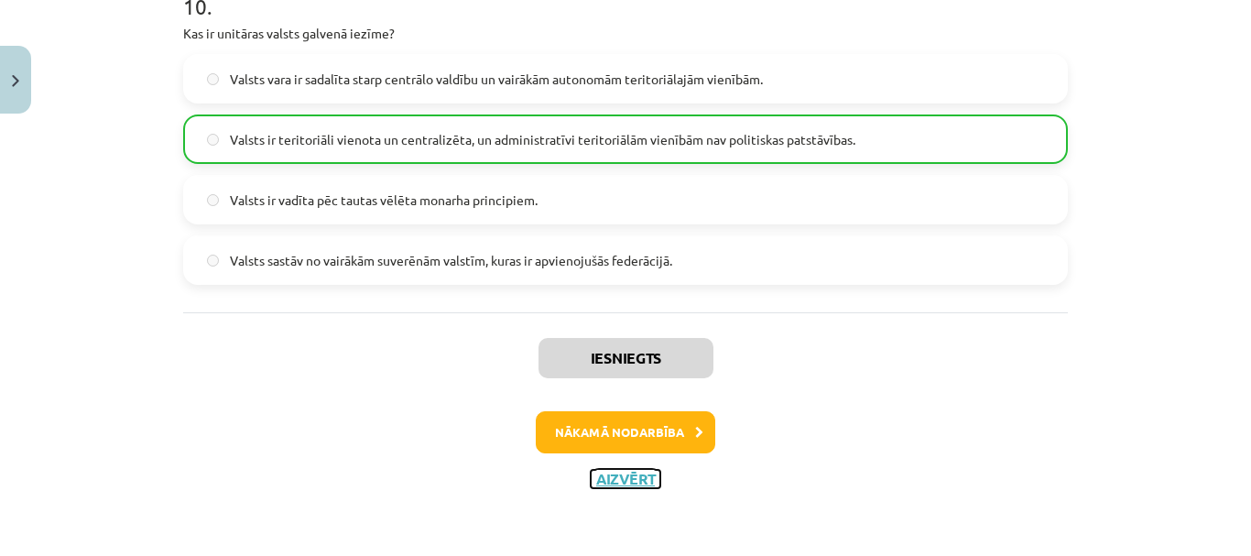
click at [621, 476] on button "Aizvērt" at bounding box center [626, 479] width 70 height 18
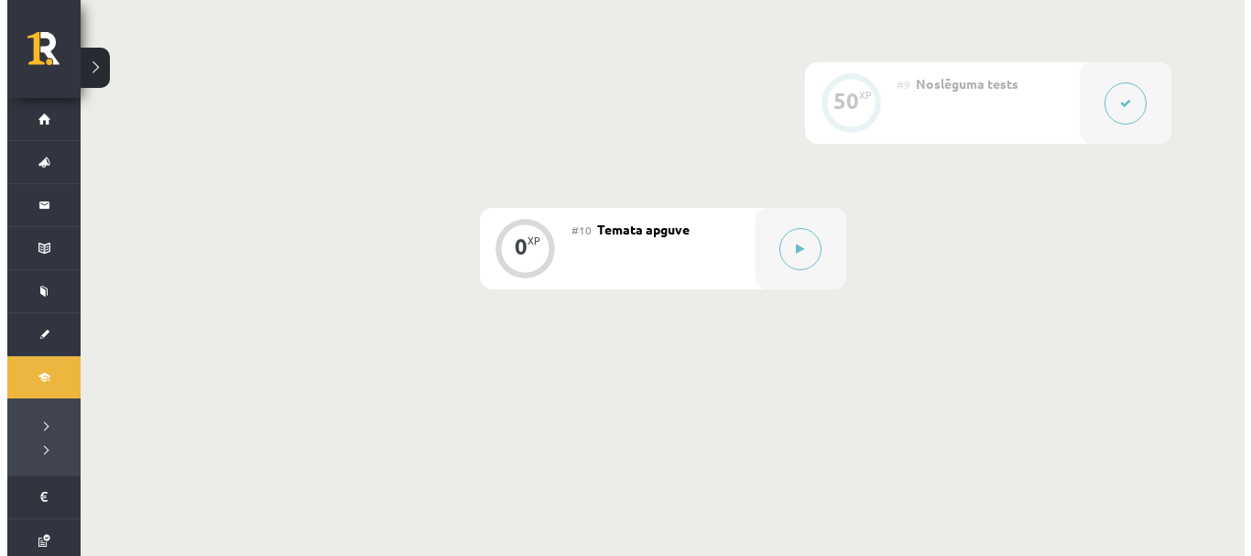
scroll to position [1651, 0]
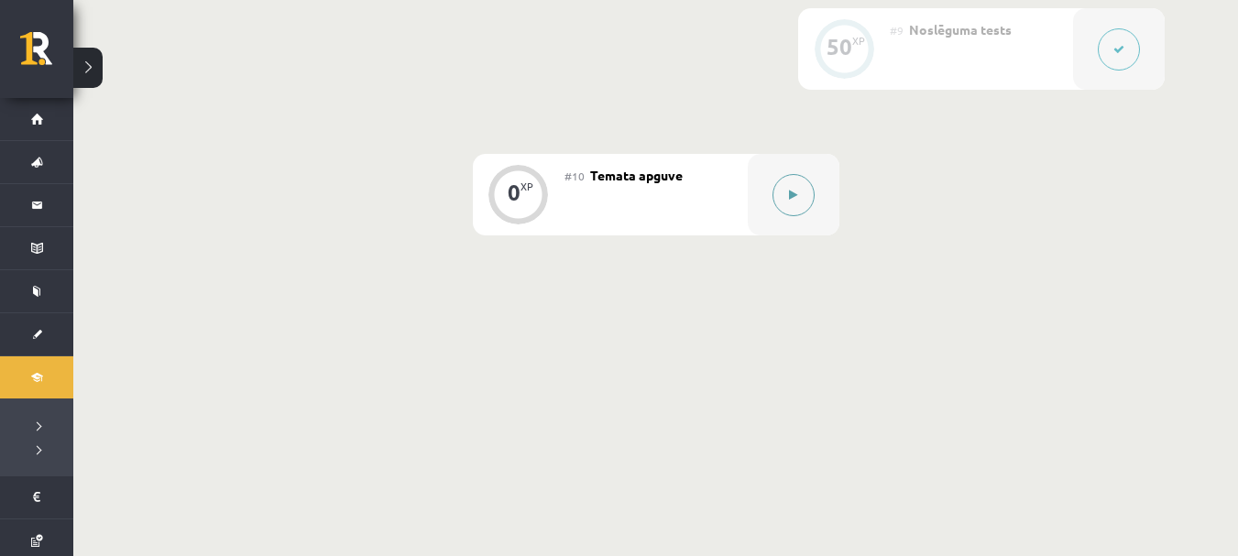
click at [808, 196] on button at bounding box center [793, 195] width 42 height 42
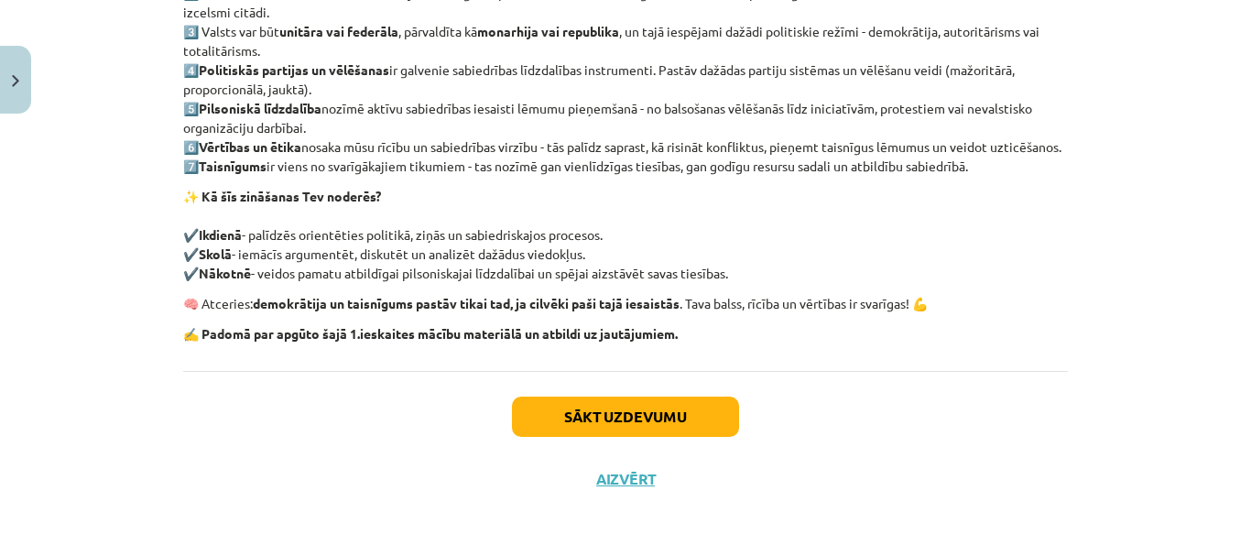
scroll to position [490, 0]
click at [596, 409] on button "Sākt uzdevumu" at bounding box center [625, 417] width 227 height 40
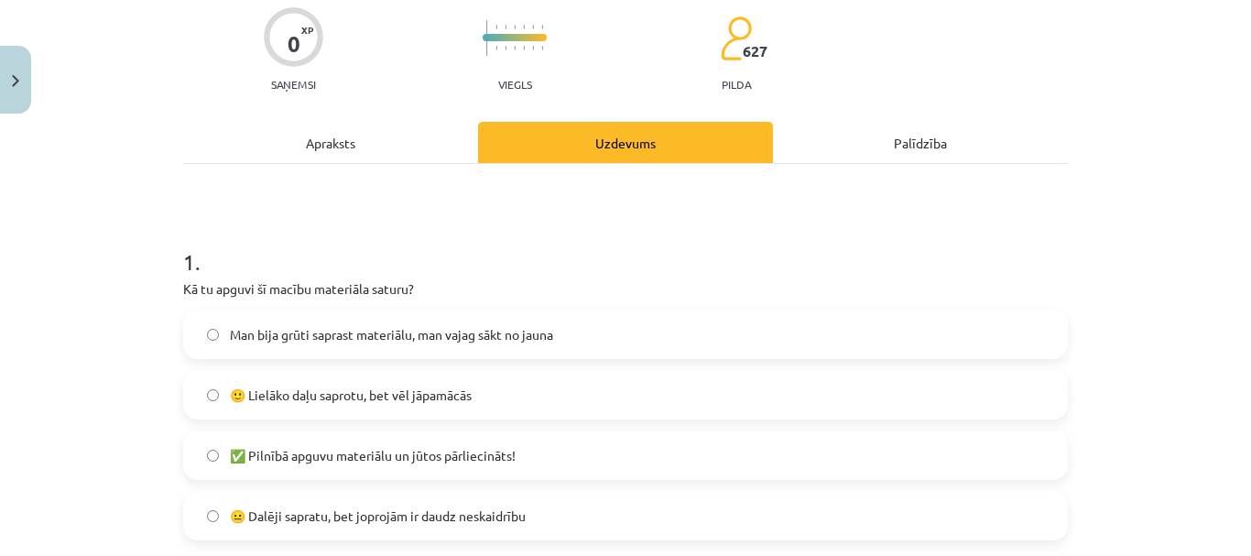
scroll to position [200, 0]
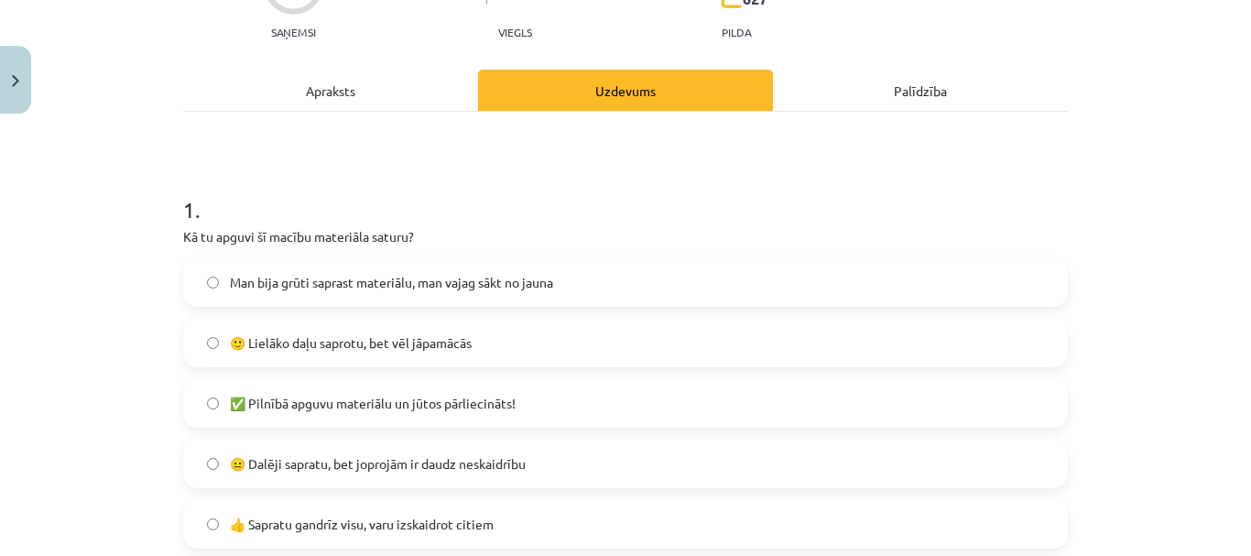
click at [540, 369] on div "Man bija grūti saprast materiālu, man vajag sākt no jauna 🙂 Lielāko daļu saprot…" at bounding box center [625, 433] width 885 height 352
click at [383, 335] on span "🙂 Lielāko daļu saprotu, bet vēl jāpamācās" at bounding box center [351, 342] width 242 height 19
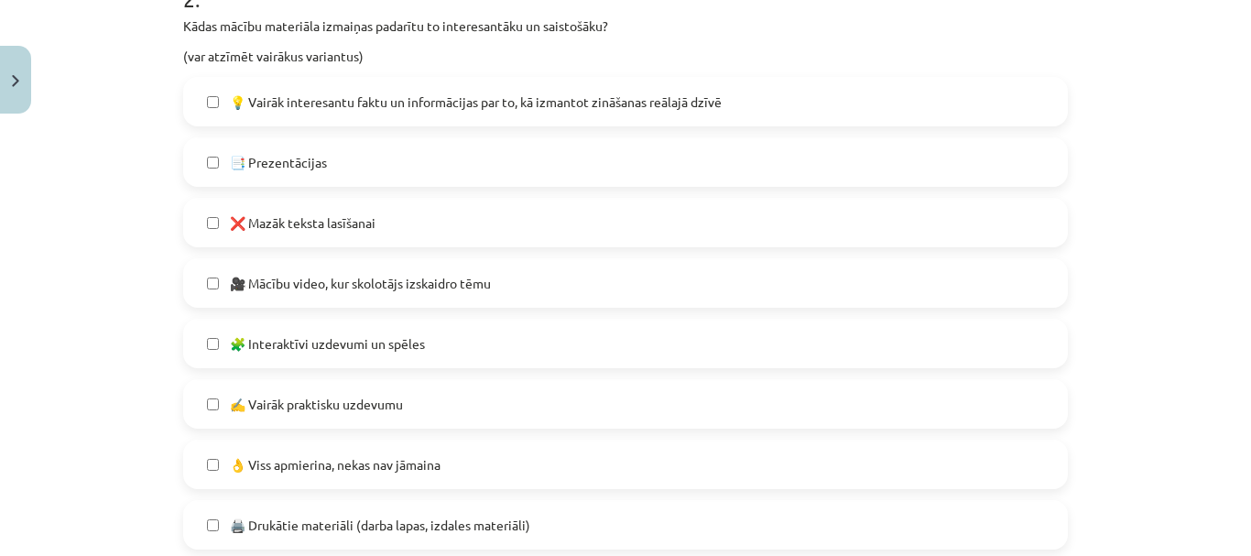
scroll to position [890, 0]
click at [381, 233] on label "❌ Mazāk teksta lasīšanai" at bounding box center [625, 224] width 881 height 46
click at [442, 175] on label "📑 Prezentācijas" at bounding box center [625, 163] width 881 height 46
click at [493, 106] on span "💡 Vairāk interesantu faktu un informācijas par to, kā izmantot zināšanas reālaj…" at bounding box center [476, 102] width 492 height 19
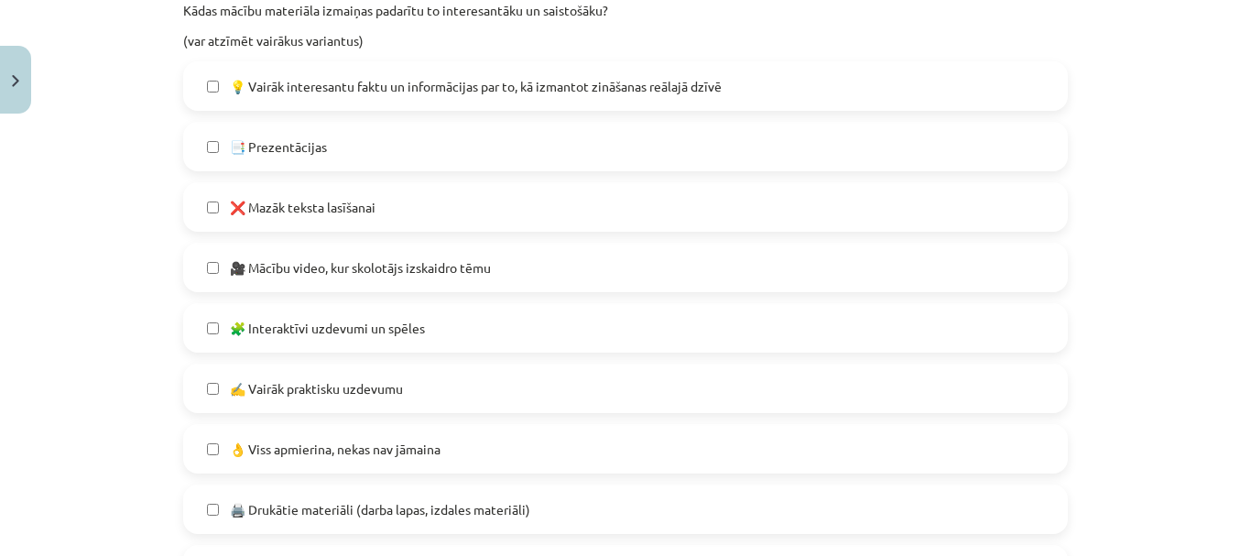
scroll to position [916, 0]
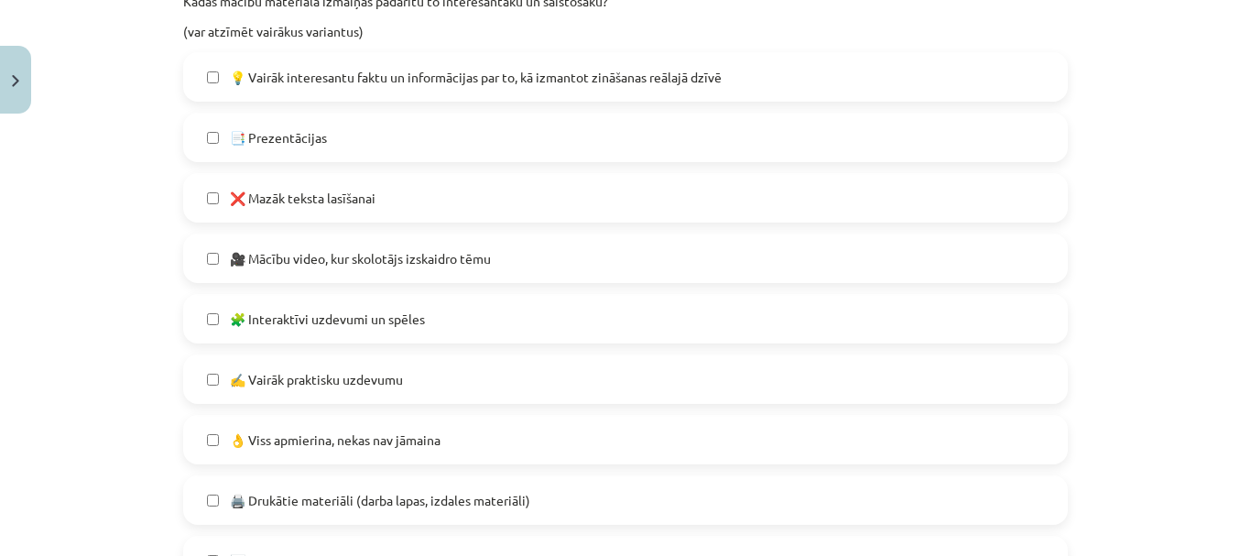
click at [498, 254] on label "🎥 Mācību video, kur skolotājs izskaidro tēmu" at bounding box center [625, 258] width 881 height 46
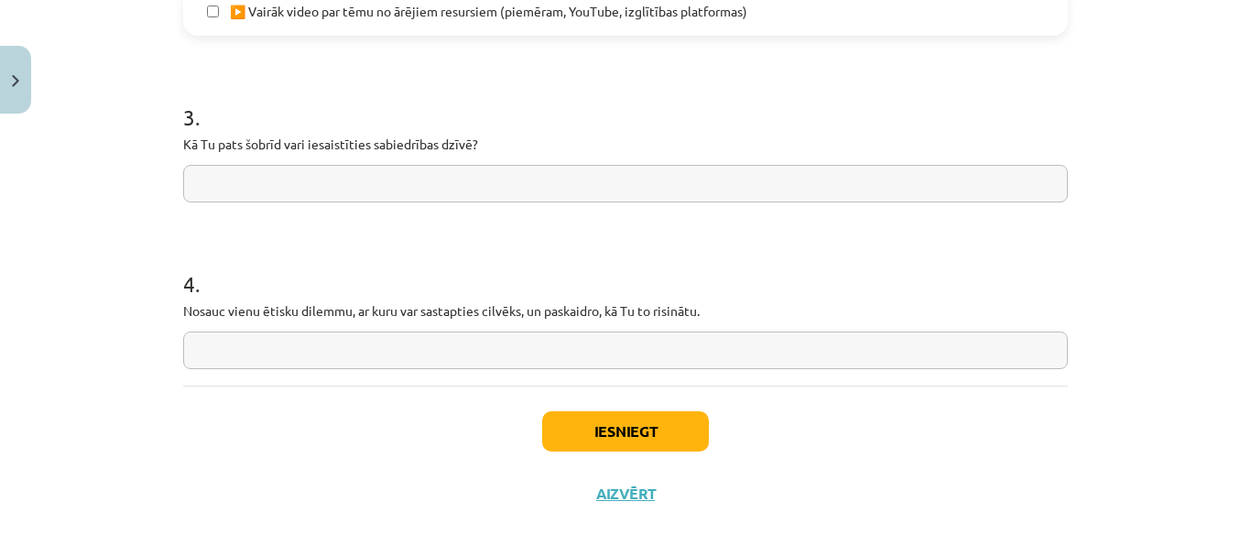
scroll to position [1530, 0]
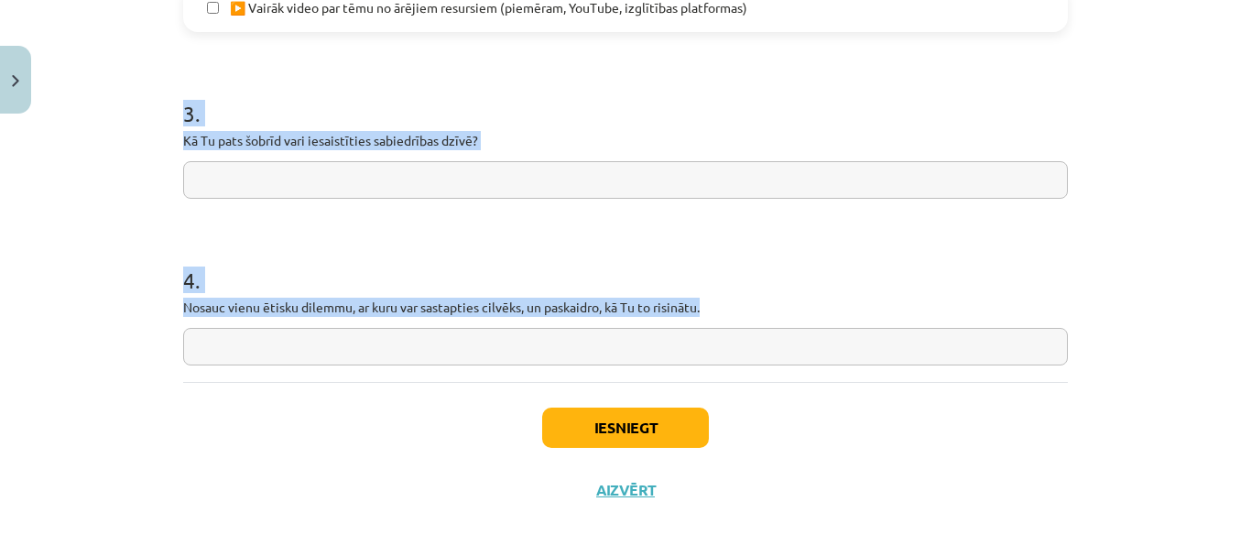
drag, startPoint x: 163, startPoint y: 98, endPoint x: 724, endPoint y: 378, distance: 626.8
click at [724, 378] on div "Mācību tēma: Sociālo zinātņu ii - 12. klases 1. ieskaites mācību materiāls #10 …" at bounding box center [625, 278] width 1251 height 556
copy form "3 . Kā Tu pats šobrīd vari iesaistīties sabiedrības dzīvē? 4 . Nosauc vienu ēti…"
click at [289, 181] on input "text" at bounding box center [625, 180] width 885 height 38
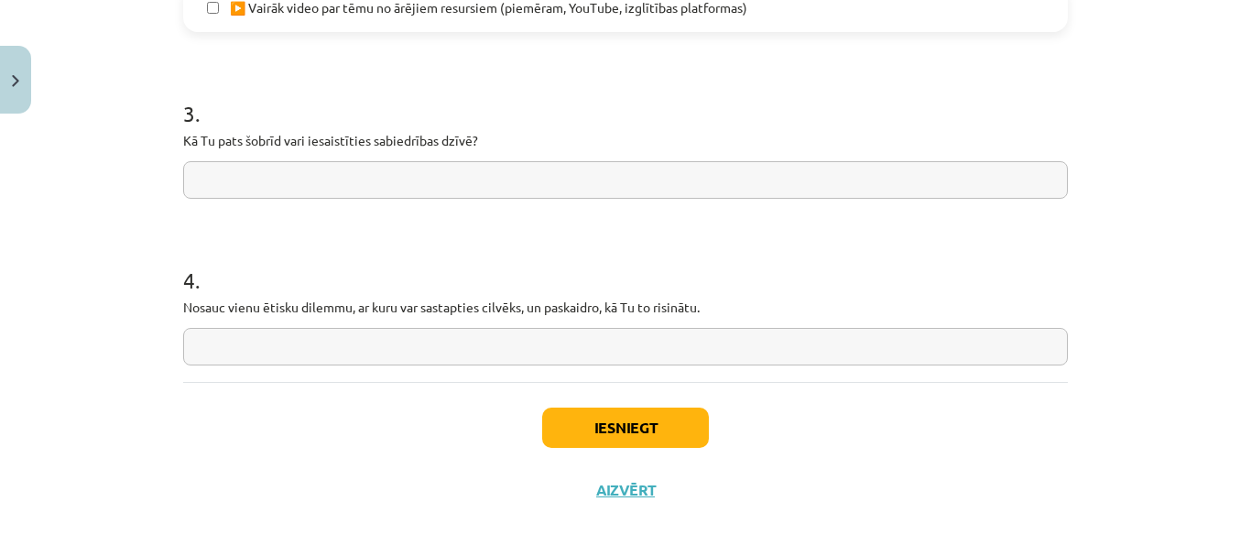
paste input "**********"
click at [194, 178] on input "**********" at bounding box center [625, 180] width 885 height 38
type input "**********"
click at [353, 325] on div "4 . Nosauc vienu ētisku dilemmu, ar kuru var sastapties cilvēks, un paskaidro, …" at bounding box center [625, 300] width 885 height 130
click at [353, 343] on input "text" at bounding box center [625, 347] width 885 height 38
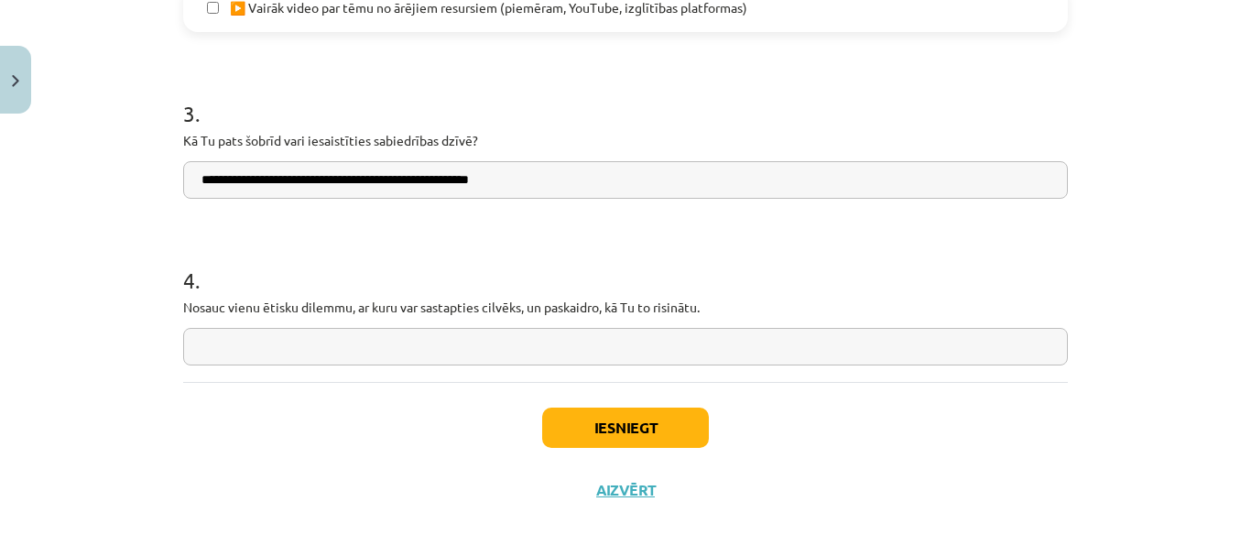
paste input "**********"
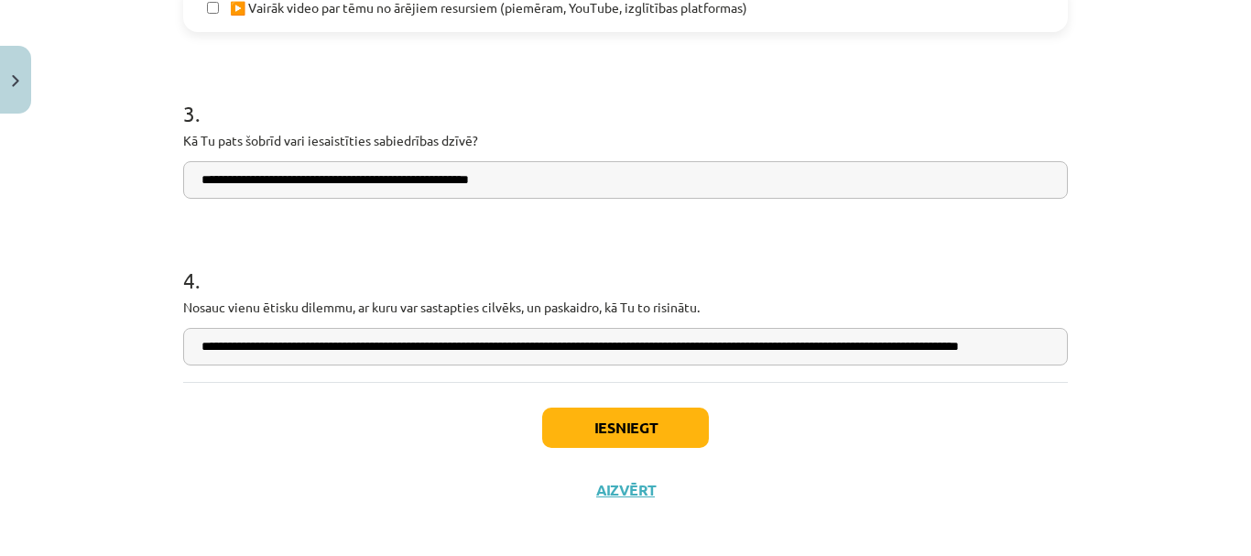
scroll to position [0, 92]
click at [532, 350] on input "**********" at bounding box center [625, 347] width 885 height 38
click at [611, 351] on input "**********" at bounding box center [625, 347] width 885 height 38
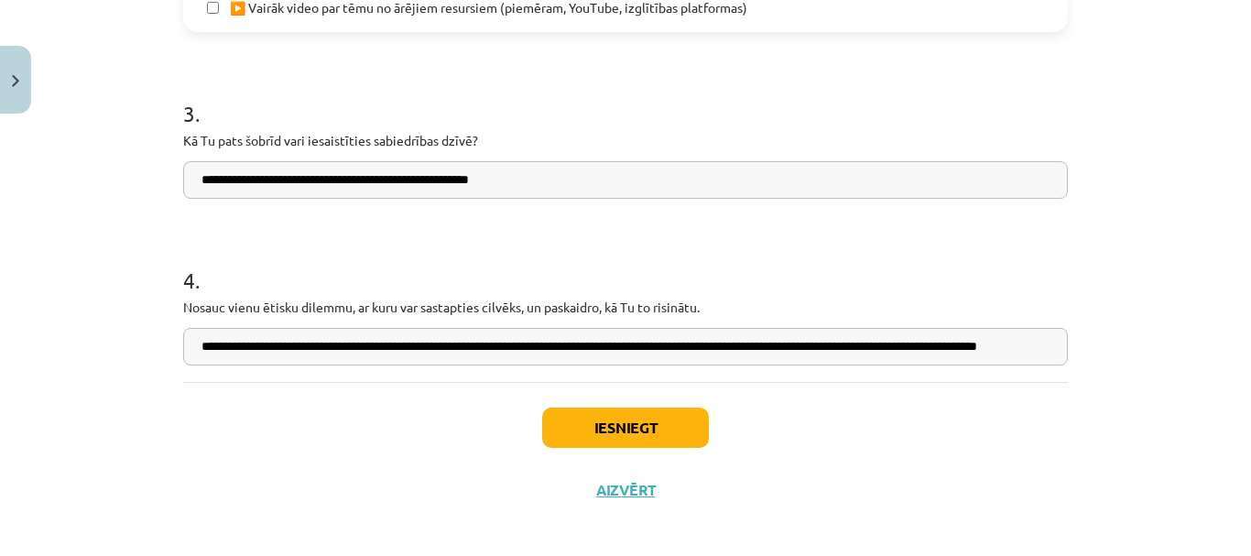
click at [638, 352] on input "**********" at bounding box center [625, 347] width 885 height 38
click at [636, 350] on input "**********" at bounding box center [625, 347] width 885 height 38
click at [623, 348] on input "**********" at bounding box center [625, 347] width 885 height 38
click at [845, 347] on input "**********" at bounding box center [625, 347] width 885 height 38
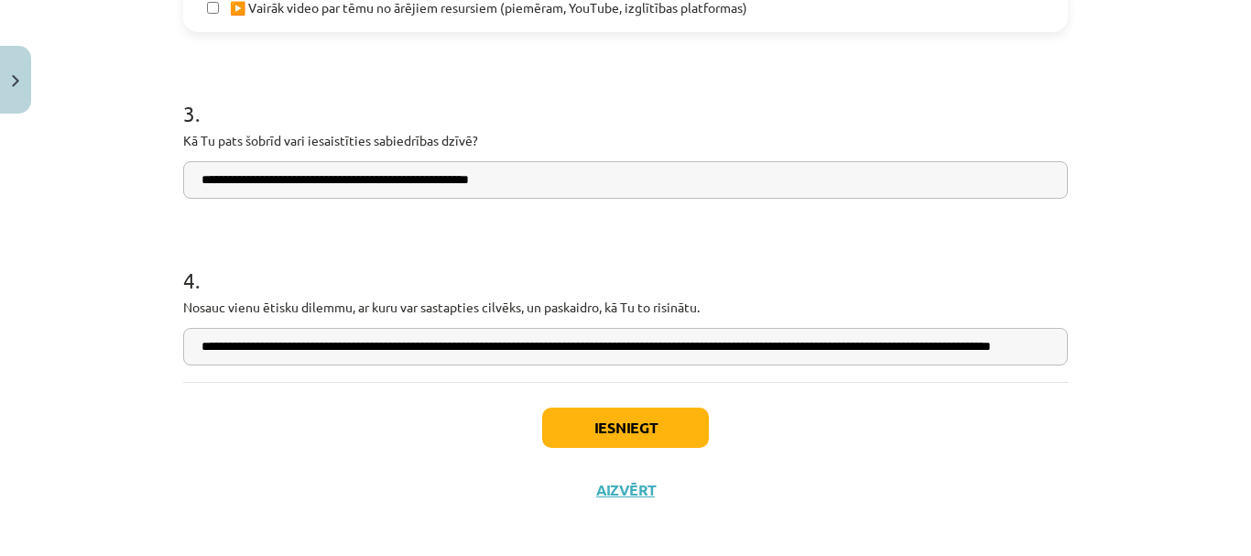
click at [845, 347] on input "**********" at bounding box center [625, 347] width 885 height 38
click at [1047, 342] on input "**********" at bounding box center [625, 347] width 885 height 38
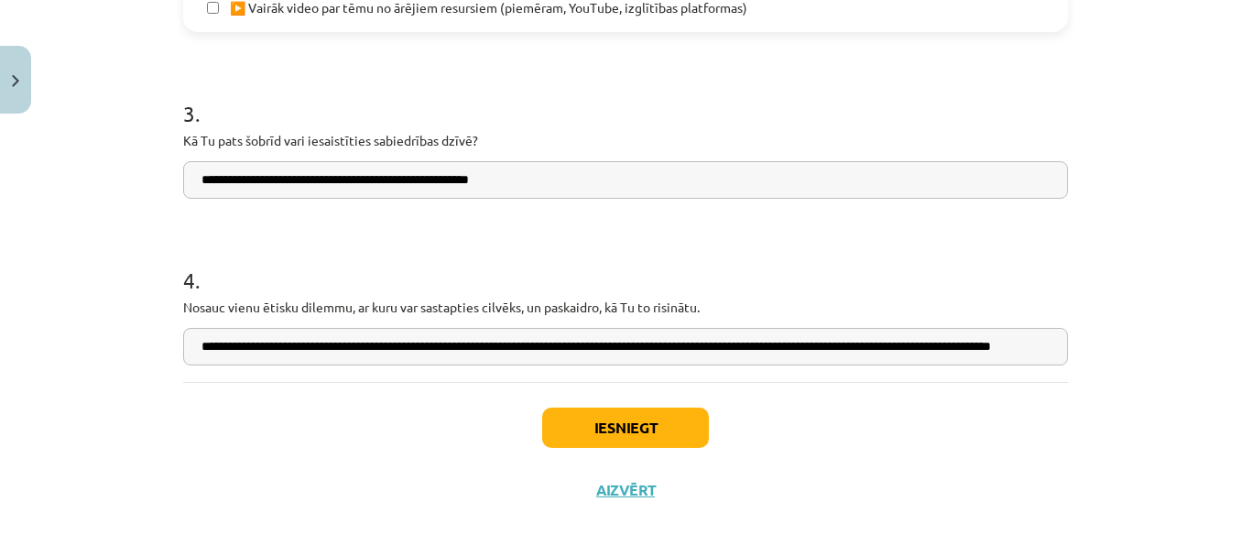
drag, startPoint x: 1047, startPoint y: 342, endPoint x: 759, endPoint y: 342, distance: 287.6
click at [759, 342] on input "**********" at bounding box center [625, 347] width 885 height 38
type input "**********"
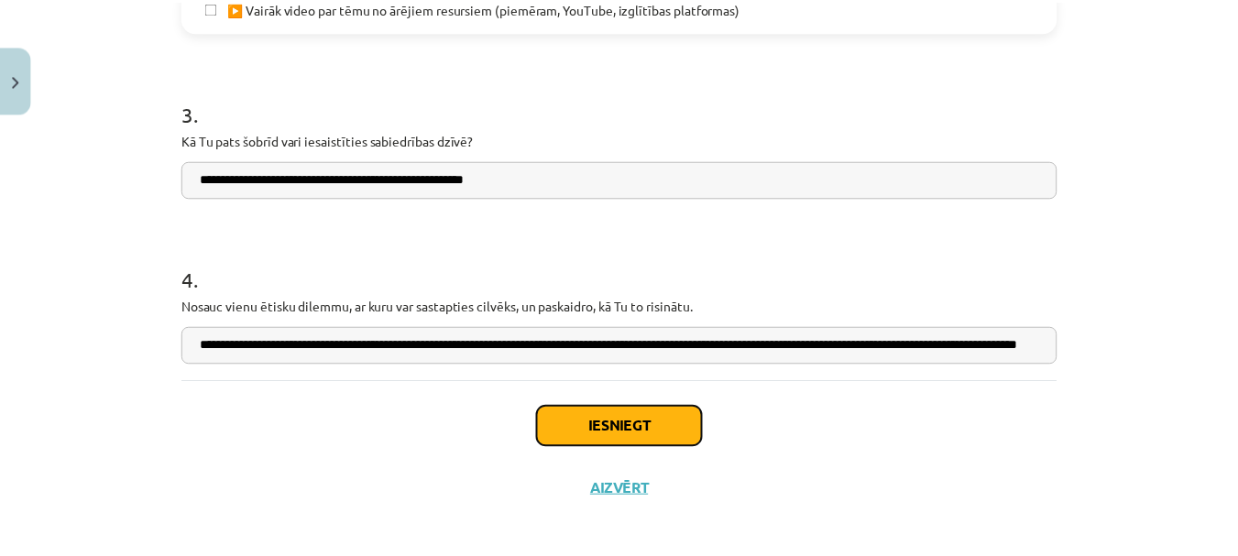
scroll to position [0, 0]
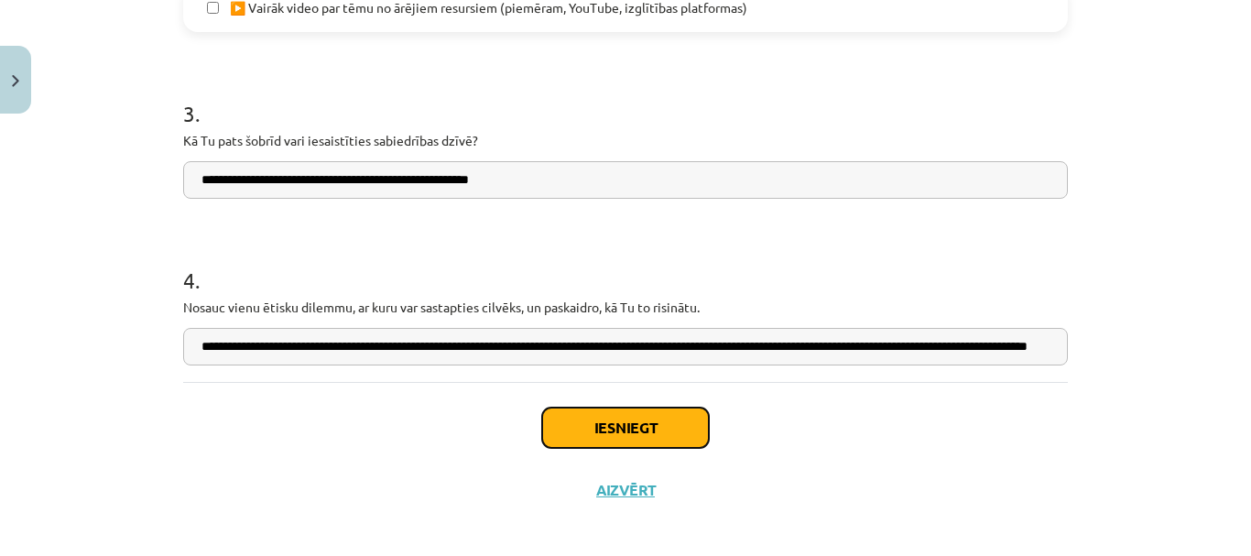
click at [600, 417] on button "Iesniegt" at bounding box center [625, 428] width 167 height 40
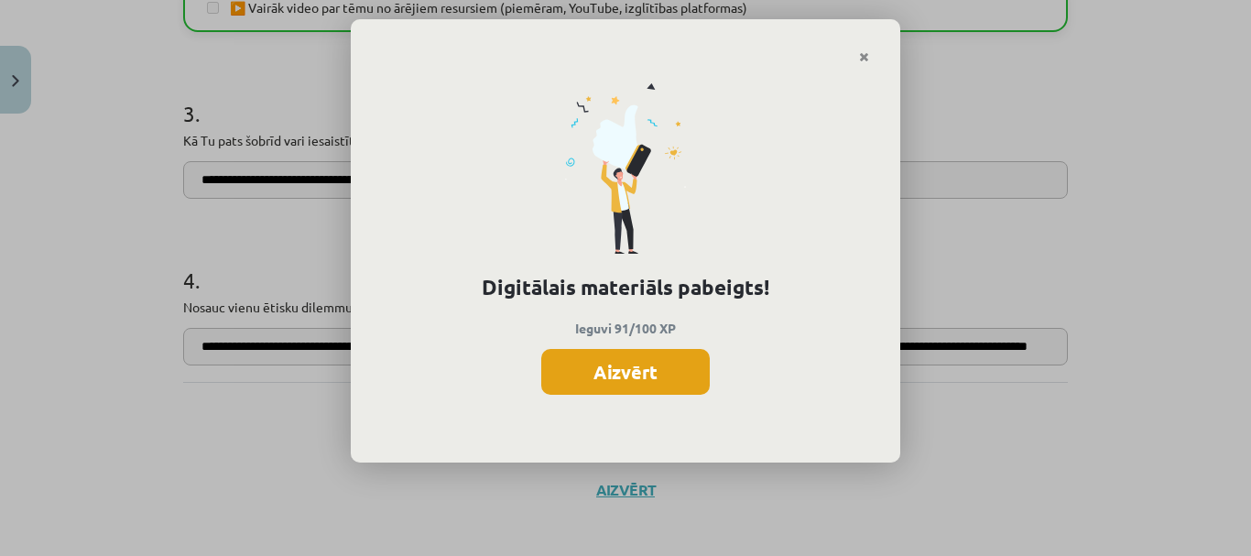
click at [636, 382] on button "Aizvērt" at bounding box center [625, 372] width 169 height 46
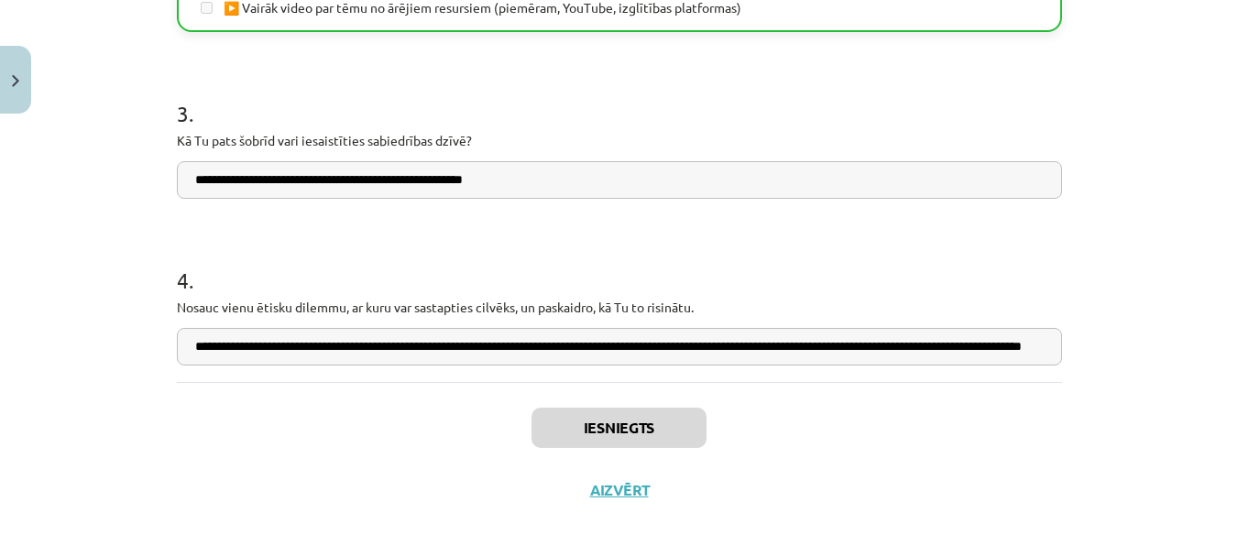
click at [605, 504] on div "Iesniegts Aizvērt" at bounding box center [619, 446] width 885 height 128
click at [607, 496] on button "Aizvērt" at bounding box center [619, 490] width 70 height 18
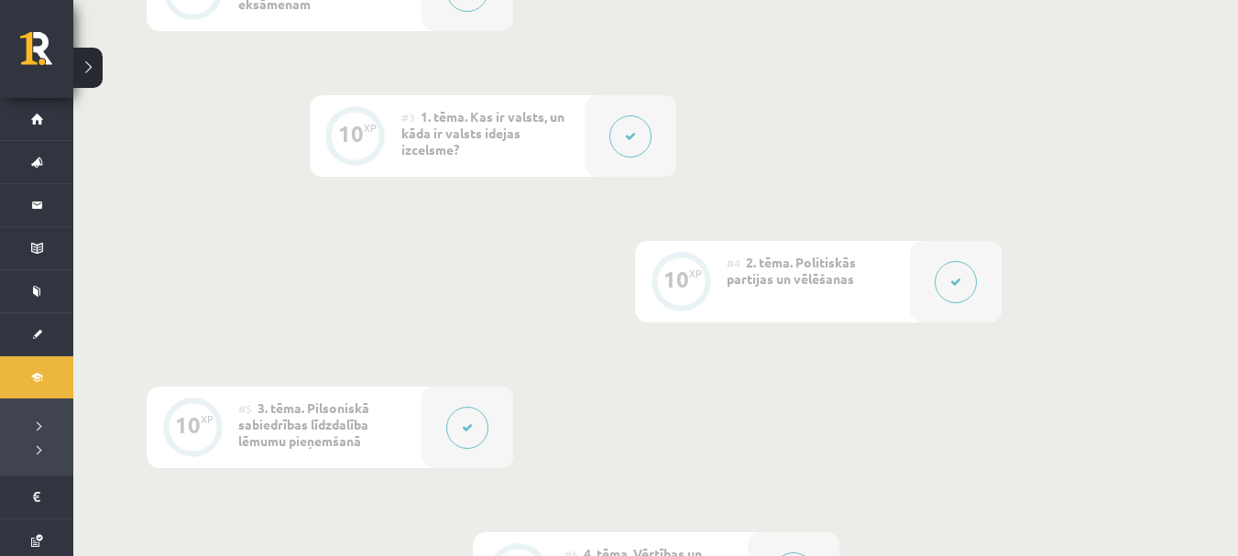
scroll to position [656, 0]
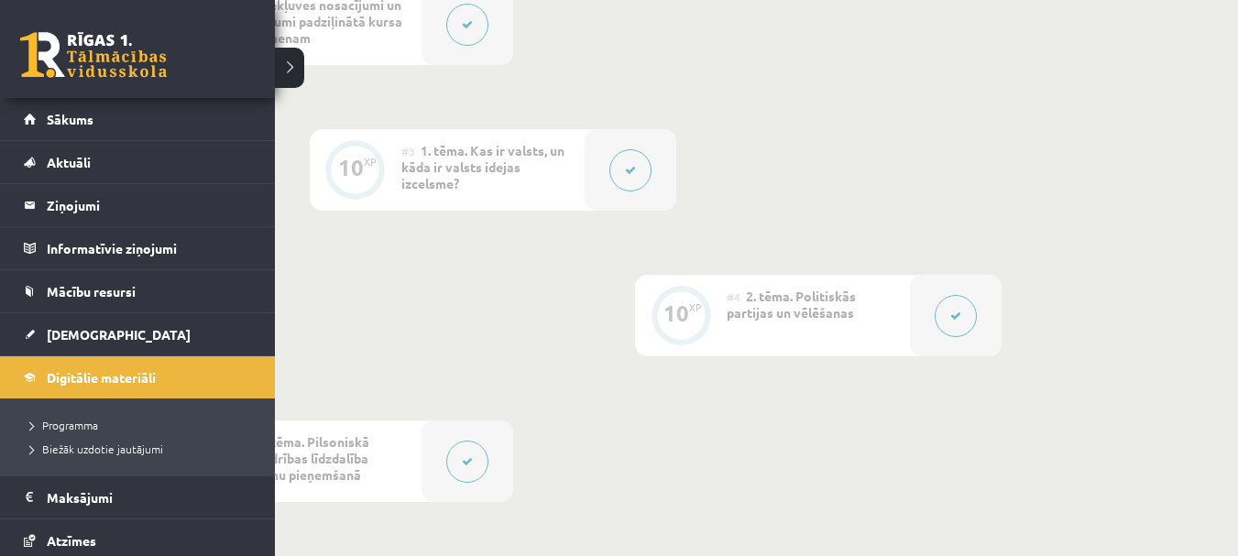
click at [35, 47] on link at bounding box center [93, 55] width 147 height 46
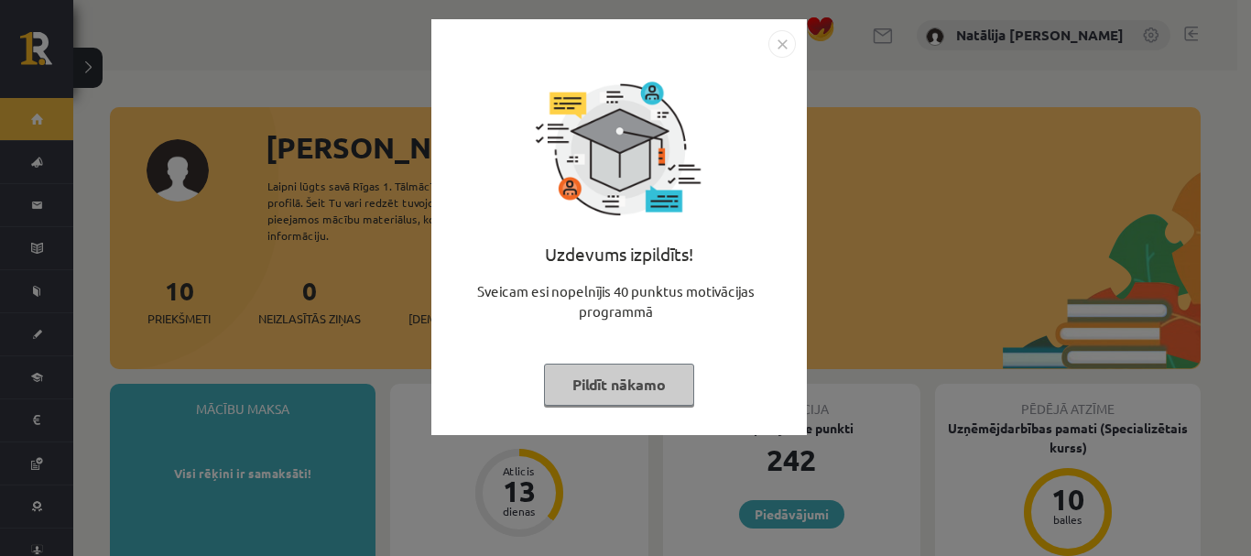
click at [592, 365] on button "Pildīt nākamo" at bounding box center [619, 385] width 150 height 42
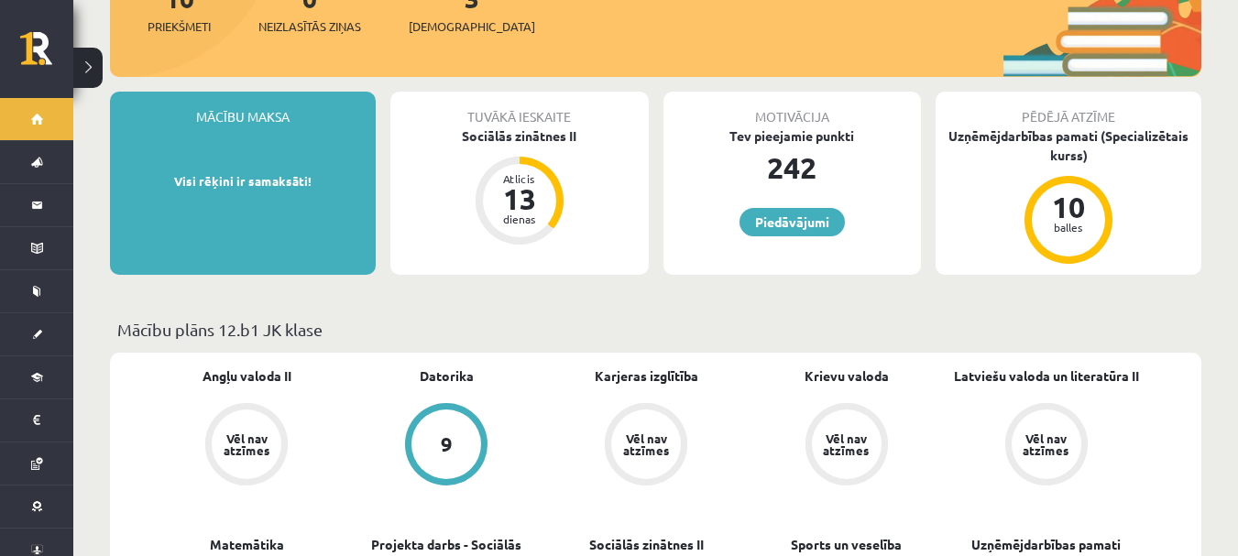
scroll to position [294, 0]
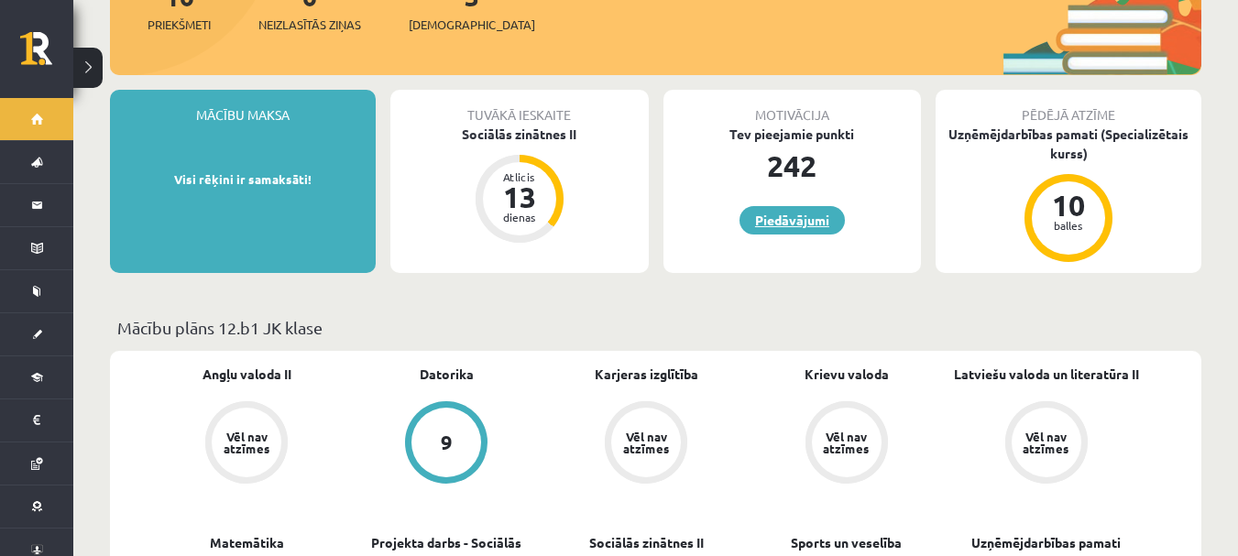
click at [786, 206] on link "Piedāvājumi" at bounding box center [791, 220] width 105 height 28
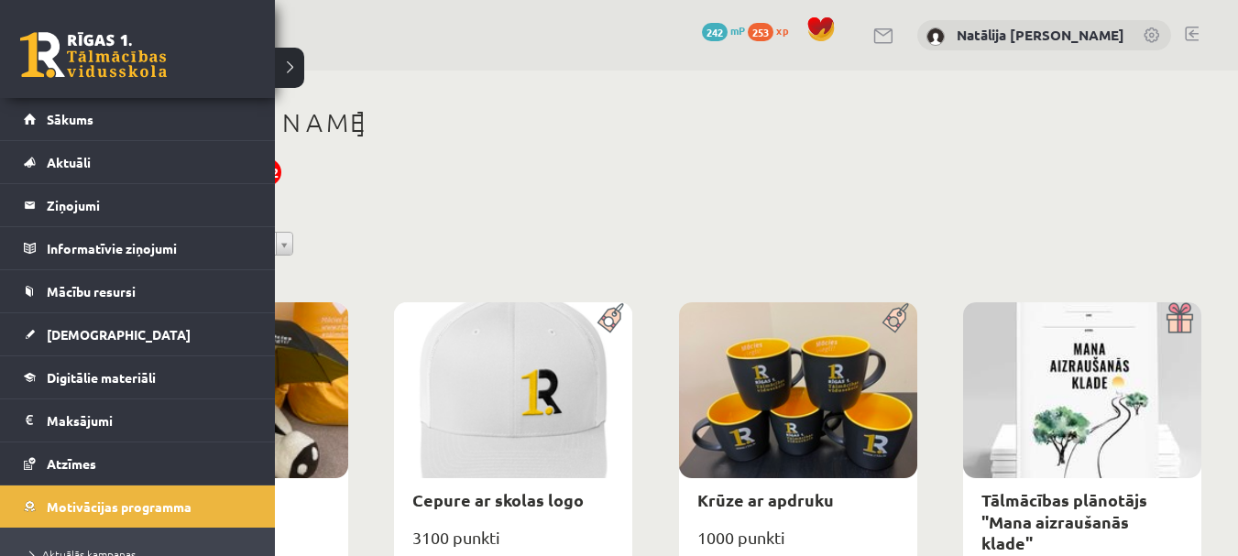
click at [110, 75] on link at bounding box center [93, 55] width 147 height 46
